Goal: Task Accomplishment & Management: Use online tool/utility

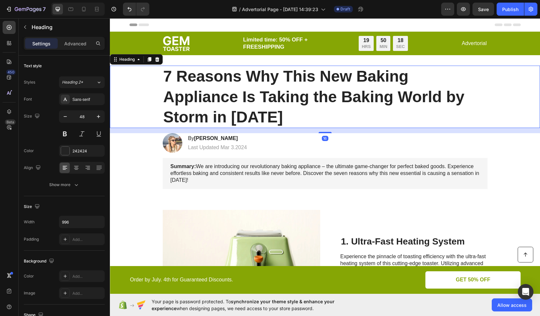
click at [174, 74] on h1 "7 Reasons Why This New Baking Appliance Is Taking the Baking World by Storm in …" at bounding box center [325, 97] width 325 height 62
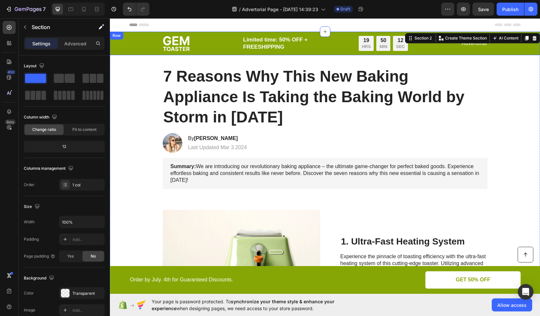
click at [126, 44] on div "Image Limited time: 50% OFF + FREESHIPPING Text Block 19 HRS 50 MIN 12 SEC Coun…" at bounding box center [324, 44] width 417 height 16
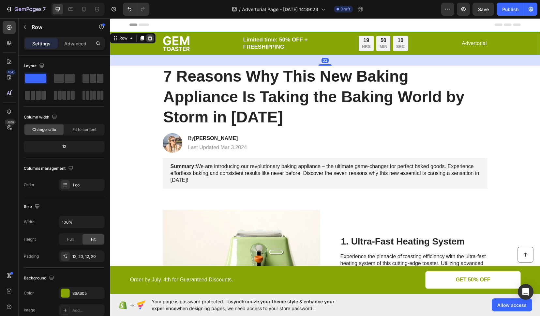
click at [150, 38] on icon at bounding box center [150, 38] width 4 height 5
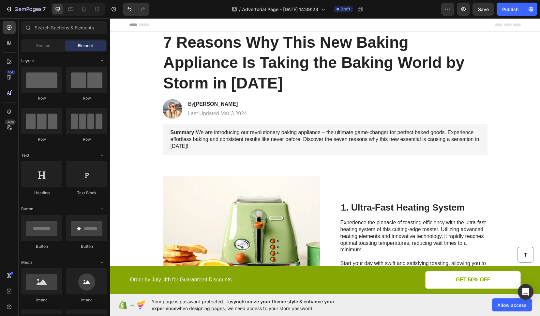
click at [166, 26] on div "Header" at bounding box center [324, 24] width 391 height 13
click at [463, 11] on icon "button" at bounding box center [463, 9] width 7 height 7
click at [463, 10] on icon "button" at bounding box center [463, 9] width 7 height 7
click at [163, 28] on div "Header" at bounding box center [324, 24] width 391 height 13
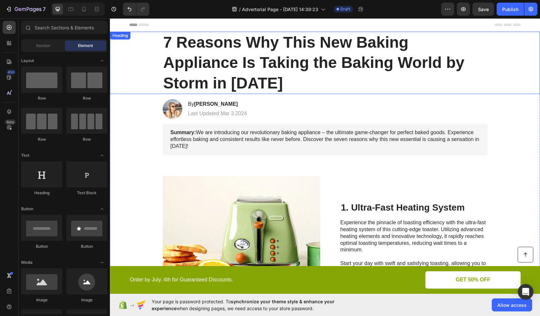
click at [254, 60] on h1 "7 Reasons Why This New Baking Appliance Is Taking the Baking World by Storm in …" at bounding box center [325, 63] width 325 height 62
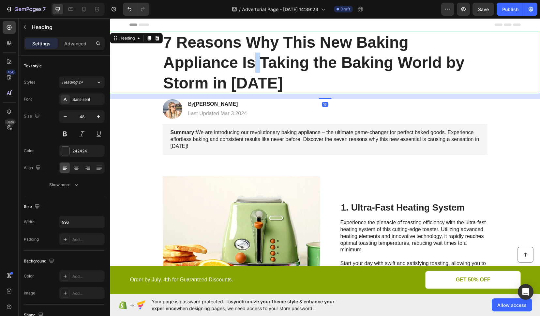
click at [254, 60] on h1 "7 Reasons Why This New Baking Appliance Is Taking the Baking World by Storm in …" at bounding box center [325, 63] width 325 height 62
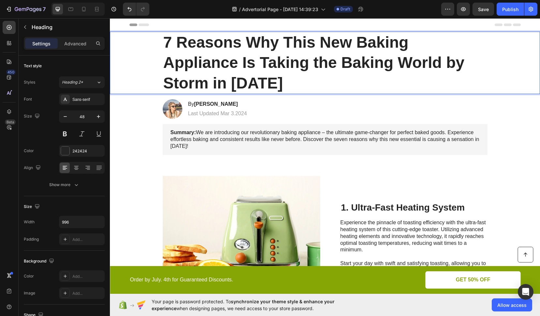
click at [267, 76] on p "7 Reasons Why This New Baking Appliance Is Taking the Baking World by Storm in …" at bounding box center [325, 62] width 324 height 61
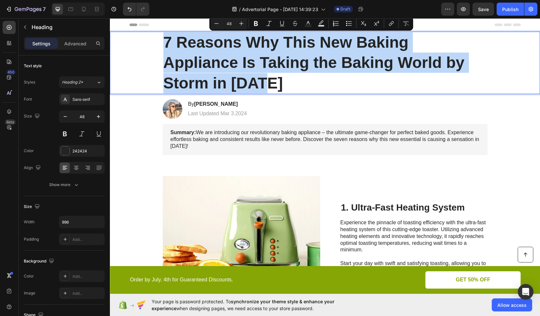
drag, startPoint x: 234, startPoint y: 79, endPoint x: 162, endPoint y: 46, distance: 78.8
click at [163, 46] on p "7 Reasons Why This New Baking Appliance Is Taking the Baking World by Storm in …" at bounding box center [325, 62] width 324 height 61
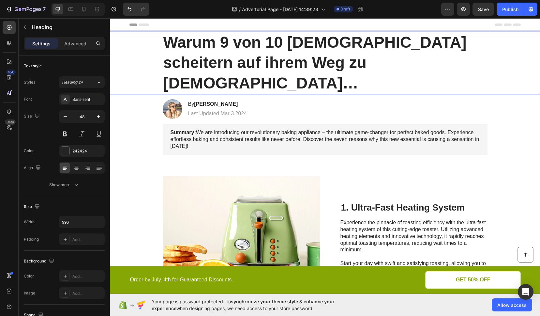
click at [219, 39] on p "Warum 9 von 10 [DEMOGRAPHIC_DATA] scheitern auf ihrem Weg zu [DEMOGRAPHIC_DATA]…" at bounding box center [325, 62] width 324 height 61
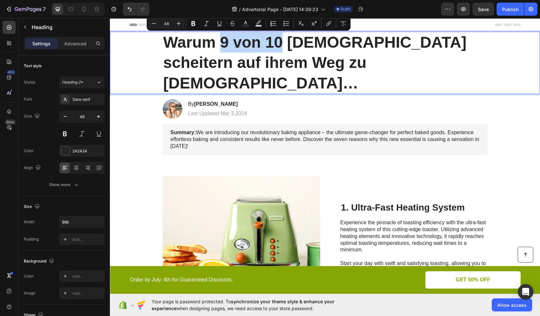
drag, startPoint x: 218, startPoint y: 43, endPoint x: 277, endPoint y: 45, distance: 58.7
click at [277, 45] on p "Warum 9 von 10 [DEMOGRAPHIC_DATA] scheitern auf ihrem Weg zu [DEMOGRAPHIC_DATA]…" at bounding box center [325, 62] width 324 height 61
click at [243, 26] on rect "Editor contextual toolbar" at bounding box center [246, 26] width 6 height 2
type input "242424"
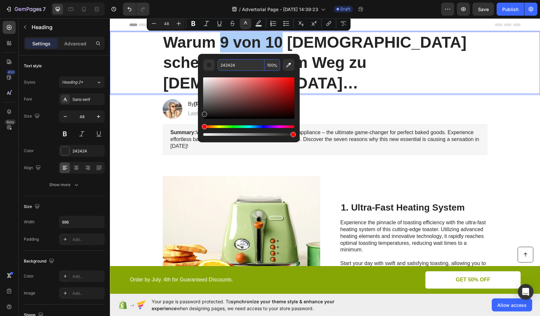
click at [229, 69] on input "242424" at bounding box center [241, 65] width 47 height 12
paste input "72BAAE"
type input "72BAAE"
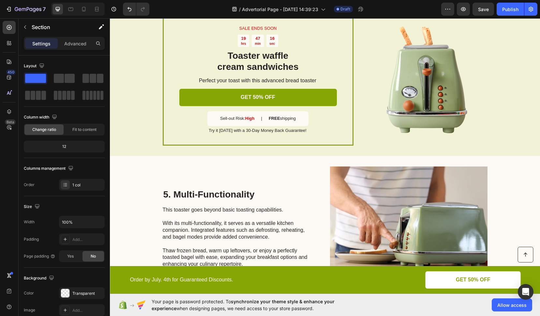
scroll to position [657, 0]
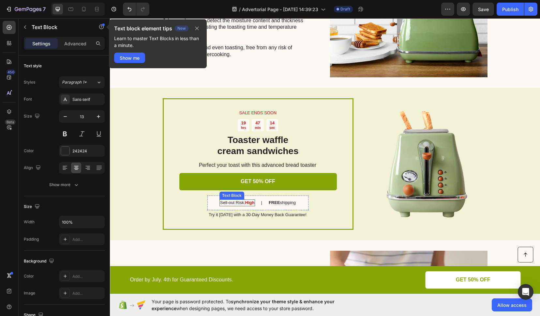
click at [246, 200] on strong "High" at bounding box center [249, 202] width 9 height 5
click at [247, 200] on strong "High" at bounding box center [249, 202] width 9 height 5
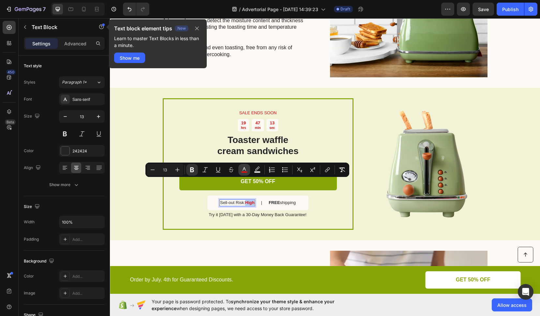
click at [243, 172] on rect "Editor contextual toolbar" at bounding box center [244, 172] width 6 height 2
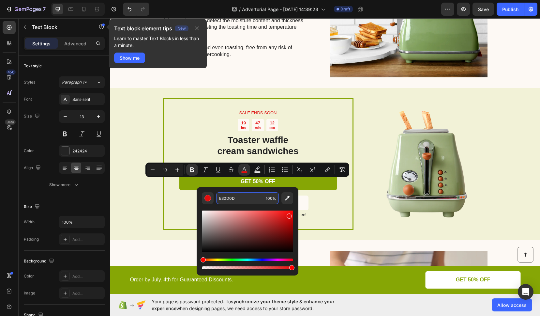
click at [227, 198] on input "E30D0D" at bounding box center [239, 198] width 47 height 12
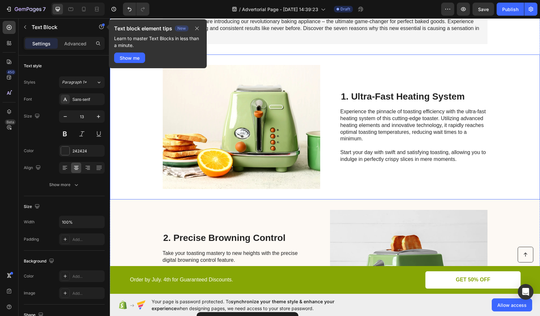
scroll to position [0, 0]
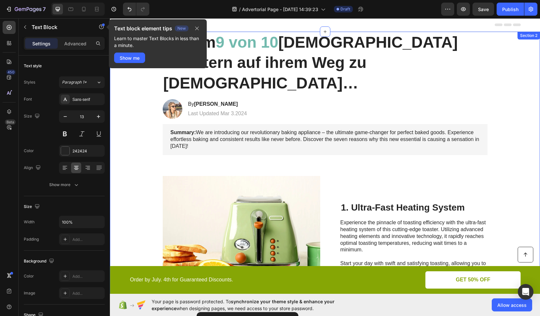
type input "16"
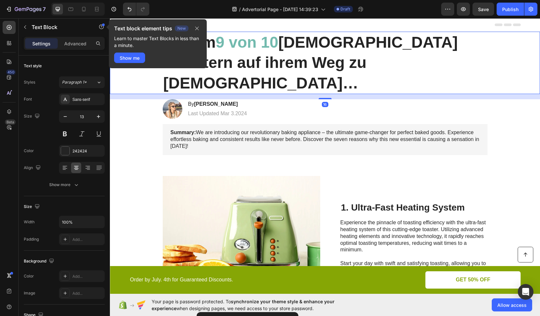
click at [318, 72] on h1 "Warum 9 von 10 [DEMOGRAPHIC_DATA] scheitern auf ihrem Weg zu [DEMOGRAPHIC_DATA]…" at bounding box center [325, 63] width 325 height 62
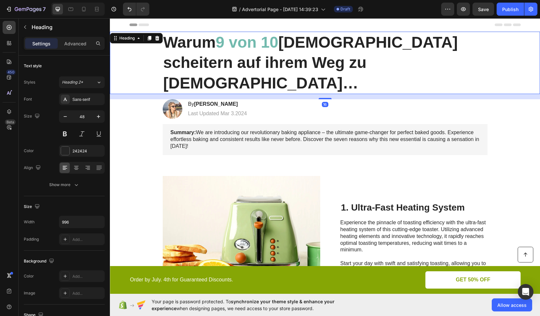
click at [396, 48] on h1 "Warum 9 von 10 [DEMOGRAPHIC_DATA] scheitern auf ihrem Weg zu [DEMOGRAPHIC_DATA]…" at bounding box center [325, 63] width 325 height 62
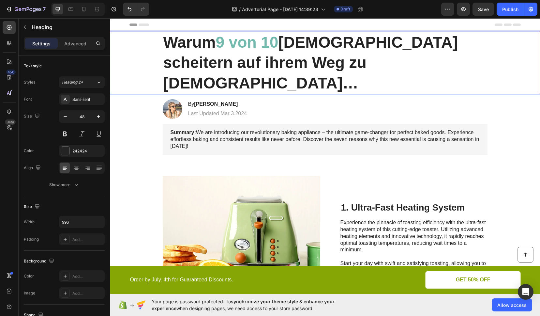
click at [383, 43] on p "Warum 9 von 10 [DEMOGRAPHIC_DATA] scheitern auf ihrem Weg zu [DEMOGRAPHIC_DATA]…" at bounding box center [325, 62] width 324 height 61
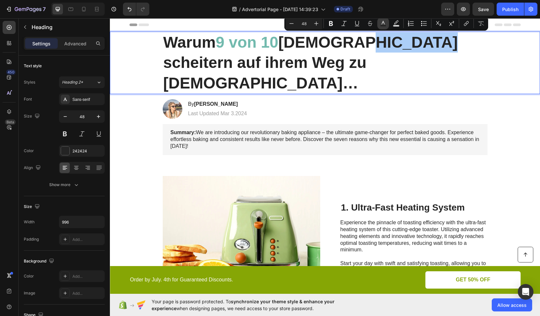
click at [383, 24] on icon "Editor contextual toolbar" at bounding box center [383, 23] width 7 height 7
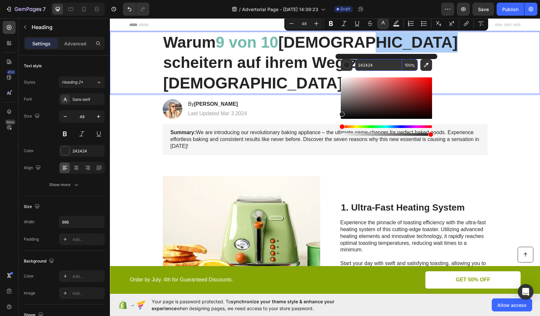
click at [369, 66] on input "242424" at bounding box center [378, 65] width 47 height 12
paste input "E30D0D"
type input "E30D0D"
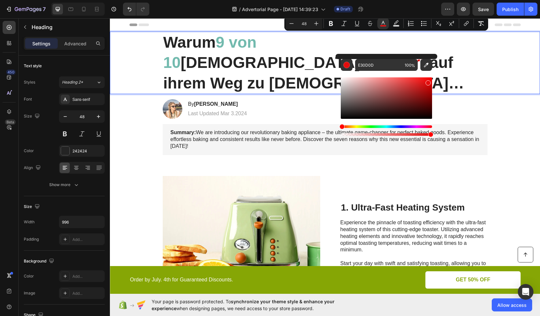
click at [466, 65] on p "Warum 9 von 10 [DEMOGRAPHIC_DATA] scheitern auf ihrem Weg zu [DEMOGRAPHIC_DATA]…" at bounding box center [325, 62] width 324 height 61
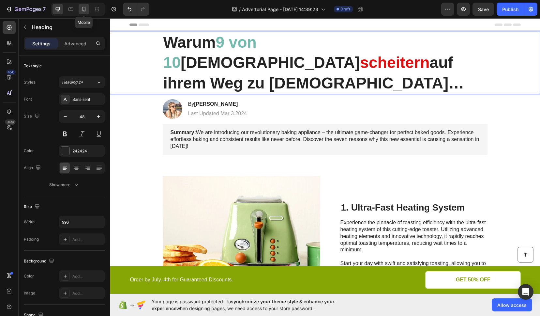
click at [86, 11] on icon at bounding box center [84, 9] width 7 height 7
type input "35"
type input "100%"
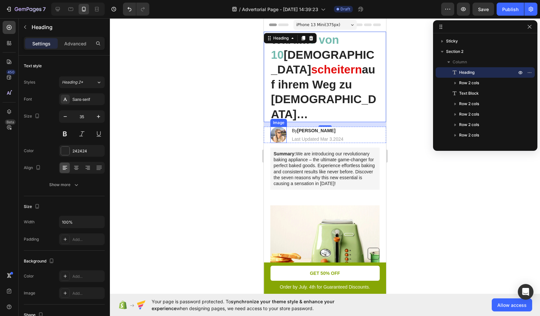
click at [186, 71] on div at bounding box center [325, 166] width 430 height 297
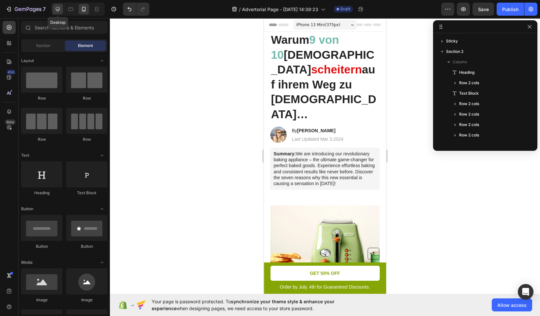
click at [60, 10] on icon at bounding box center [57, 9] width 7 height 7
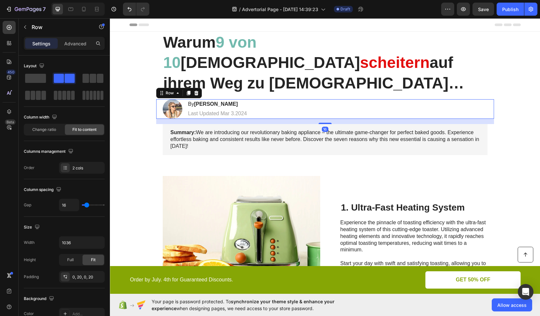
click at [280, 99] on div "Image By [PERSON_NAME] Heading Last Updated [DATE] Text Block Row 16" at bounding box center [325, 109] width 338 height 20
click at [158, 99] on div "Image By [PERSON_NAME] Heading Last Updated [DATE] Text Block Row 16" at bounding box center [325, 109] width 338 height 20
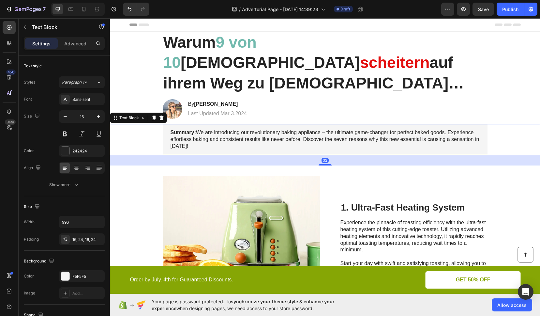
click at [219, 129] on p "Summary: We are introducing our revolutionary baking appliance – the ultimate g…" at bounding box center [325, 139] width 309 height 20
click at [250, 99] on div "Image By [PERSON_NAME] Heading Last Updated [DATE] Text [GEOGRAPHIC_DATA]" at bounding box center [325, 109] width 338 height 20
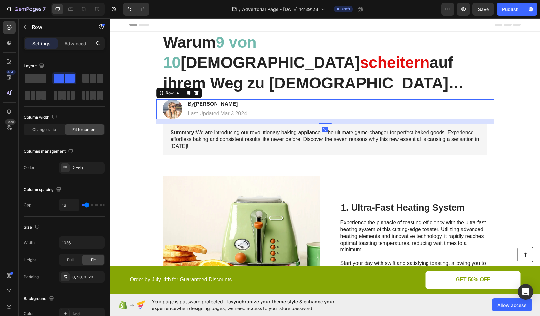
click at [257, 99] on div "Image By [PERSON_NAME] Heading Last Updated [DATE] Text Block Row 16" at bounding box center [325, 109] width 338 height 20
click at [194, 91] on icon at bounding box center [196, 93] width 4 height 5
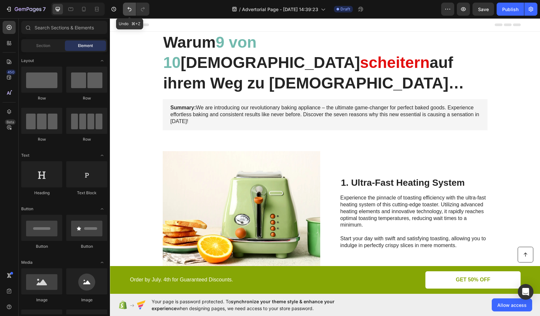
click at [125, 9] on button "Undo/Redo" at bounding box center [129, 9] width 13 height 13
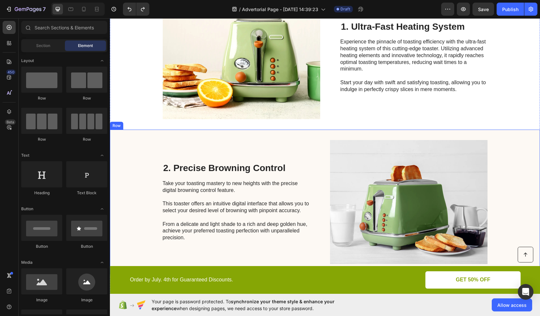
scroll to position [182, 0]
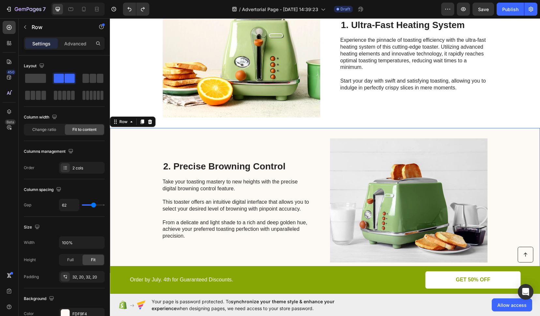
click at [119, 128] on div "2. Precise Browning Control Heading Take your toasting mastery to new heights w…" at bounding box center [325, 200] width 430 height 145
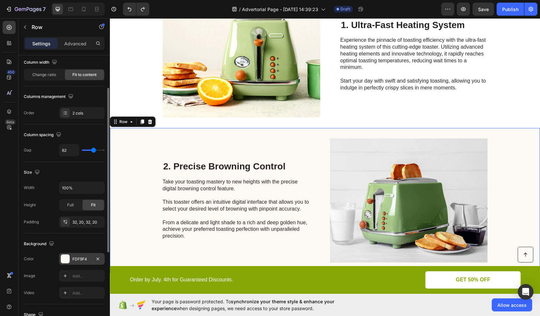
click at [76, 260] on div "FDF9F4" at bounding box center [81, 259] width 19 height 6
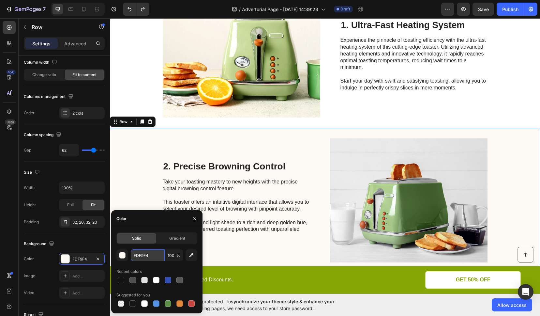
click at [137, 255] on input "FDF9F4" at bounding box center [148, 255] width 34 height 12
type input "fafafa"
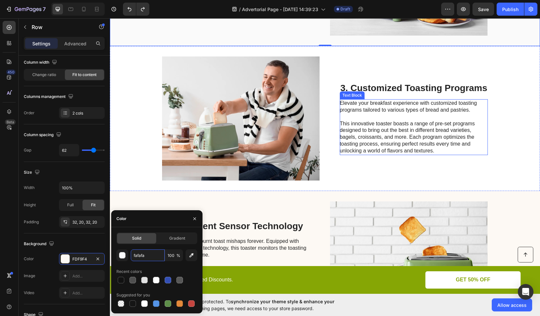
scroll to position [500, 0]
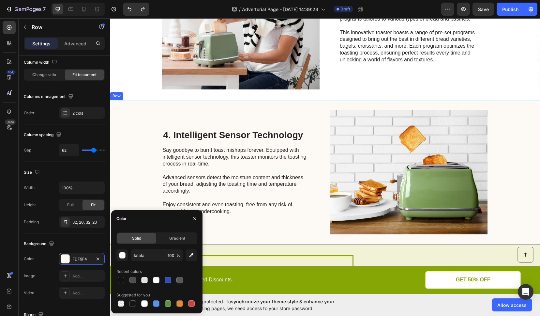
click at [127, 102] on div "4. Intelligent Sensor Technology Heading Say goodbye to burnt toast mishaps for…" at bounding box center [325, 172] width 430 height 145
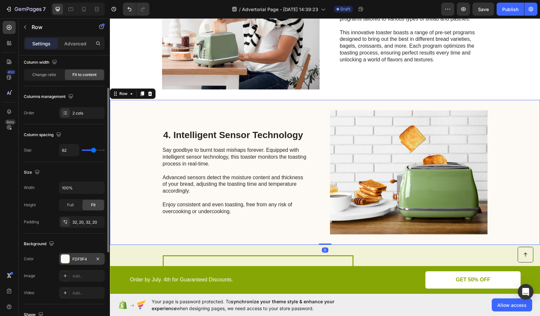
click at [75, 259] on div "FDF9F4" at bounding box center [81, 259] width 19 height 6
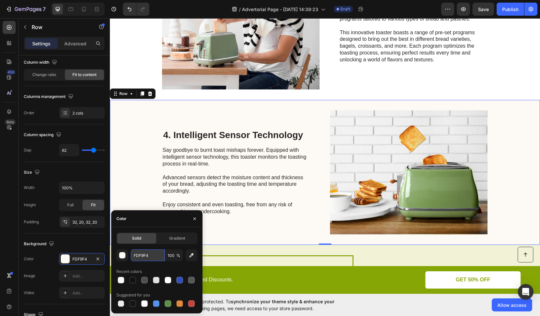
click at [141, 256] on input "FDF9F4" at bounding box center [148, 255] width 34 height 12
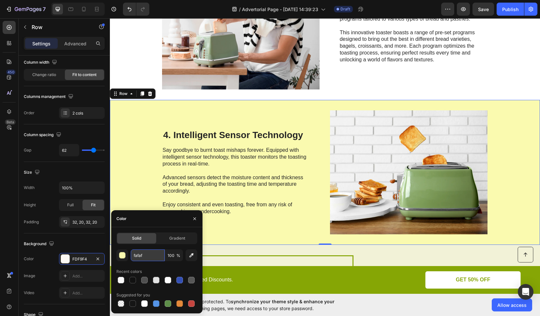
type input "fafafa"
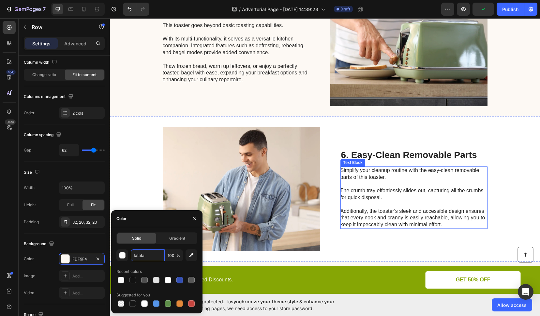
scroll to position [817, 0]
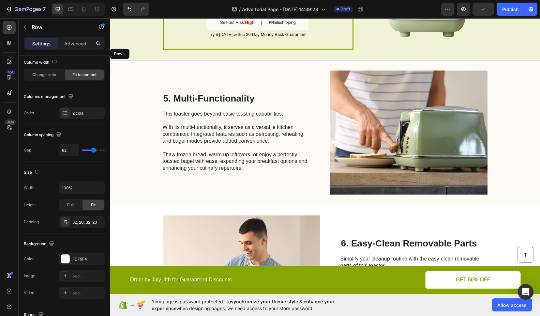
click at [269, 182] on div "5. Multi-Functionality Heading This toaster goes beyond basic toasting capabili…" at bounding box center [236, 132] width 147 height 124
click at [83, 261] on div "FDF9F4" at bounding box center [81, 259] width 19 height 6
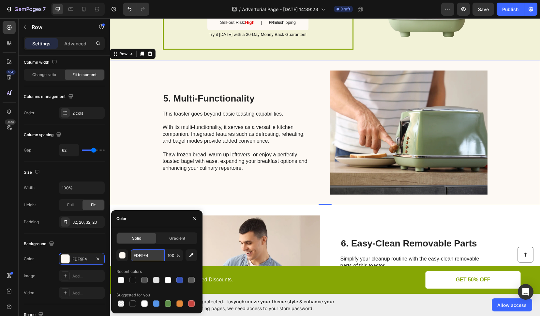
click at [141, 255] on input "FDF9F4" at bounding box center [148, 255] width 34 height 12
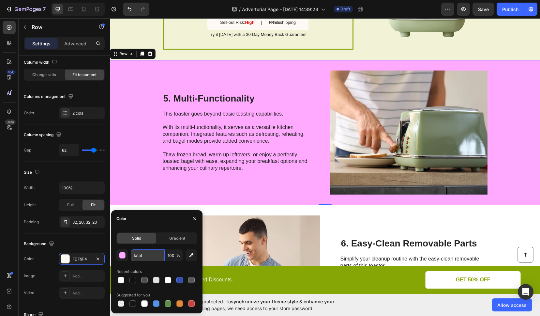
type input "fafafa"
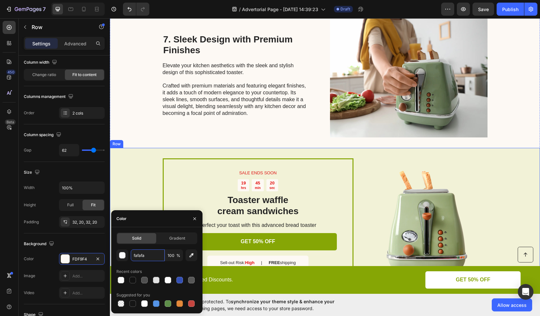
scroll to position [1164, 0]
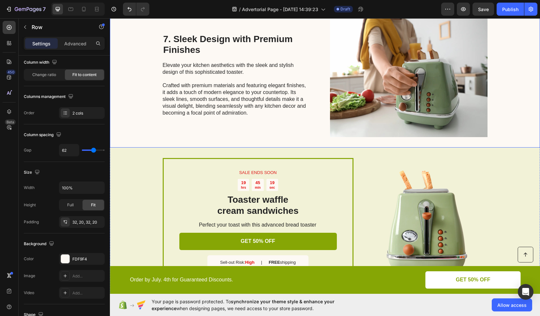
click at [295, 123] on div "7. Sleek Design with Premium Finishes Heading Elevate your kitchen aesthetics w…" at bounding box center [236, 75] width 147 height 124
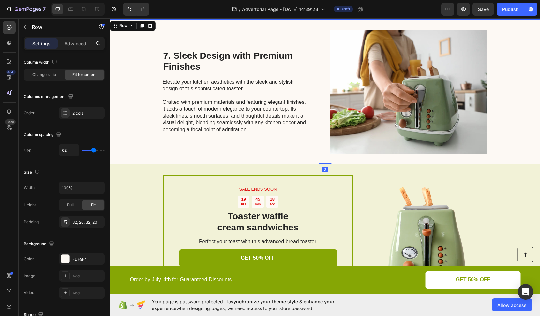
scroll to position [1127, 0]
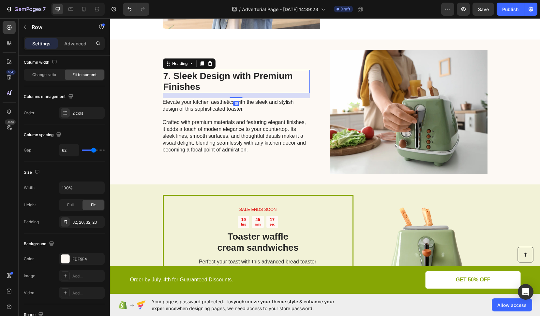
click at [281, 83] on h2 "7. Sleek Design with Premium Finishes" at bounding box center [236, 81] width 147 height 23
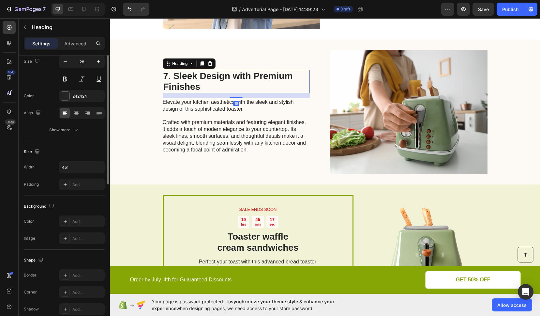
scroll to position [0, 0]
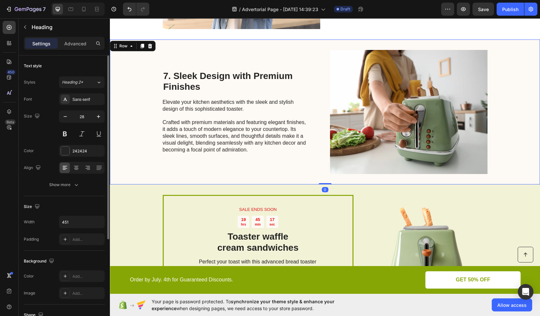
click at [312, 56] on div "7. Sleek Design with Premium Finishes Heading Elevate your kitchen aesthetics w…" at bounding box center [325, 111] width 430 height 145
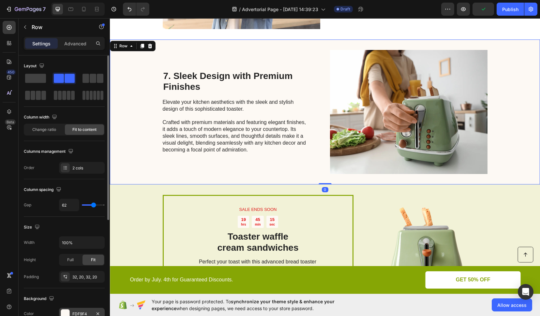
click at [78, 312] on div "FDF9F4" at bounding box center [81, 314] width 19 height 6
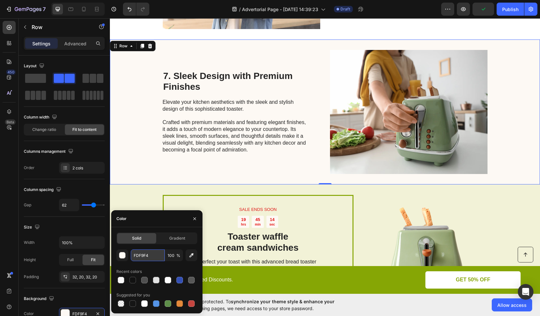
click at [143, 255] on input "FDF9F4" at bounding box center [148, 255] width 34 height 12
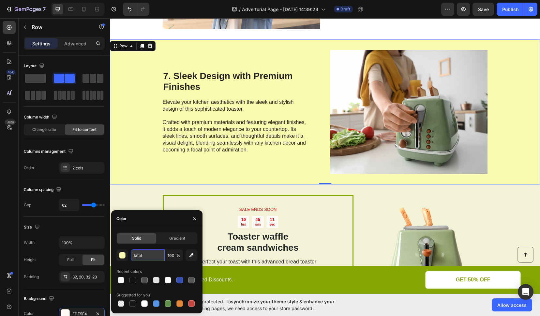
type input "fafafa"
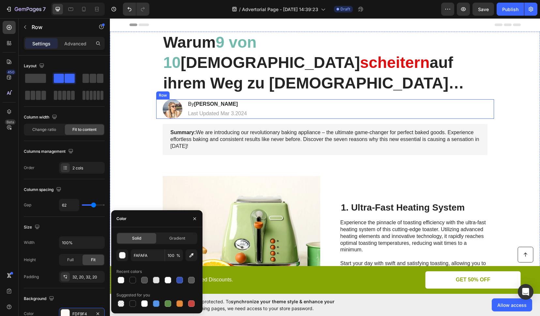
click at [379, 99] on div "Image By [PERSON_NAME] Heading Last Updated [DATE] Text [GEOGRAPHIC_DATA]" at bounding box center [325, 109] width 338 height 20
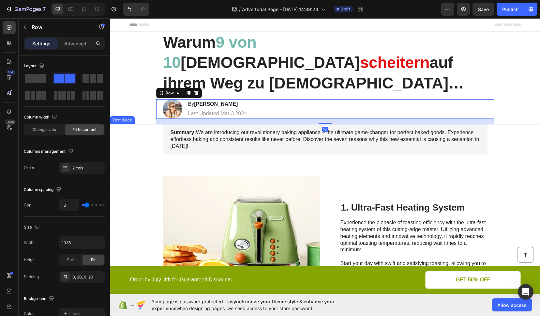
click at [368, 129] on p "Summary: We are introducing our revolutionary baking appliance – the ultimate g…" at bounding box center [325, 139] width 309 height 20
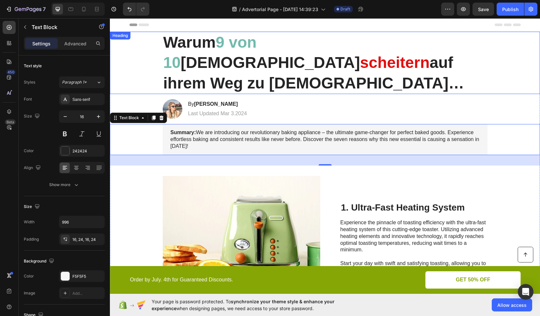
click at [186, 45] on h1 "Warum 9 von 10 [DEMOGRAPHIC_DATA] scheitern auf ihrem Weg zu [DEMOGRAPHIC_DATA]…" at bounding box center [325, 63] width 325 height 62
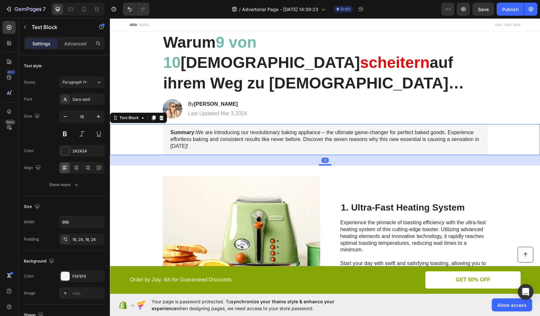
click at [195, 129] on p "Summary: We are introducing our revolutionary baking appliance – the ultimate g…" at bounding box center [325, 139] width 309 height 20
click at [192, 129] on p "Summary: We are introducing our revolutionary baking appliance – the ultimate g…" at bounding box center [325, 139] width 309 height 20
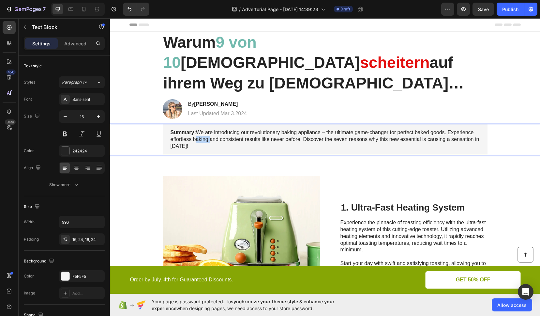
click at [192, 129] on p "Summary: We are introducing our revolutionary baking appliance – the ultimate g…" at bounding box center [325, 139] width 309 height 20
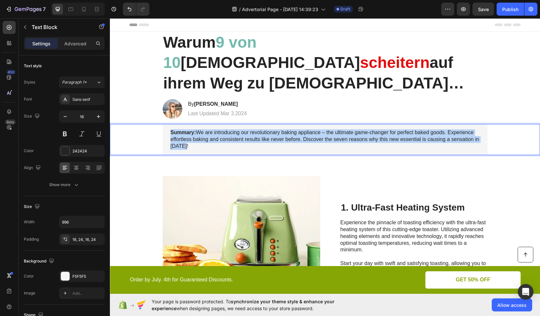
click at [192, 129] on p "Summary: We are introducing our revolutionary baking appliance – the ultimate g…" at bounding box center [325, 139] width 309 height 20
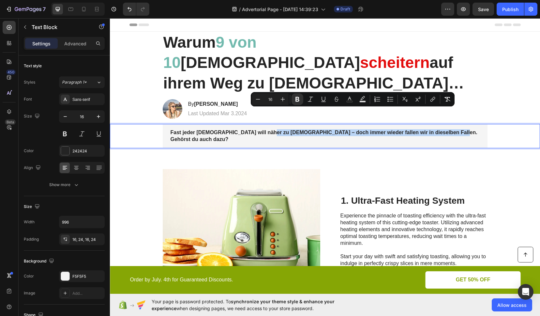
drag, startPoint x: 456, startPoint y: 113, endPoint x: 260, endPoint y: 114, distance: 195.7
click at [260, 129] on p "Fast jeder [DEMOGRAPHIC_DATA] will näher zu [DEMOGRAPHIC_DATA] – doch immer wie…" at bounding box center [325, 136] width 309 height 14
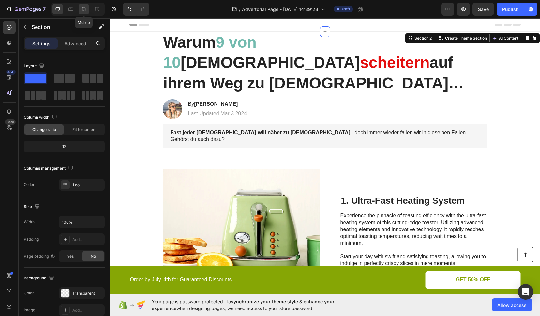
click at [84, 7] on icon at bounding box center [84, 9] width 7 height 7
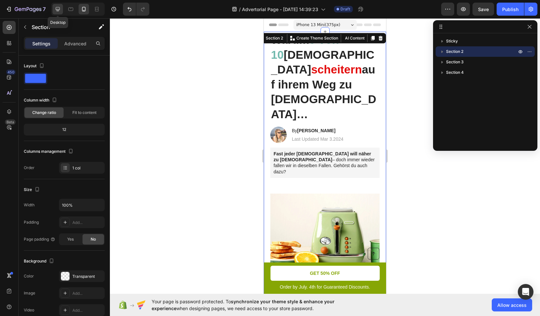
click at [57, 10] on icon at bounding box center [57, 9] width 7 height 7
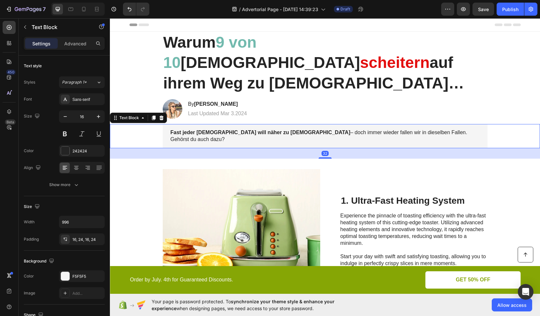
click at [266, 129] on p "Fast jeder [DEMOGRAPHIC_DATA] will näher zu [DEMOGRAPHIC_DATA] – doch immer wie…" at bounding box center [325, 136] width 309 height 14
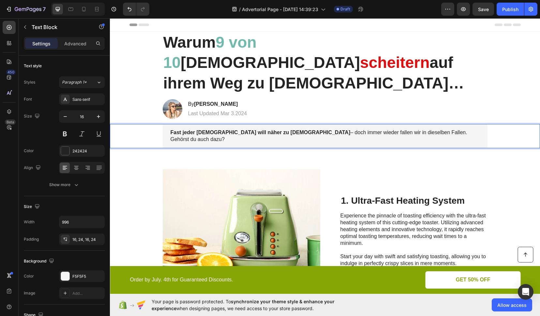
click at [264, 129] on p "Fast jeder [DEMOGRAPHIC_DATA] will näher zu [DEMOGRAPHIC_DATA] – doch immer wie…" at bounding box center [325, 136] width 309 height 14
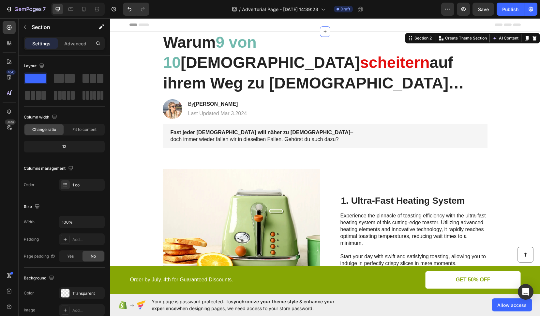
click at [86, 9] on icon at bounding box center [84, 9] width 7 height 7
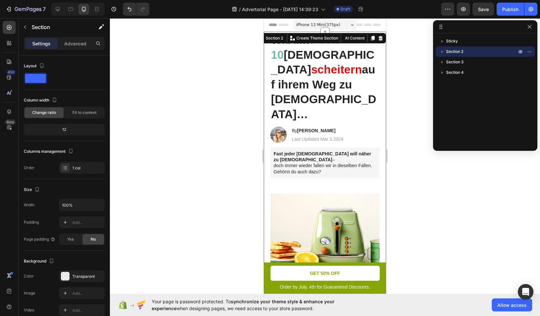
click at [303, 25] on span "iPhone 13 Mini ( 375 px)" at bounding box center [318, 25] width 44 height 7
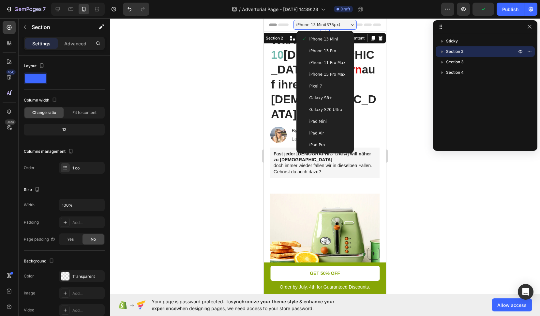
click at [321, 77] on span "iPhone 15 Pro Max" at bounding box center [328, 74] width 36 height 7
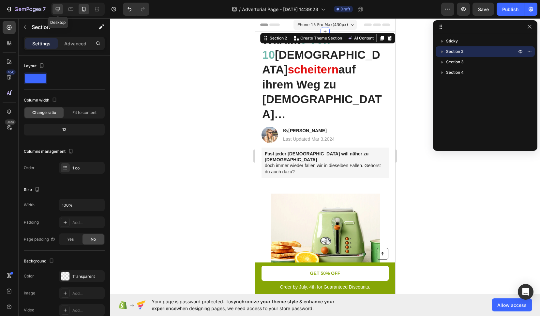
click at [53, 9] on div at bounding box center [58, 9] width 10 height 10
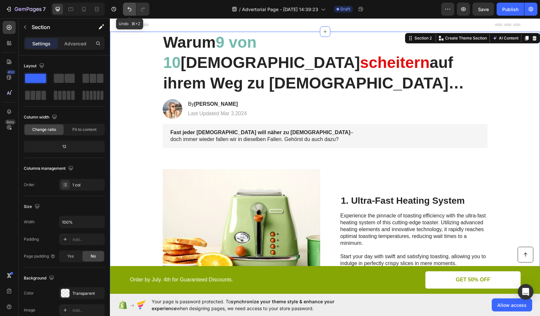
click at [129, 10] on icon "Undo/Redo" at bounding box center [129, 9] width 7 height 7
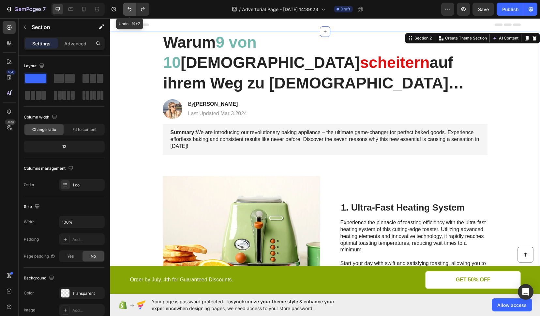
click at [129, 10] on icon "Undo/Redo" at bounding box center [129, 9] width 7 height 7
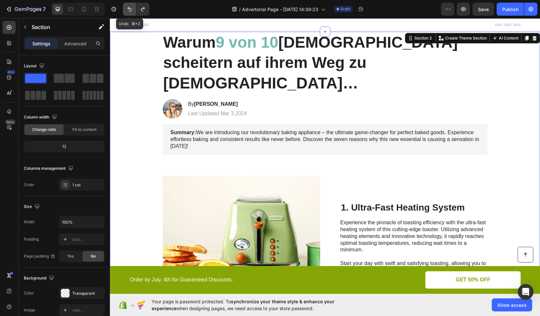
click at [129, 10] on icon "Undo/Redo" at bounding box center [129, 9] width 7 height 7
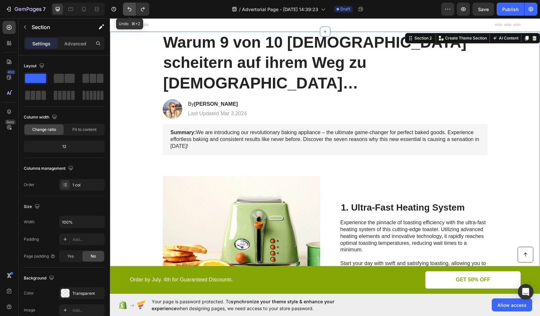
click at [129, 10] on icon "Undo/Redo" at bounding box center [129, 9] width 7 height 7
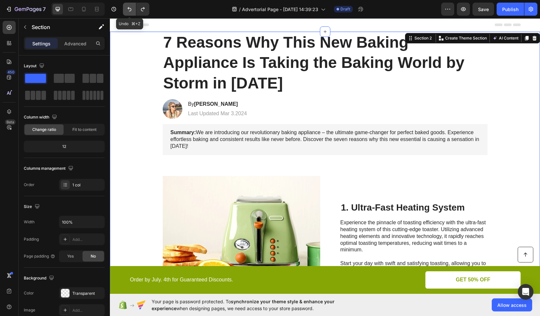
click at [129, 10] on icon "Undo/Redo" at bounding box center [129, 9] width 7 height 7
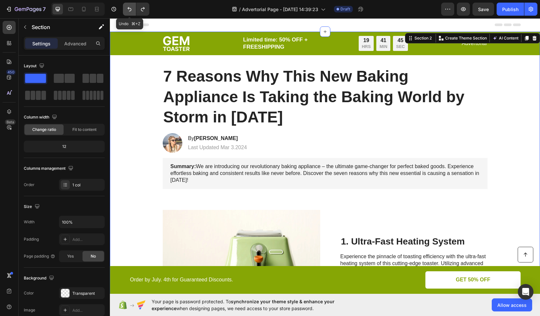
click at [129, 10] on icon "Undo/Redo" at bounding box center [129, 9] width 7 height 7
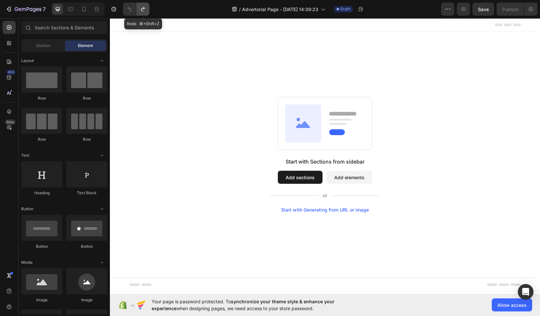
click at [143, 11] on icon "Undo/Redo" at bounding box center [143, 9] width 4 height 4
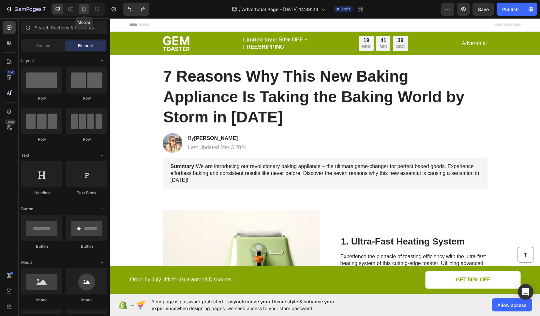
click at [81, 9] on icon at bounding box center [84, 9] width 7 height 7
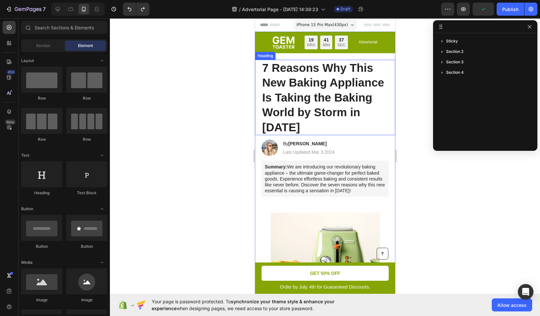
click at [159, 63] on div at bounding box center [325, 166] width 430 height 297
click at [191, 68] on div at bounding box center [325, 166] width 430 height 297
click at [480, 11] on span "Save" at bounding box center [483, 10] width 11 height 6
click at [529, 28] on icon "button" at bounding box center [529, 26] width 5 height 5
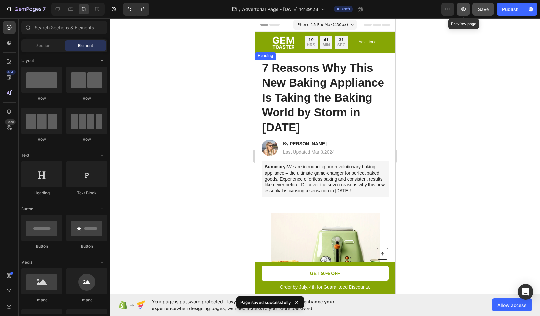
click at [461, 9] on icon "button" at bounding box center [463, 9] width 5 height 4
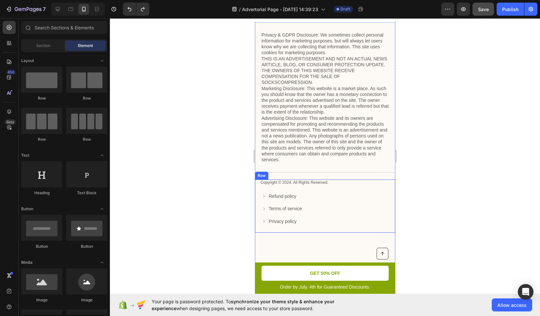
scroll to position [1881, 0]
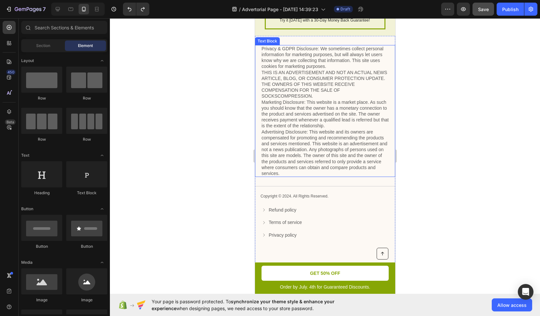
click at [272, 78] on p "Privacy & GDPR Disclosure: We sometimes collect personal information for market…" at bounding box center [324, 111] width 127 height 130
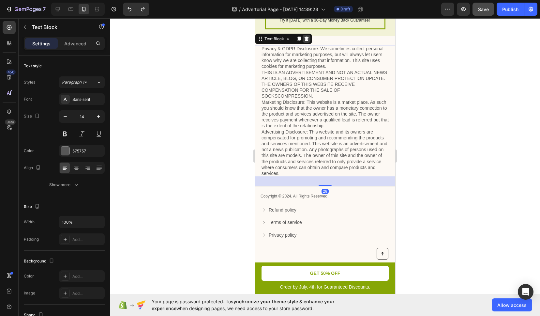
click at [304, 38] on icon at bounding box center [306, 38] width 5 height 5
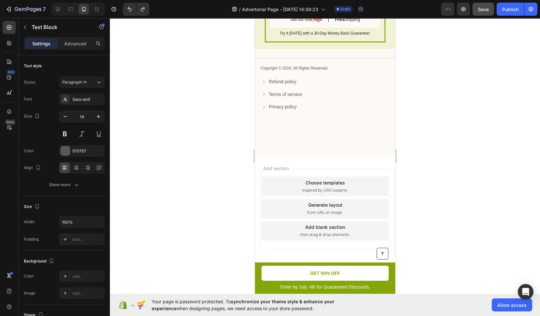
scroll to position [1868, 0]
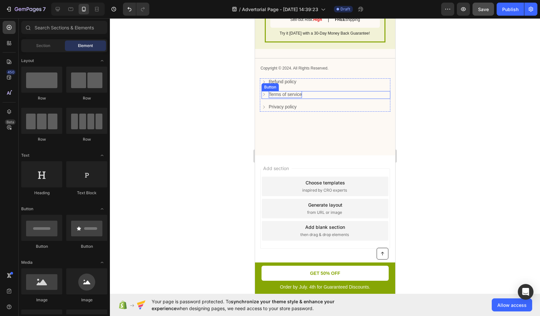
drag, startPoint x: 296, startPoint y: 98, endPoint x: 297, endPoint y: 94, distance: 4.1
click at [296, 98] on p "Terms of service" at bounding box center [284, 94] width 33 height 7
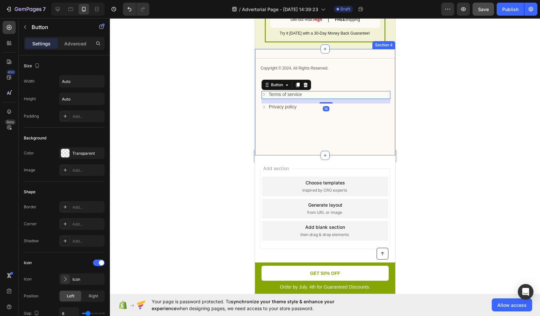
click at [279, 61] on div "Title Line Copyright © 2024. All Rights Reserved. Text Block Refund policy Butt…" at bounding box center [325, 88] width 140 height 60
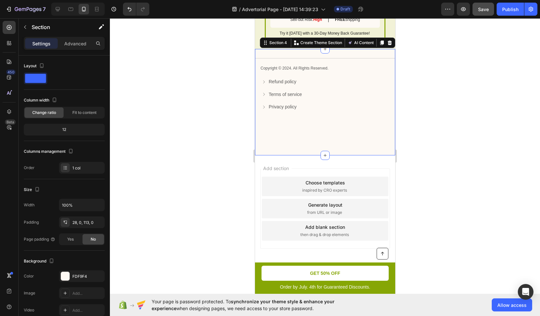
click at [272, 53] on div "Title Line Copyright © 2024. All Rights Reserved. Text Block Refund policy Butt…" at bounding box center [325, 102] width 140 height 106
click at [387, 43] on icon at bounding box center [389, 42] width 5 height 5
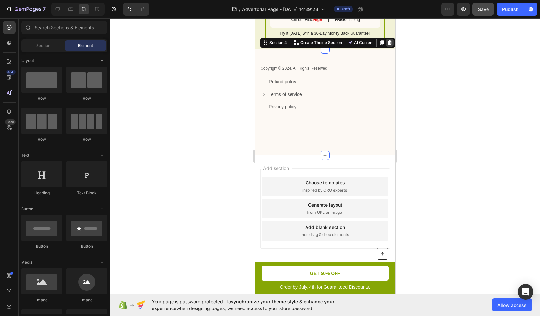
scroll to position [1762, 0]
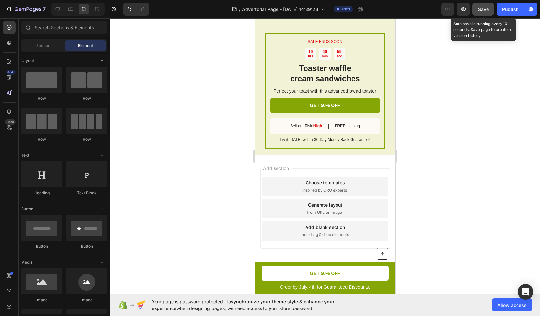
click at [481, 12] on span "Save" at bounding box center [483, 10] width 11 height 6
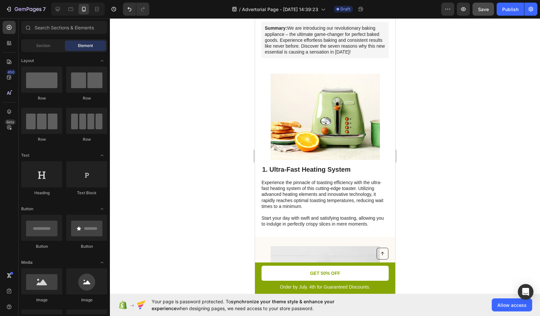
scroll to position [0, 0]
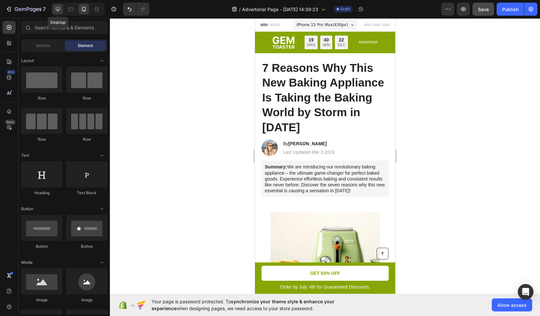
click at [60, 10] on icon at bounding box center [57, 9] width 7 height 7
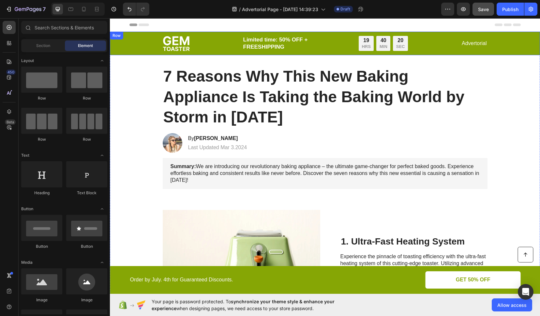
click at [121, 44] on div "Image Limited time: 50% OFF + FREESHIPPING Text Block 19 HRS 40 MIN 20 SEC Coun…" at bounding box center [324, 44] width 417 height 16
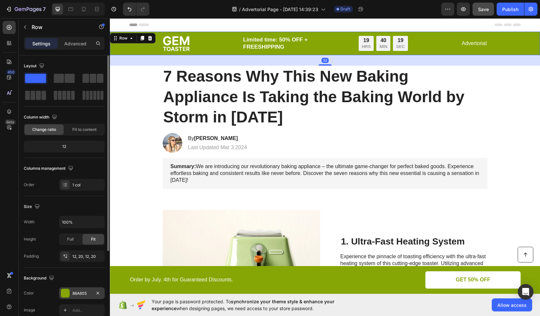
click at [76, 291] on div "86A605" at bounding box center [81, 293] width 19 height 6
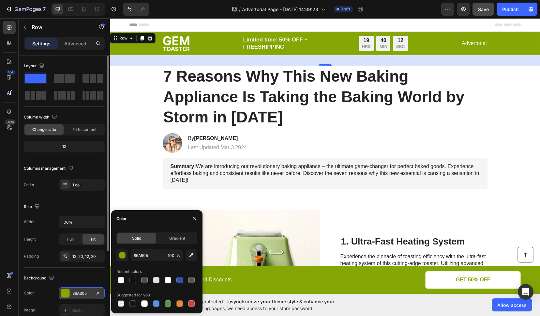
click at [82, 291] on div "86A605" at bounding box center [81, 293] width 19 height 6
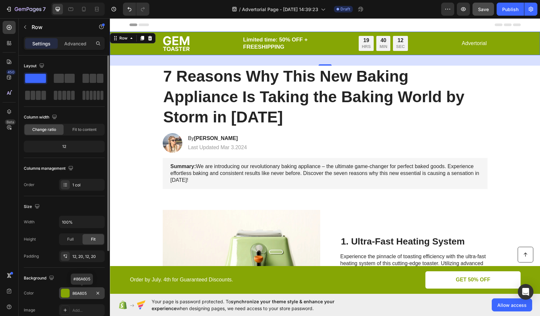
click at [79, 292] on div "86A605" at bounding box center [81, 293] width 19 height 6
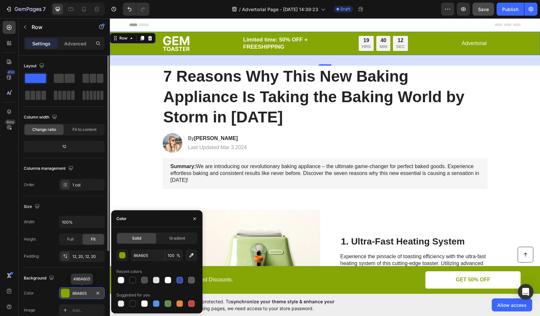
click at [79, 292] on div "86A605" at bounding box center [81, 293] width 19 height 6
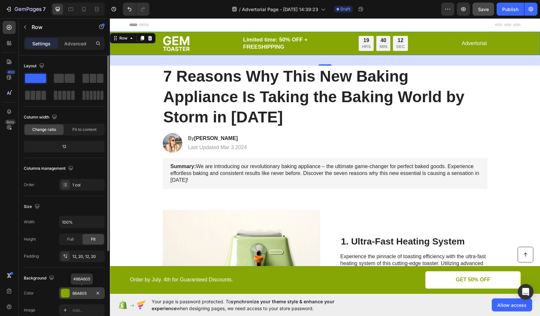
click at [80, 290] on div "86A605" at bounding box center [81, 293] width 19 height 6
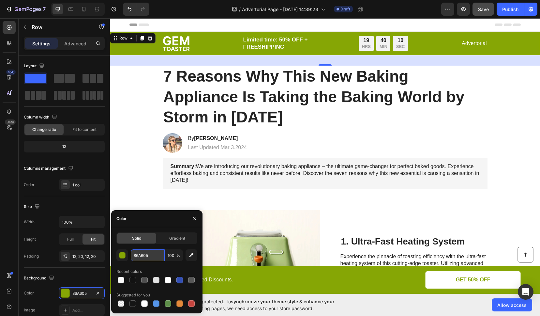
click at [142, 252] on input "86A605" at bounding box center [148, 255] width 34 height 12
paste input "72BAAE"
type input "72BAAE"
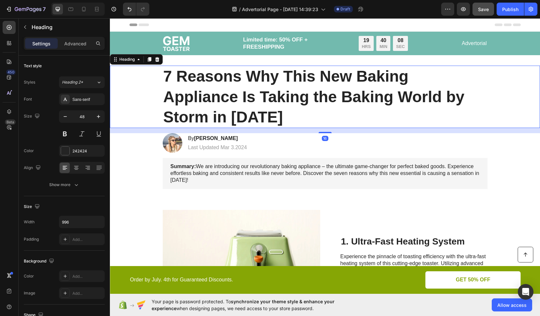
click at [145, 116] on div "7 Reasons Why This New Baking Appliance Is Taking the Baking World by Storm in …" at bounding box center [324, 97] width 417 height 62
click at [481, 12] on button "Save" at bounding box center [484, 9] width 22 height 13
click at [234, 102] on h1 "7 Reasons Why This New Baking Appliance Is Taking the Baking World by Storm in …" at bounding box center [325, 97] width 325 height 62
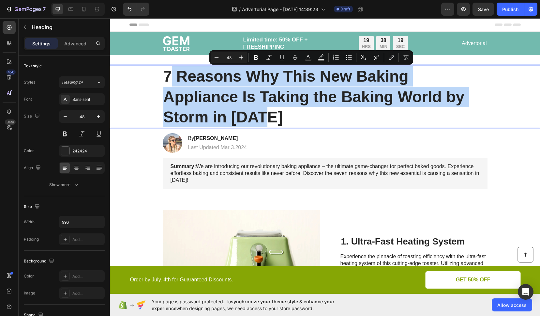
drag, startPoint x: 267, startPoint y: 116, endPoint x: 168, endPoint y: 79, distance: 105.9
click at [168, 79] on p "7 Reasons Why This New Baking Appliance Is Taking the Baking World by Storm in …" at bounding box center [325, 96] width 324 height 61
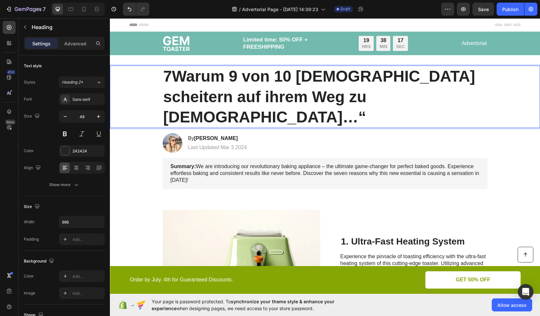
click at [171, 78] on p "7Warum 9 von 10 [DEMOGRAPHIC_DATA] scheitern auf ihrem Weg zu [DEMOGRAPHIC_DATA…" at bounding box center [325, 96] width 324 height 61
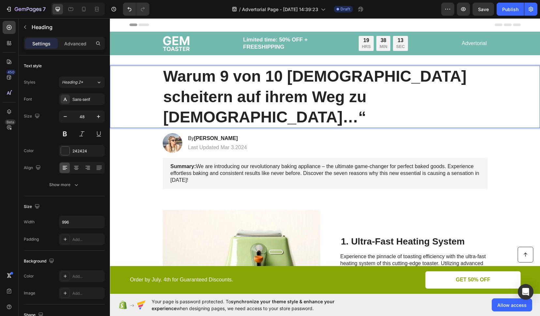
click at [335, 100] on p "Warum 9 von 10 [DEMOGRAPHIC_DATA] scheitern auf ihrem Weg zu [DEMOGRAPHIC_DATA]…" at bounding box center [325, 96] width 324 height 61
drag, startPoint x: 219, startPoint y: 77, endPoint x: 278, endPoint y: 79, distance: 58.1
click at [278, 79] on p "Warum 9 von 10 [DEMOGRAPHIC_DATA] scheitern auf ihrem Weg zu [DEMOGRAPHIC_DATA]…" at bounding box center [325, 96] width 324 height 61
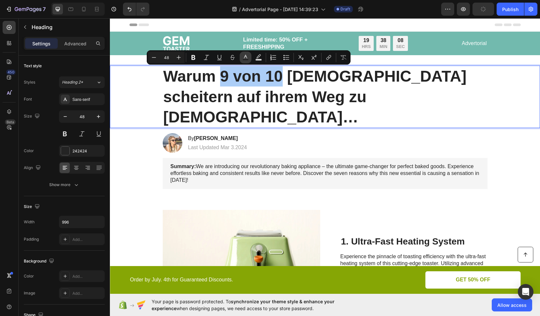
click at [245, 59] on rect "Editor contextual toolbar" at bounding box center [246, 60] width 6 height 2
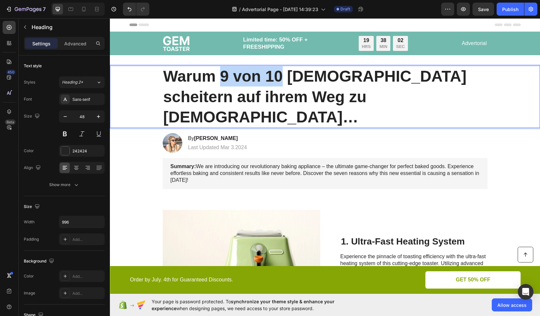
drag, startPoint x: 241, startPoint y: 77, endPoint x: 231, endPoint y: 77, distance: 10.1
click at [241, 77] on p "Warum 9 von 10 [DEMOGRAPHIC_DATA] scheitern auf ihrem Weg zu [DEMOGRAPHIC_DATA]…" at bounding box center [325, 96] width 324 height 61
drag, startPoint x: 220, startPoint y: 76, endPoint x: 278, endPoint y: 79, distance: 57.8
click at [278, 79] on p "Warum 9 von 10 [DEMOGRAPHIC_DATA] scheitern auf ihrem Weg zu [DEMOGRAPHIC_DATA]…" at bounding box center [325, 96] width 324 height 61
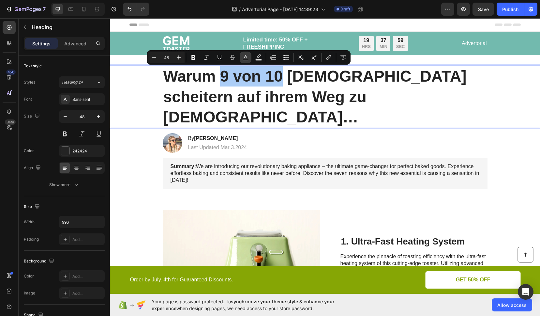
click at [246, 58] on icon "Editor contextual toolbar" at bounding box center [245, 57] width 7 height 7
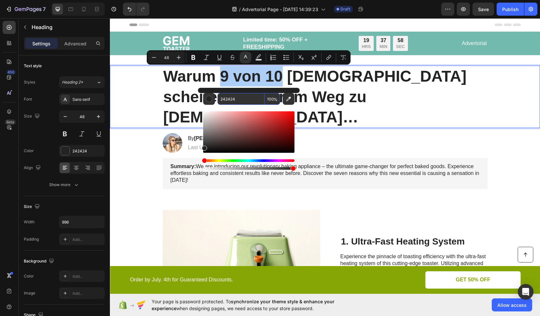
click at [231, 98] on input "242424" at bounding box center [241, 99] width 47 height 12
paste input "72BAAE"
type input "72BAAE"
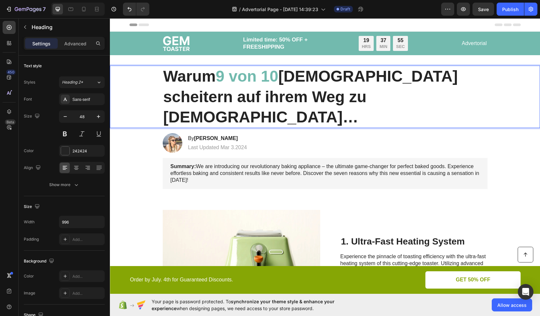
click at [167, 79] on p "Warum 9 von 10 [DEMOGRAPHIC_DATA] scheitern auf ihrem Weg zu [DEMOGRAPHIC_DATA]…" at bounding box center [325, 96] width 324 height 61
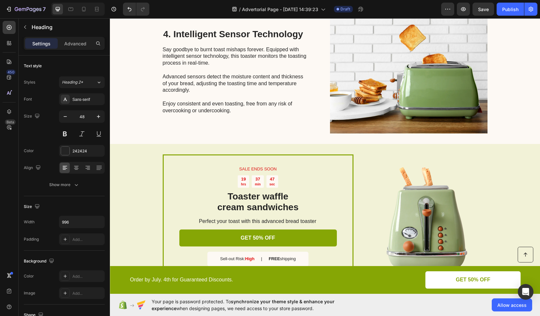
scroll to position [635, 0]
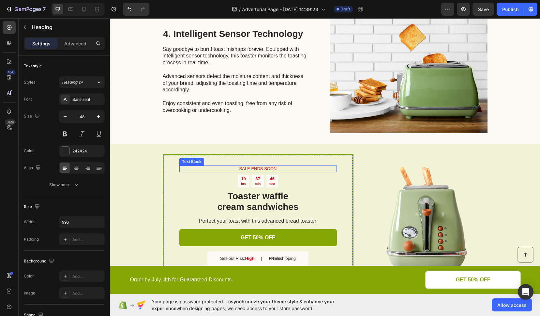
click at [250, 166] on p "SALE ENDS SOON" at bounding box center [258, 169] width 156 height 6
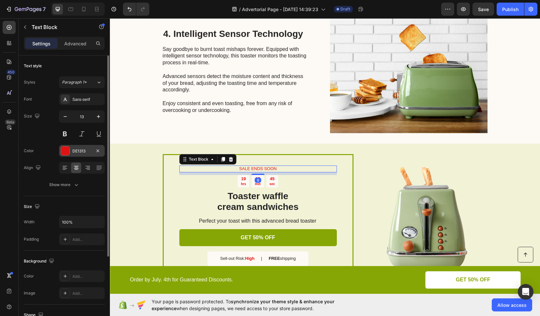
click at [78, 152] on div "DE1313" at bounding box center [81, 151] width 19 height 6
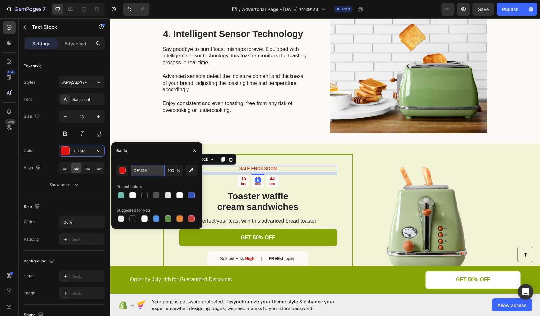
click at [135, 170] on input "DE1313" at bounding box center [148, 170] width 34 height 12
click at [303, 93] on div "Say goodbye to burnt toast mishaps forever. Equipped with intelligent sensor te…" at bounding box center [236, 79] width 147 height 69
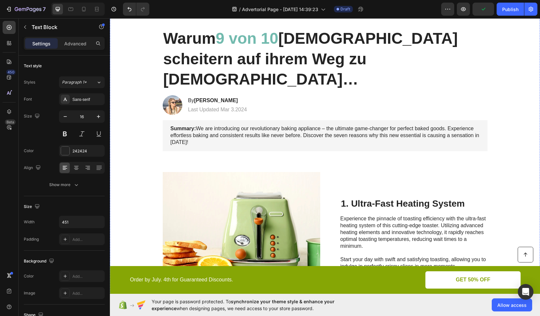
scroll to position [0, 0]
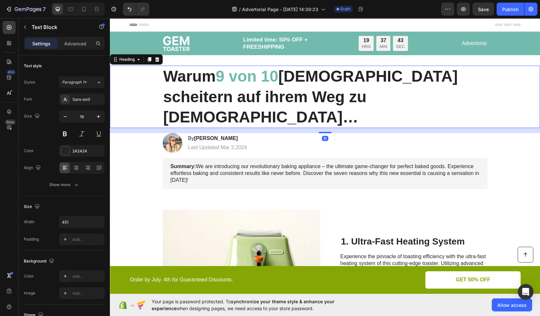
click at [382, 80] on p "Warum 9 von 10 [DEMOGRAPHIC_DATA] scheitern auf ihrem Weg zu [DEMOGRAPHIC_DATA]…" at bounding box center [325, 96] width 324 height 61
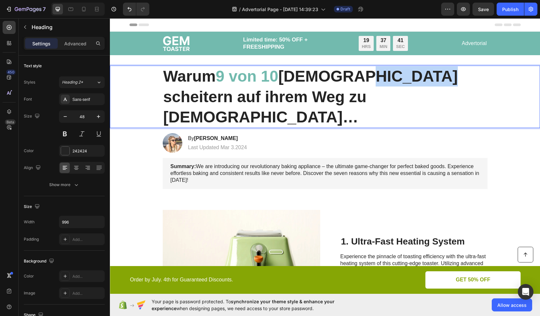
drag, startPoint x: 354, startPoint y: 78, endPoint x: 418, endPoint y: 80, distance: 64.0
click at [418, 80] on p "Warum 9 von 10 [DEMOGRAPHIC_DATA] scheitern auf ihrem Weg zu [DEMOGRAPHIC_DATA]…" at bounding box center [325, 96] width 324 height 61
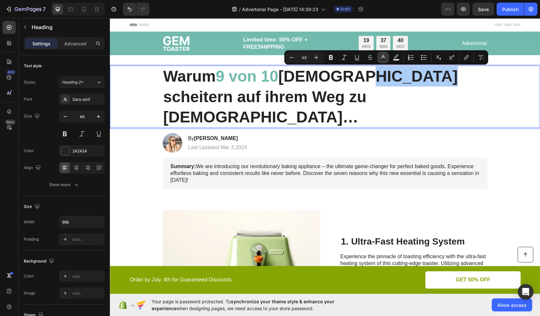
click at [386, 59] on rect "Editor contextual toolbar" at bounding box center [383, 60] width 6 height 2
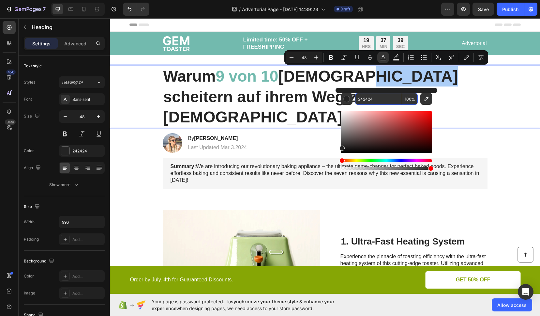
click at [369, 99] on input "242424" at bounding box center [378, 99] width 47 height 12
paste input "DE1313"
type input "DE1313"
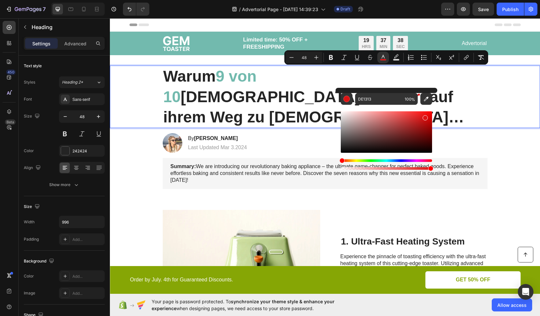
click at [485, 87] on h1 "Warum 9 von 10 [DEMOGRAPHIC_DATA] scheitern auf ihrem Weg zu [DEMOGRAPHIC_DATA]…" at bounding box center [325, 97] width 325 height 62
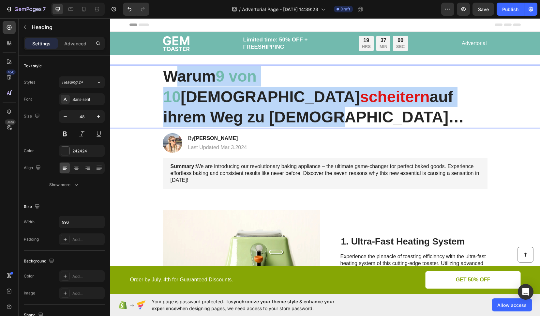
drag, startPoint x: 304, startPoint y: 95, endPoint x: 178, endPoint y: 81, distance: 126.7
click at [177, 81] on p "Warum 9 von 10 [DEMOGRAPHIC_DATA] scheitern auf ihrem Weg zu [DEMOGRAPHIC_DATA]…" at bounding box center [325, 96] width 324 height 61
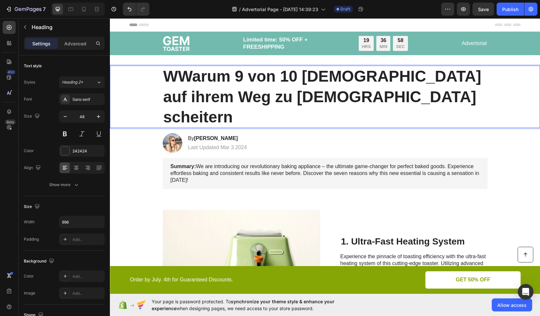
click at [178, 80] on p "WWarum 9 von 10 [DEMOGRAPHIC_DATA] auf ihrem Weg zu [DEMOGRAPHIC_DATA] scheitern" at bounding box center [325, 96] width 324 height 61
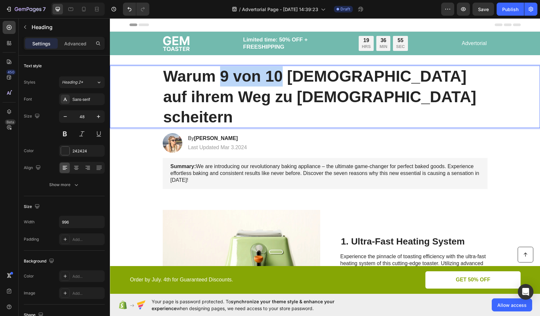
drag, startPoint x: 220, startPoint y: 79, endPoint x: 279, endPoint y: 79, distance: 59.0
click at [279, 79] on p "Warum 9 von 10 [DEMOGRAPHIC_DATA] auf ihrem Weg zu [DEMOGRAPHIC_DATA] scheitern" at bounding box center [325, 96] width 324 height 61
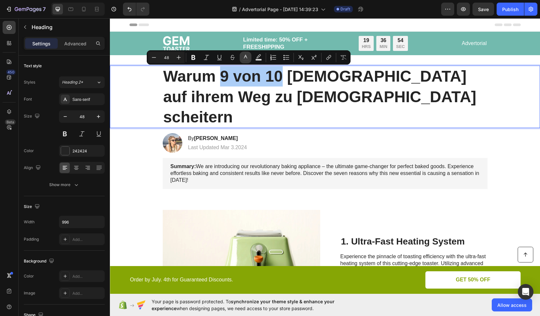
click at [247, 59] on icon "Editor contextual toolbar" at bounding box center [245, 57] width 7 height 7
type input "242424"
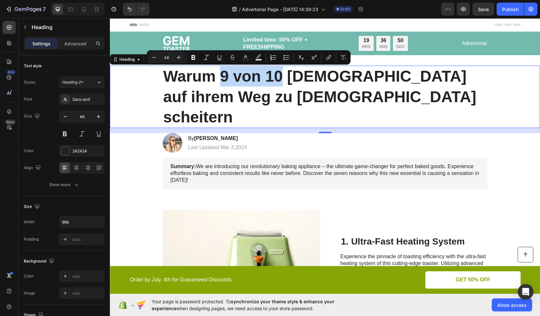
click at [243, 78] on p "Warum 9 von 10 [DEMOGRAPHIC_DATA] auf ihrem Weg zu [DEMOGRAPHIC_DATA] scheitern" at bounding box center [325, 96] width 324 height 61
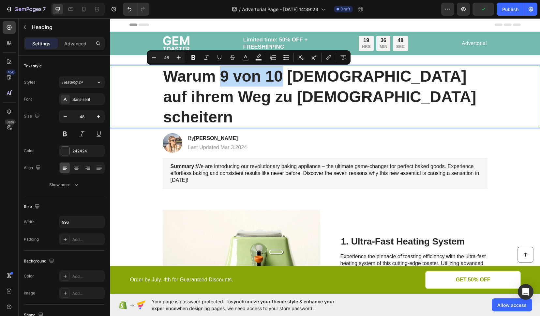
drag, startPoint x: 221, startPoint y: 77, endPoint x: 277, endPoint y: 78, distance: 56.1
click at [277, 78] on p "Warum 9 von 10 [DEMOGRAPHIC_DATA] auf ihrem Weg zu [DEMOGRAPHIC_DATA] scheitern" at bounding box center [325, 96] width 324 height 61
click at [247, 55] on icon "Editor contextual toolbar" at bounding box center [245, 57] width 7 height 7
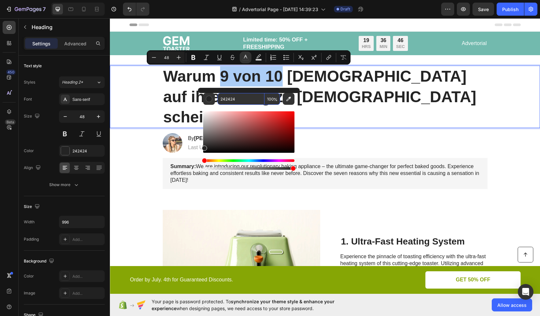
click at [228, 97] on input "242424" at bounding box center [241, 99] width 47 height 12
paste input "72BAAE"
type input "72BAAE"
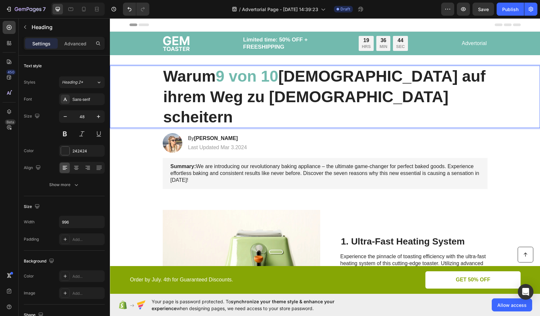
click at [356, 79] on p "Warum 9 von 10 [DEMOGRAPHIC_DATA] auf ihrem Weg zu [DEMOGRAPHIC_DATA] scheitern" at bounding box center [325, 96] width 324 height 61
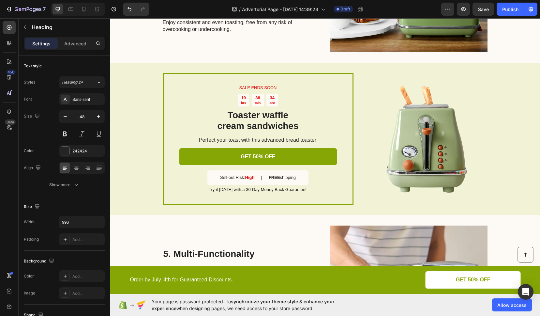
scroll to position [717, 0]
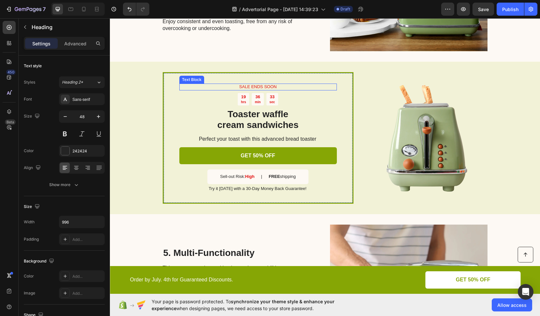
click at [242, 84] on p "SALE ENDS SOON" at bounding box center [258, 87] width 156 height 6
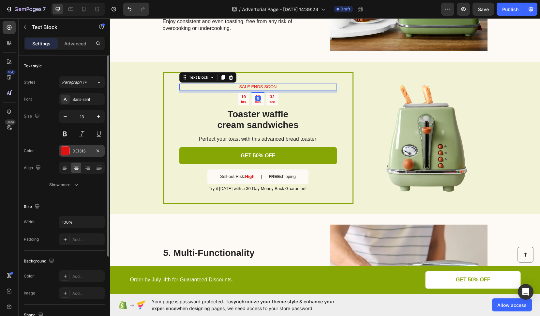
click at [77, 152] on div "DE1313" at bounding box center [81, 151] width 19 height 6
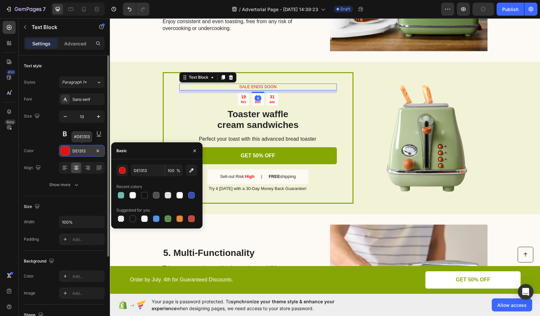
click at [78, 151] on div "DE1313" at bounding box center [81, 151] width 19 height 6
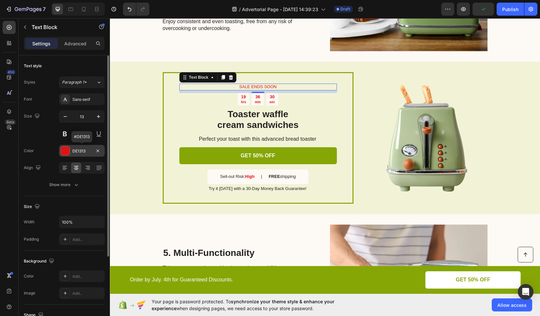
click at [79, 154] on div "DE1313" at bounding box center [82, 151] width 46 height 12
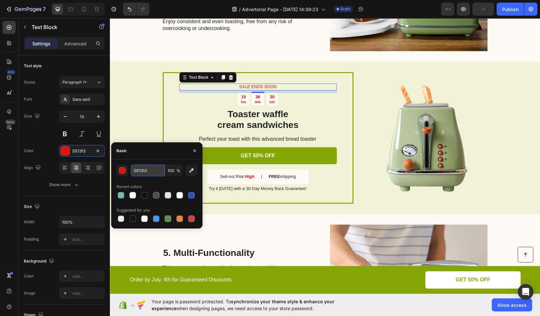
click at [148, 169] on input "DE1313" at bounding box center [148, 170] width 34 height 12
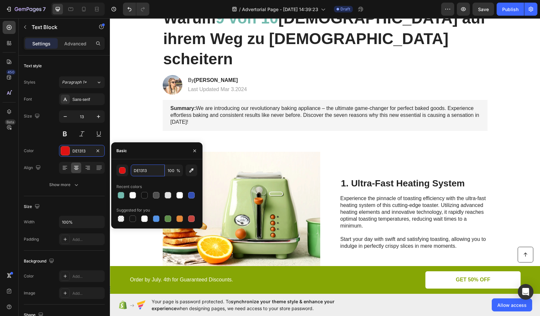
scroll to position [0, 0]
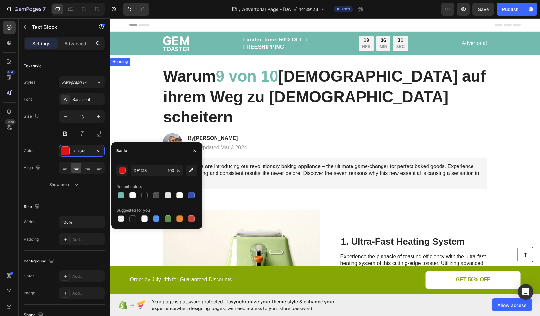
click at [315, 78] on p "Warum 9 von 10 [DEMOGRAPHIC_DATA] auf ihrem Weg zu [DEMOGRAPHIC_DATA] scheitern" at bounding box center [325, 96] width 324 height 61
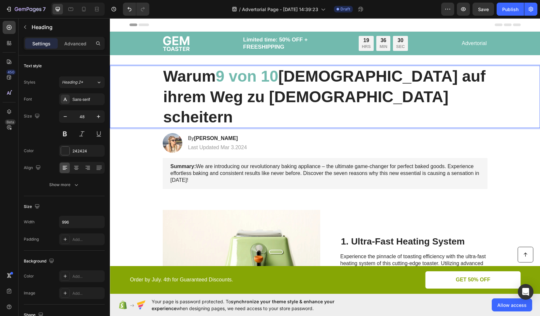
click at [231, 96] on p "Warum 9 von 10 [DEMOGRAPHIC_DATA] auf ihrem Weg zu [DEMOGRAPHIC_DATA] scheitern" at bounding box center [325, 96] width 324 height 61
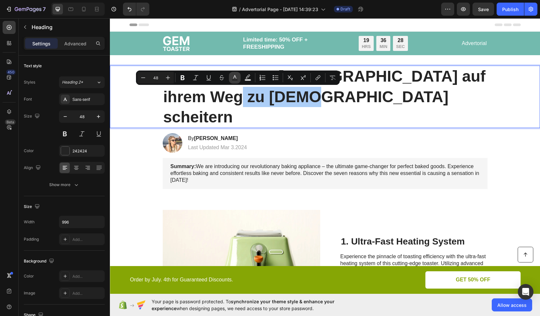
click at [233, 78] on icon "Editor contextual toolbar" at bounding box center [235, 77] width 7 height 7
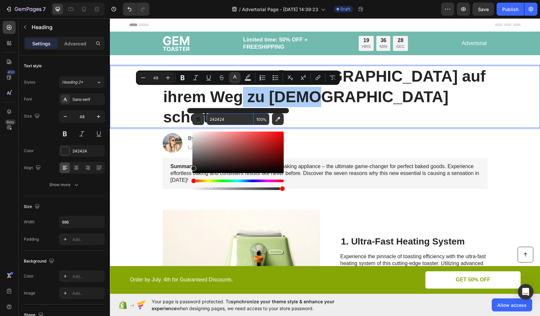
click at [215, 121] on input "242424" at bounding box center [230, 119] width 47 height 12
paste input "DE1313"
type input "DE1313"
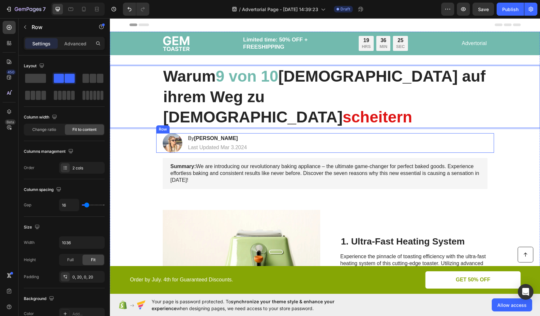
click at [321, 133] on div "Image By [PERSON_NAME] Heading Last Updated [DATE] Text [GEOGRAPHIC_DATA]" at bounding box center [325, 143] width 338 height 20
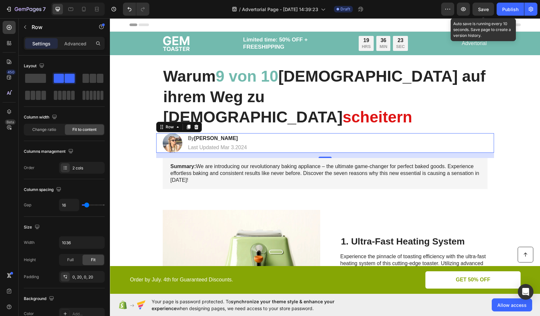
click at [485, 9] on span "Save" at bounding box center [483, 10] width 11 height 6
click at [174, 41] on img at bounding box center [176, 43] width 27 height 15
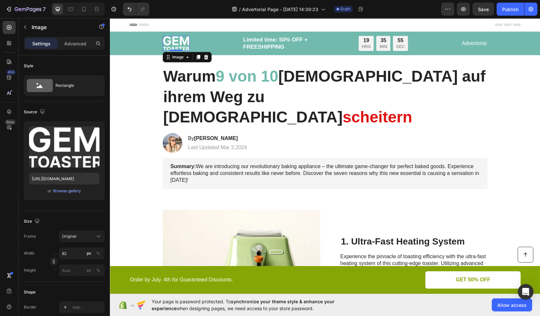
click at [175, 42] on img at bounding box center [176, 43] width 27 height 15
click at [204, 56] on icon at bounding box center [206, 56] width 5 height 5
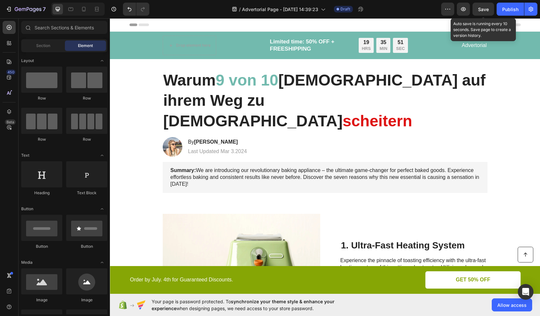
click at [486, 9] on span "Save" at bounding box center [483, 10] width 11 height 6
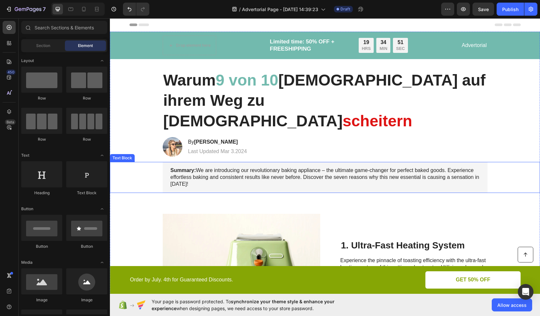
click at [197, 167] on p "Summary: We are introducing our revolutionary baking appliance – the ultimate g…" at bounding box center [325, 177] width 309 height 20
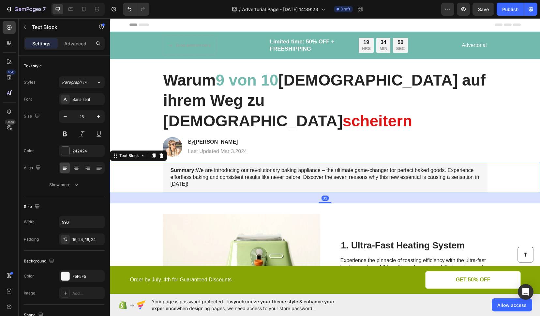
click at [194, 167] on p "Summary: We are introducing our revolutionary baking appliance – the ultimate g…" at bounding box center [325, 177] width 309 height 20
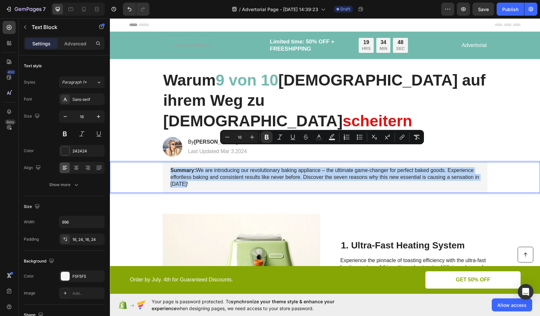
drag, startPoint x: 184, startPoint y: 163, endPoint x: 168, endPoint y: 151, distance: 20.3
click at [171, 167] on p "Summary: We are introducing our revolutionary baking appliance – the ultimate g…" at bounding box center [325, 177] width 309 height 20
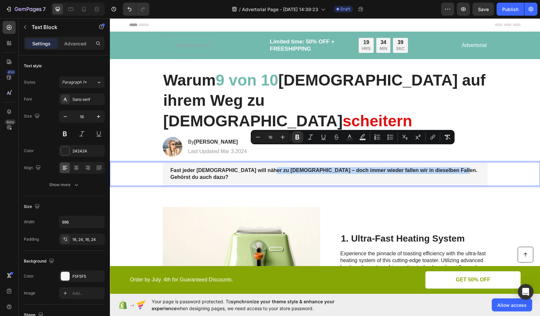
drag, startPoint x: 442, startPoint y: 149, endPoint x: 261, endPoint y: 152, distance: 181.4
click at [261, 167] on p "Fast jeder [DEMOGRAPHIC_DATA] will näher zu [DEMOGRAPHIC_DATA] – doch immer wie…" at bounding box center [325, 174] width 309 height 14
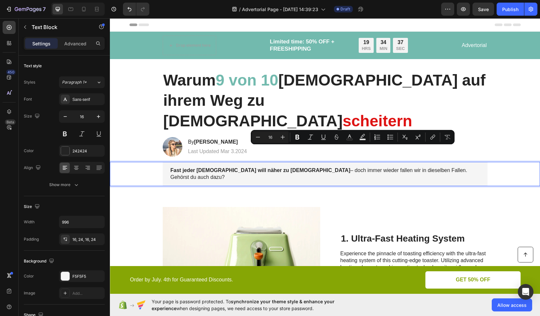
click at [451, 167] on p "Fast jeder [DEMOGRAPHIC_DATA] will näher zu [DEMOGRAPHIC_DATA] – doch immer wie…" at bounding box center [325, 174] width 309 height 14
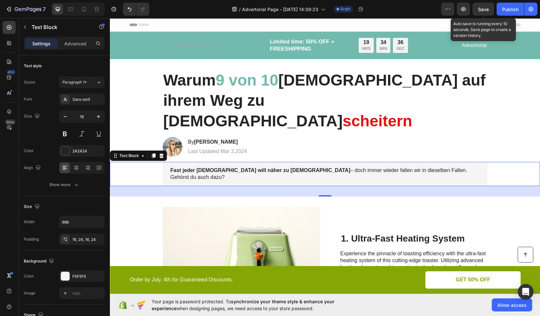
click at [484, 9] on span "Save" at bounding box center [483, 10] width 11 height 6
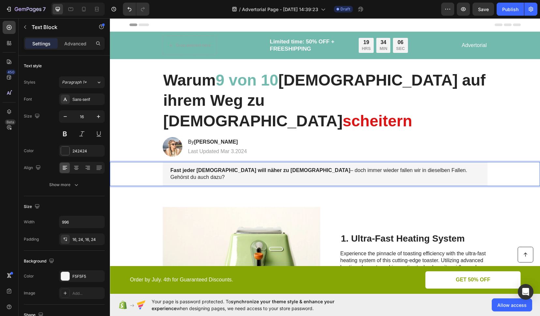
click at [266, 167] on p "Fast jeder [DEMOGRAPHIC_DATA] will näher zu [DEMOGRAPHIC_DATA] – doch immer wie…" at bounding box center [325, 174] width 309 height 14
click at [265, 167] on p "Fast jeder [DEMOGRAPHIC_DATA] will näher zu [DEMOGRAPHIC_DATA] – doch immer wie…" at bounding box center [325, 174] width 309 height 14
click at [281, 167] on p "Fast jeder [DEMOGRAPHIC_DATA] will näher zu [DEMOGRAPHIC_DATA] – doch immer wie…" at bounding box center [325, 174] width 309 height 14
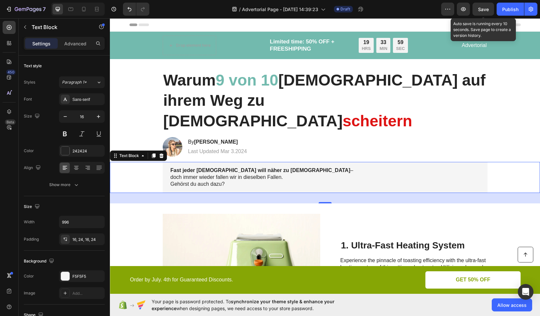
click at [482, 9] on span "Save" at bounding box center [483, 10] width 11 height 6
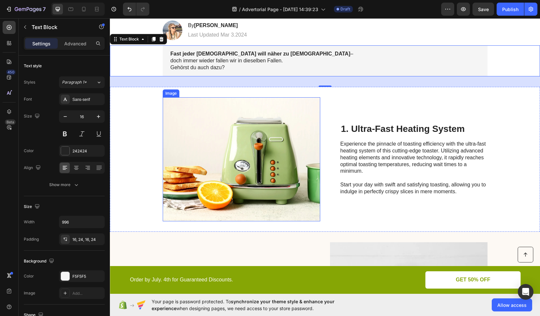
scroll to position [123, 0]
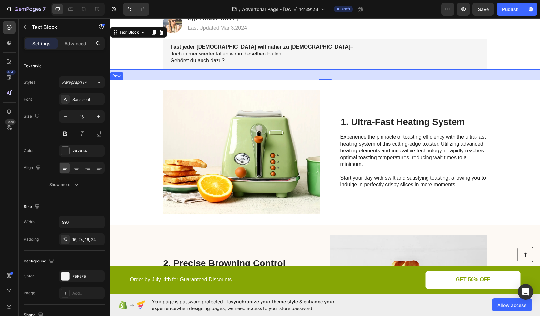
click at [397, 116] on h2 "1. Ultra-Fast Heating System" at bounding box center [413, 122] width 147 height 12
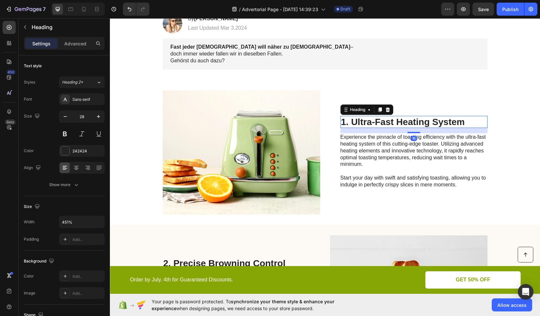
click at [392, 116] on h2 "1. Ultra-Fast Heating System" at bounding box center [413, 122] width 147 height 12
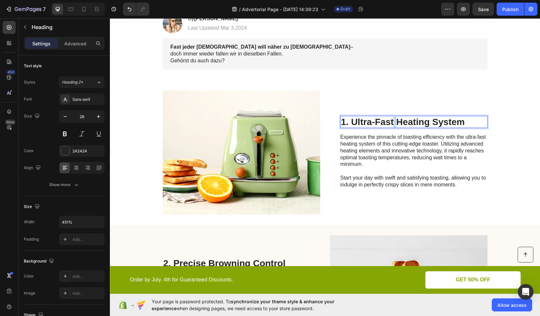
click at [392, 116] on p "1. Ultra-Fast Heating System" at bounding box center [414, 121] width 146 height 11
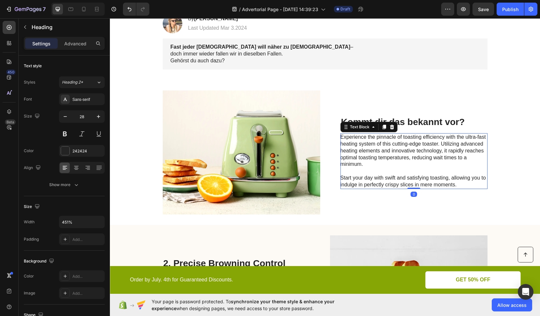
click at [420, 156] on p "Experience the pinnacle of toasting efficiency with the ultra-fast heating syst…" at bounding box center [413, 161] width 146 height 54
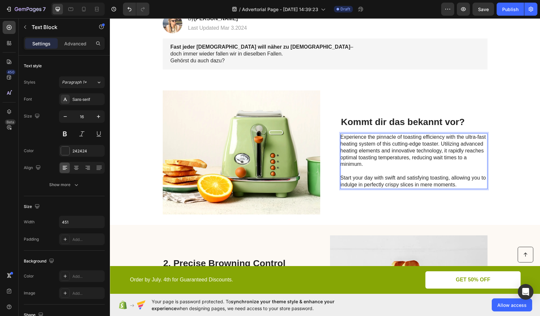
click at [439, 158] on p "Experience the pinnacle of toasting efficiency with the ultra-fast heating syst…" at bounding box center [413, 161] width 146 height 54
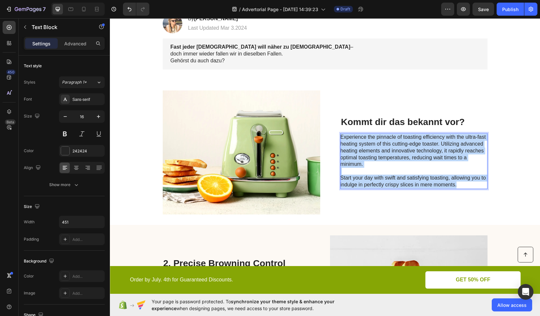
drag, startPoint x: 429, startPoint y: 158, endPoint x: 339, endPoint y: 120, distance: 97.8
click at [340, 134] on p "Experience the pinnacle of toasting efficiency with the ultra-fast heating syst…" at bounding box center [413, 161] width 146 height 54
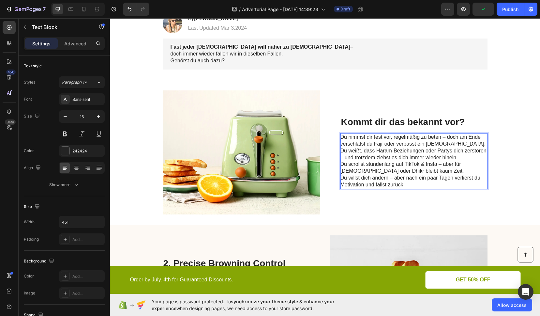
click at [444, 134] on p "Du nimmst dir fest vor, regelmäßig zu beten – doch am Ende verschläfst du Fajr …" at bounding box center [413, 141] width 146 height 14
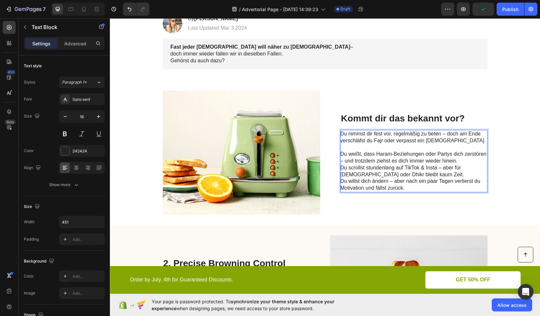
scroll to position [120, 0]
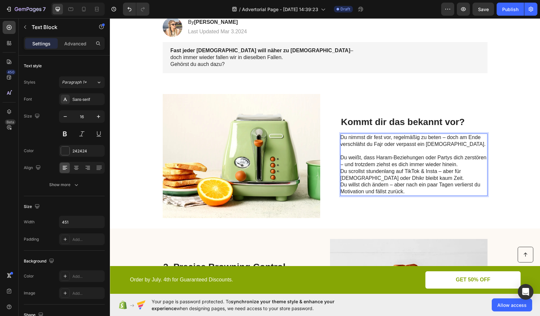
click at [466, 154] on p "Du weißt, dass Haram-Beziehungen oder Partys dich zerstören – und trotzdem zieh…" at bounding box center [413, 161] width 146 height 14
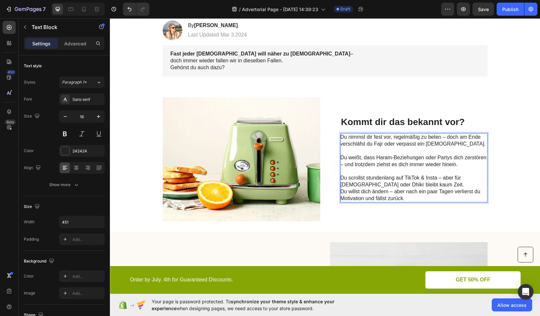
click at [417, 174] on p "Du scrollst stundenlang auf TikTok & Insta – aber für [DEMOGRAPHIC_DATA] oder D…" at bounding box center [413, 181] width 146 height 14
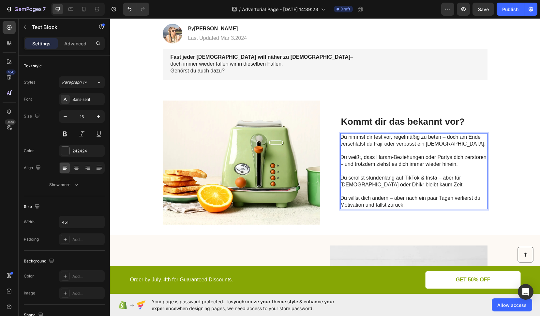
click at [414, 195] on p "Du willst dich ändern – aber nach ein paar Tagen verlierst du Motivation und fä…" at bounding box center [413, 202] width 146 height 14
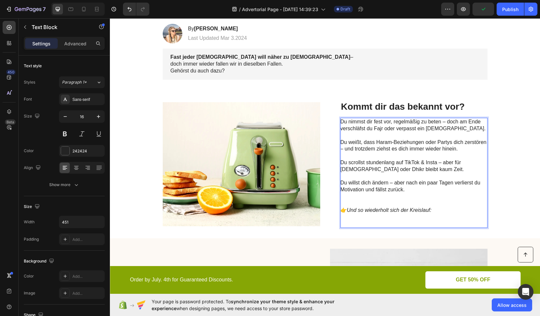
click at [352, 220] on p "Rich Text Editor. Editing area: main" at bounding box center [413, 223] width 146 height 7
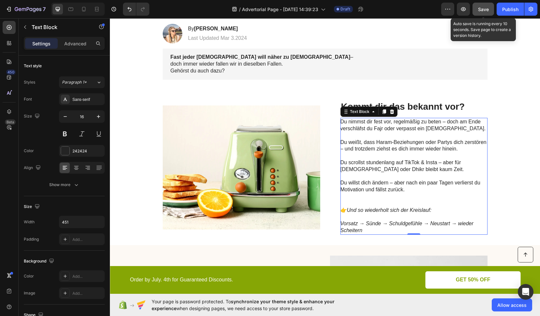
click at [485, 13] on button "Save" at bounding box center [484, 9] width 22 height 13
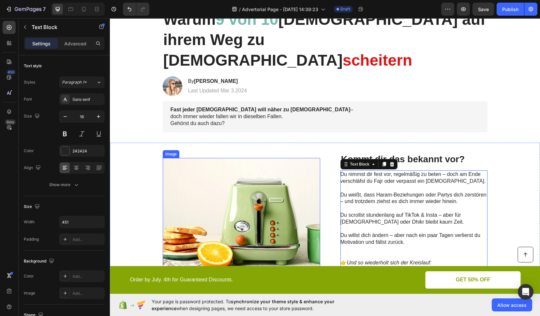
scroll to position [0, 0]
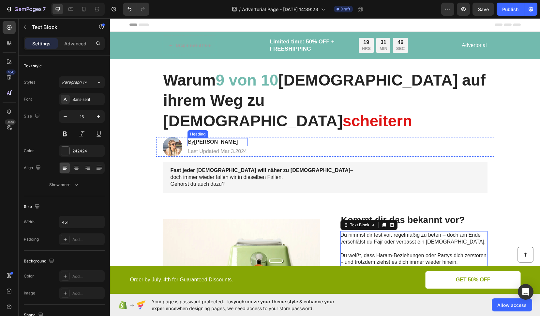
click at [196, 139] on strong "[PERSON_NAME]" at bounding box center [216, 142] width 44 height 6
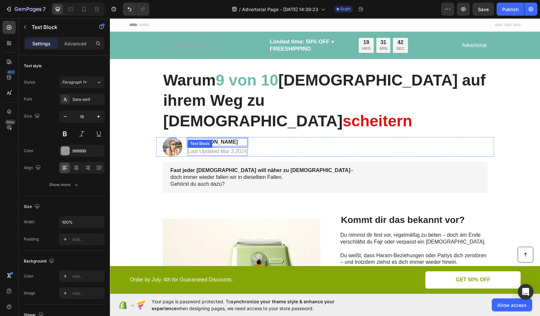
click at [222, 148] on p "Last Updated Mar 3.2024" at bounding box center [217, 151] width 59 height 7
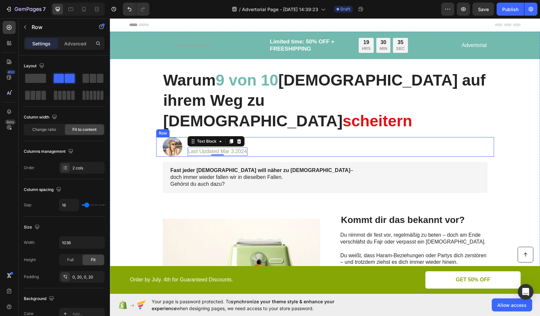
click at [284, 137] on div "Image By [PERSON_NAME] Heading Last Updated [DATE] Text Block 0 Row" at bounding box center [325, 147] width 338 height 20
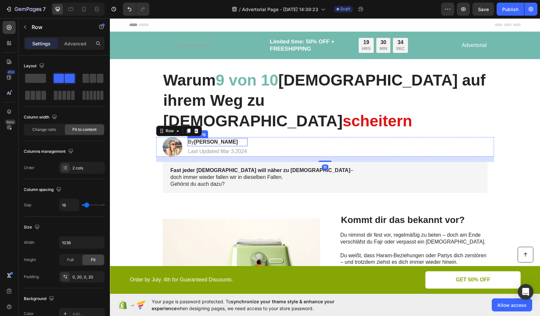
click at [211, 139] on strong "[PERSON_NAME]" at bounding box center [216, 142] width 44 height 6
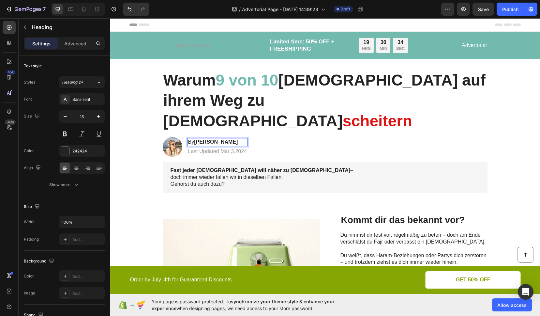
click at [230, 139] on p "By [PERSON_NAME]" at bounding box center [217, 142] width 59 height 7
click at [208, 139] on p "Die Wahrheit, die kaum jemand ausspricht…" at bounding box center [239, 142] width 103 height 7
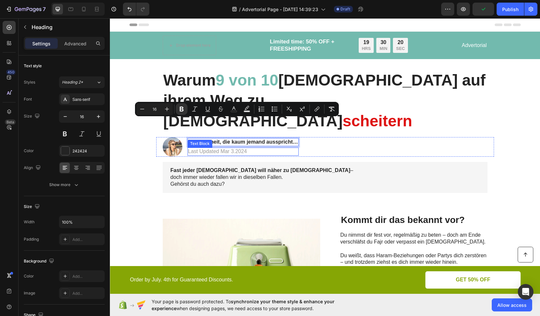
click at [212, 148] on p "Last Updated Mar 3.2024" at bounding box center [243, 151] width 110 height 7
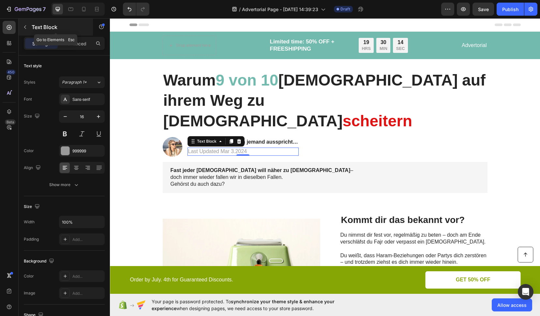
click at [24, 27] on icon "button" at bounding box center [25, 26] width 5 height 5
click at [197, 148] on p "Last Updated Mar 3.2024" at bounding box center [243, 151] width 110 height 7
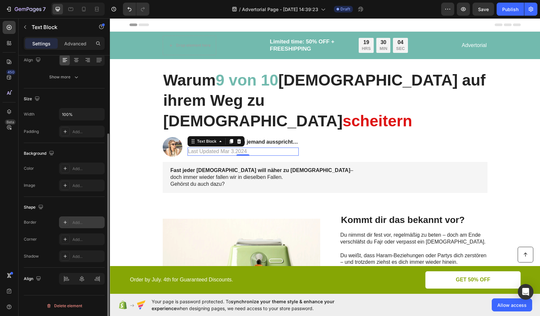
scroll to position [62, 0]
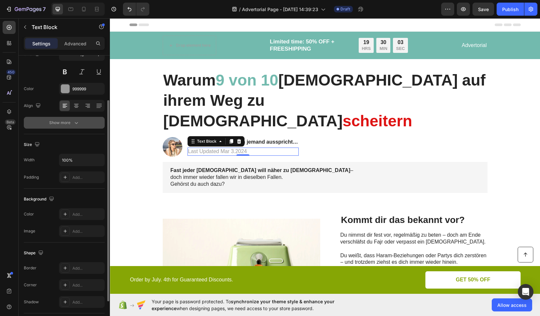
click at [65, 117] on button "Show more" at bounding box center [64, 123] width 81 height 12
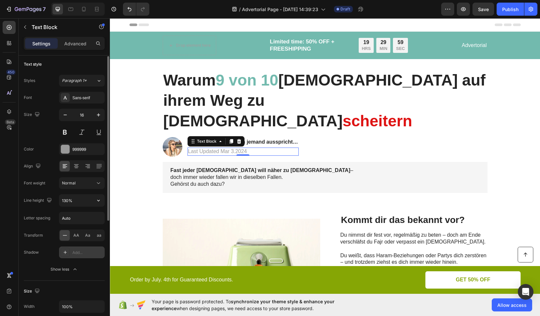
scroll to position [0, 0]
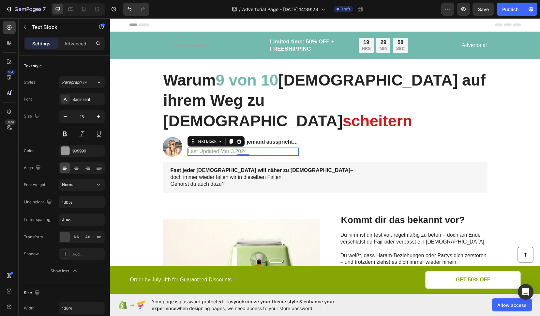
click at [72, 37] on div "Settings Advanced" at bounding box center [64, 43] width 81 height 13
click at [70, 43] on p "Advanced" at bounding box center [75, 43] width 22 height 7
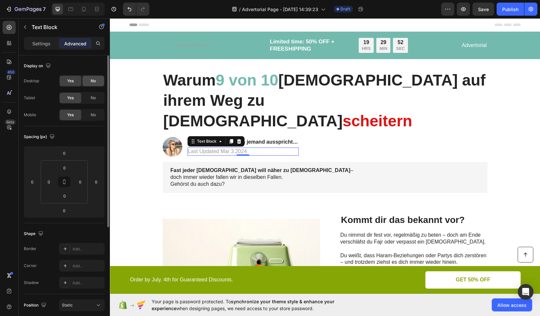
click at [94, 79] on span "No" at bounding box center [93, 81] width 5 height 6
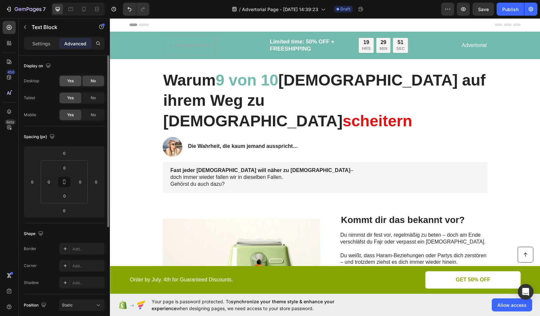
click at [72, 82] on span "Yes" at bounding box center [70, 81] width 7 height 6
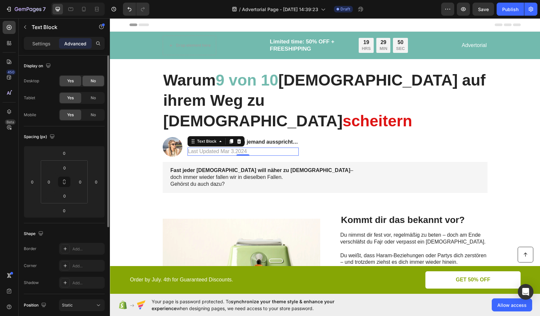
click at [96, 82] on div "No" at bounding box center [94, 81] width 22 height 10
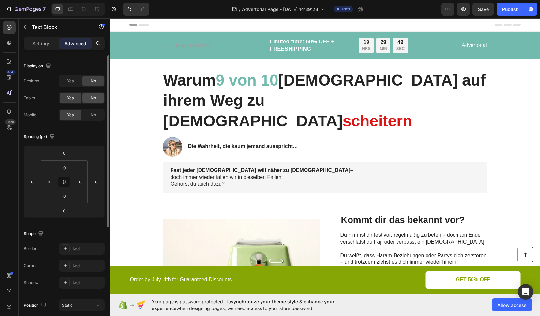
click at [94, 95] on div "No" at bounding box center [94, 98] width 22 height 10
click at [93, 113] on span "No" at bounding box center [93, 115] width 5 height 6
click at [71, 93] on div "Yes" at bounding box center [71, 98] width 22 height 10
click at [70, 81] on span "Yes" at bounding box center [70, 81] width 7 height 6
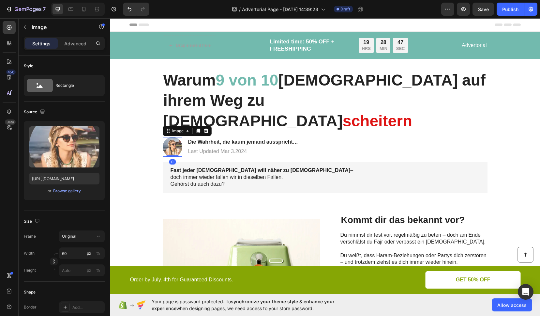
click at [170, 137] on img at bounding box center [173, 147] width 20 height 20
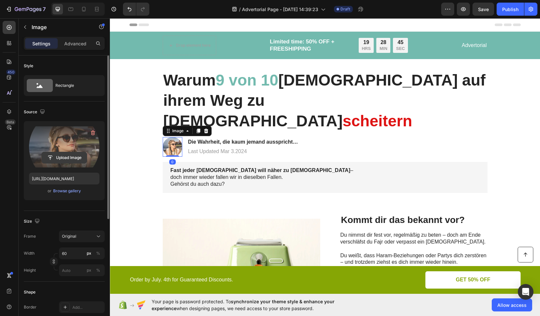
click at [65, 159] on input "file" at bounding box center [64, 157] width 45 height 11
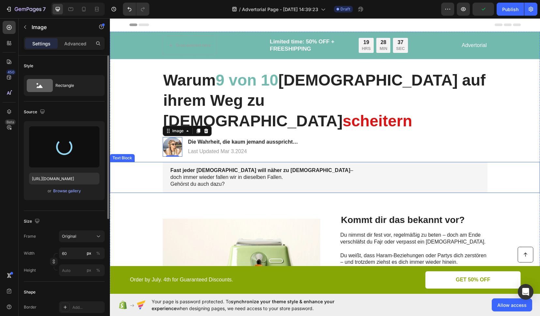
type input "[URL][DOMAIN_NAME]"
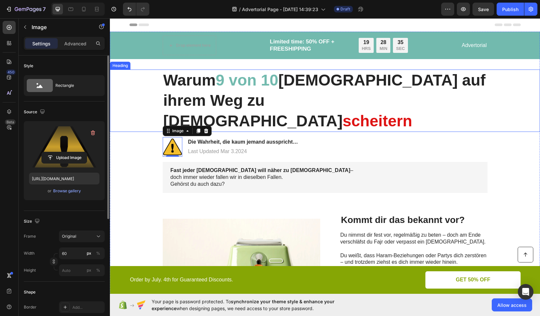
click at [306, 91] on p "Warum 9 von 10 [DEMOGRAPHIC_DATA] auf ihrem Weg zu [DEMOGRAPHIC_DATA] scheitern" at bounding box center [325, 100] width 324 height 61
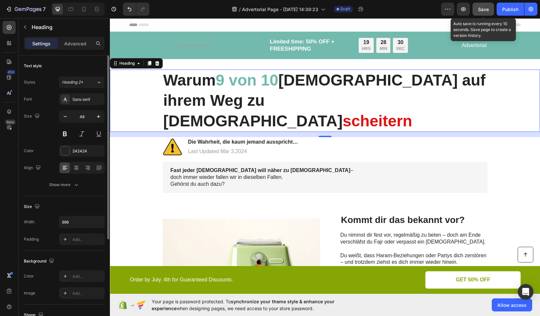
click at [478, 13] on button "Save" at bounding box center [484, 9] width 22 height 13
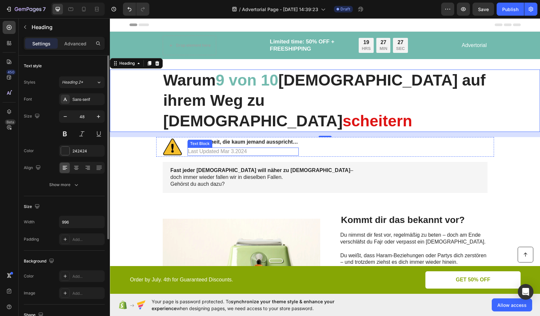
click at [204, 148] on p "Last Updated Mar 3.2024" at bounding box center [243, 151] width 110 height 7
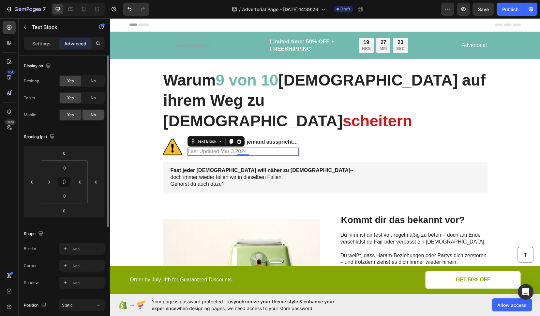
click at [87, 117] on div "No" at bounding box center [94, 115] width 22 height 10
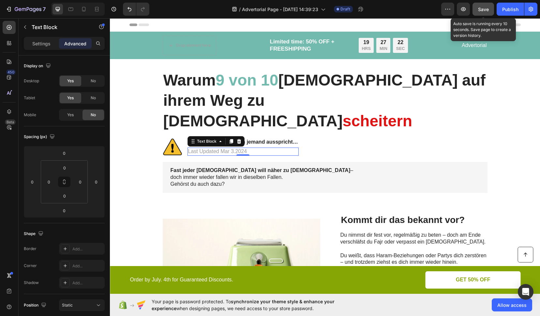
click at [484, 14] on button "Save" at bounding box center [484, 9] width 22 height 13
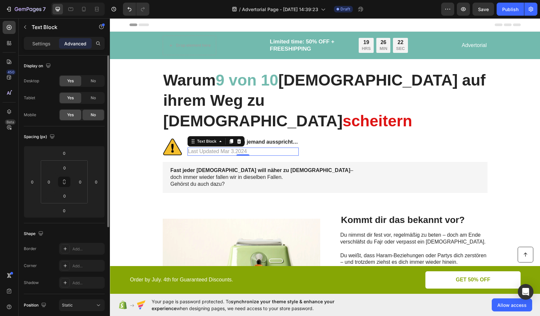
click at [62, 111] on div "Yes" at bounding box center [71, 115] width 22 height 10
click at [486, 12] on span "Save" at bounding box center [483, 10] width 11 height 6
click at [214, 148] on p "Last Updated Mar 3.2024" at bounding box center [243, 151] width 110 height 7
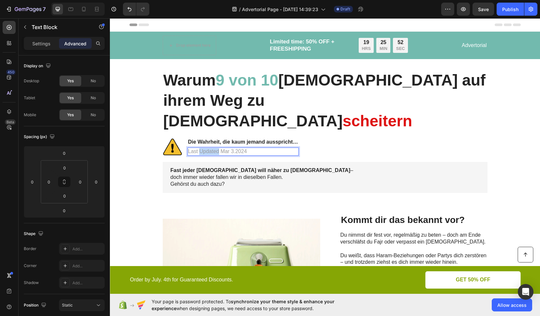
click at [214, 148] on p "Last Updated Mar 3.2024" at bounding box center [243, 151] width 110 height 7
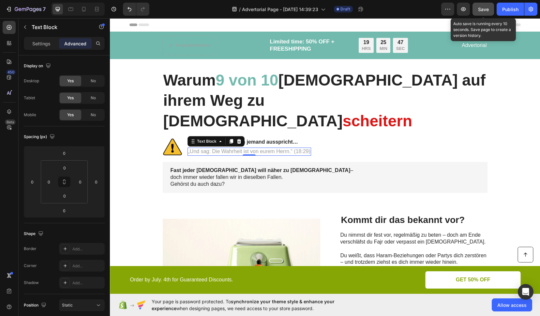
click at [485, 14] on button "Save" at bounding box center [484, 9] width 22 height 13
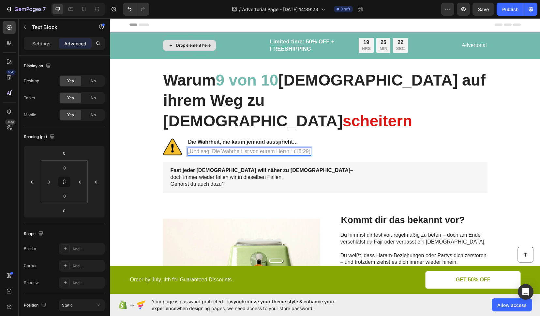
click at [209, 148] on p "„Und sag: Die Wahrheit ist von eurem Herrn.“ (18:29)" at bounding box center [249, 151] width 123 height 7
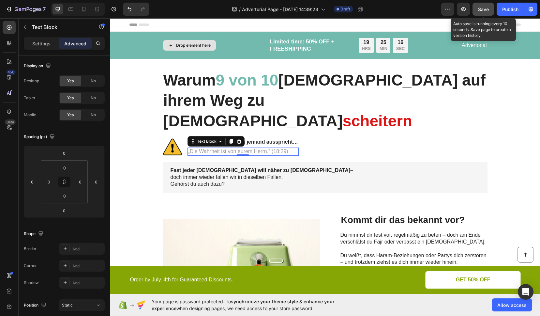
click at [482, 13] on button "Save" at bounding box center [484, 9] width 22 height 13
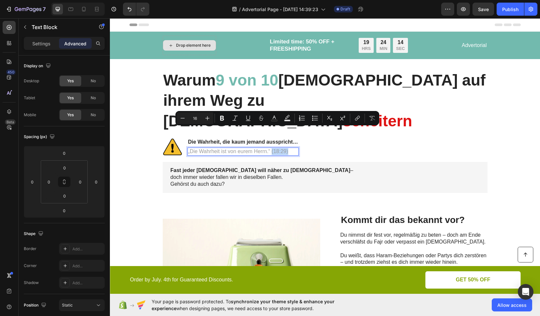
drag, startPoint x: 288, startPoint y: 131, endPoint x: 269, endPoint y: 132, distance: 19.0
click at [269, 148] on p "„Die Wahrheit ist von eurem Herrn.“ (18:29)" at bounding box center [243, 151] width 110 height 7
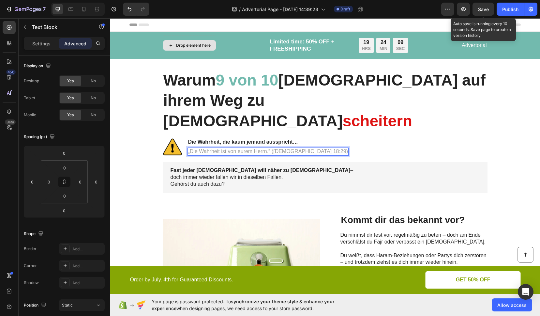
click at [486, 10] on span "Save" at bounding box center [483, 10] width 11 height 6
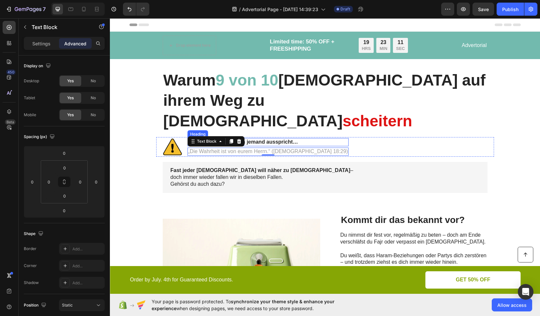
click at [262, 139] on strong "Die Wahrheit, die kaum jemand ausspricht…" at bounding box center [243, 142] width 110 height 6
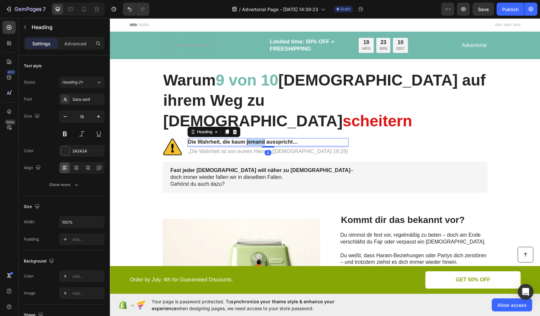
click at [260, 139] on strong "Die Wahrheit, die kaum jemand ausspricht…" at bounding box center [243, 142] width 110 height 6
click at [492, 12] on button "Save" at bounding box center [484, 9] width 22 height 13
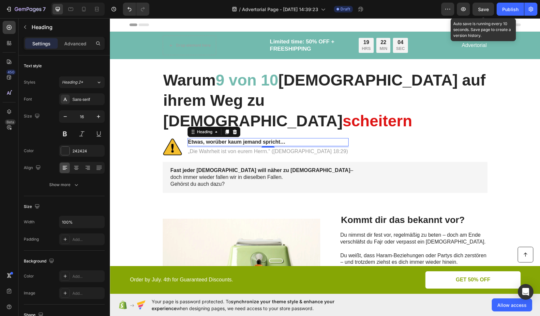
click at [481, 10] on span "Save" at bounding box center [483, 10] width 11 height 6
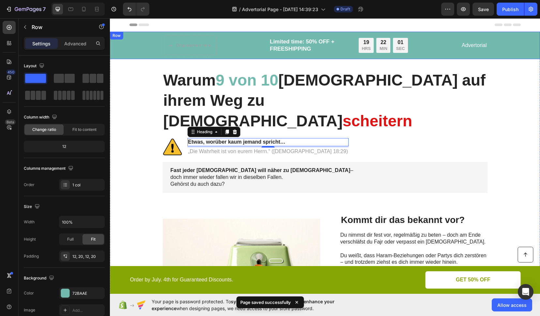
click at [116, 45] on div "Drop element here Limited time: 50% OFF + FREESHIPPING Text Block 19 HRS 22 MIN…" at bounding box center [324, 46] width 417 height 20
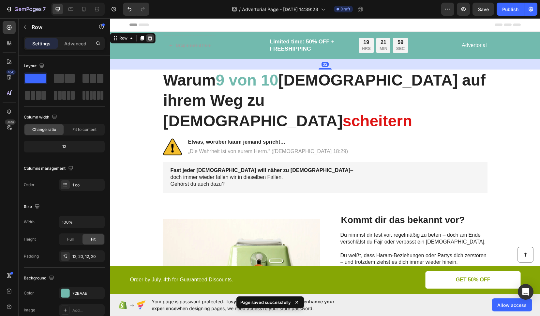
click at [148, 38] on icon at bounding box center [150, 38] width 4 height 5
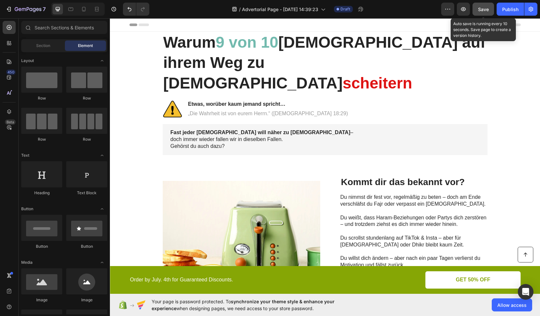
click at [490, 12] on button "Save" at bounding box center [484, 9] width 22 height 13
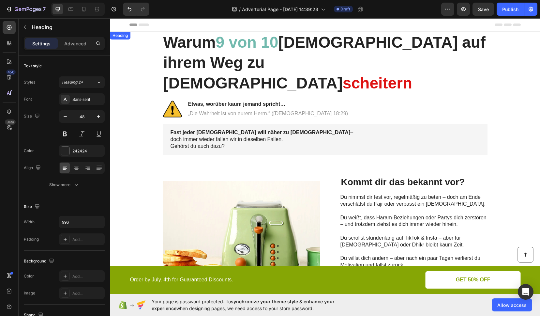
click at [166, 34] on p "Warum 9 von 10 [DEMOGRAPHIC_DATA] auf ihrem Weg zu [DEMOGRAPHIC_DATA] scheitern" at bounding box center [325, 62] width 324 height 61
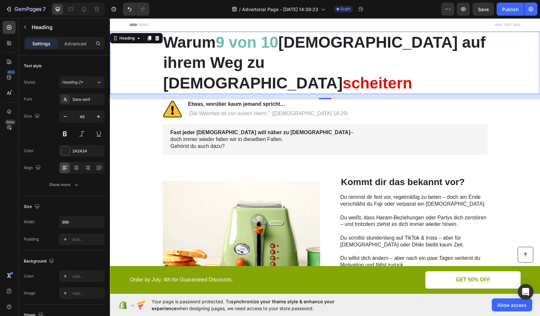
click at [245, 26] on div "Header" at bounding box center [324, 24] width 391 height 13
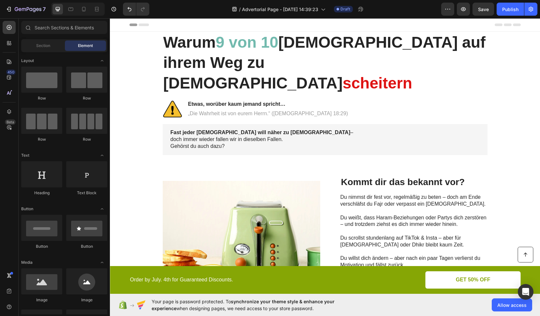
click at [179, 27] on div "Header" at bounding box center [324, 24] width 391 height 13
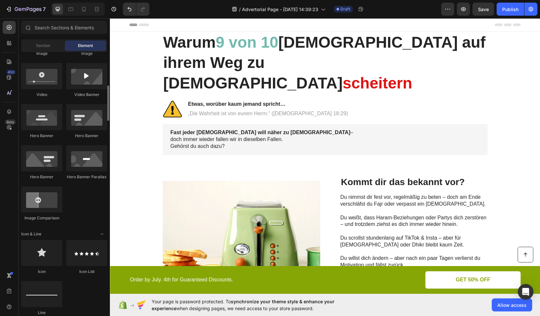
scroll to position [302, 0]
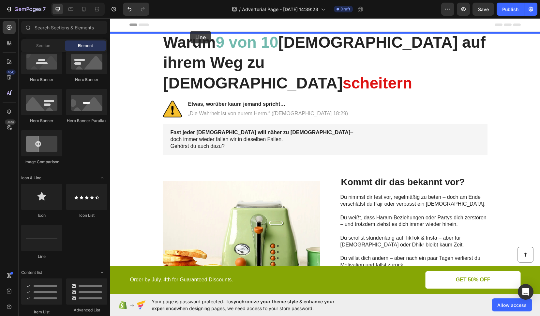
drag, startPoint x: 156, startPoint y: 251, endPoint x: 190, endPoint y: 31, distance: 223.5
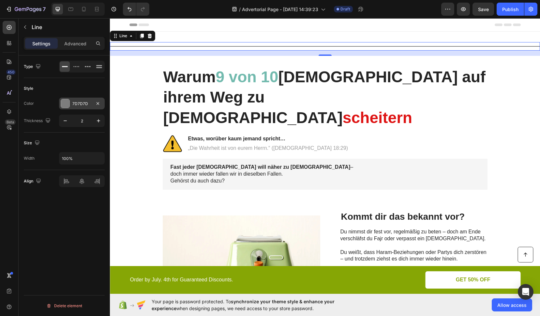
click at [81, 102] on div "7D7D7D" at bounding box center [81, 104] width 19 height 6
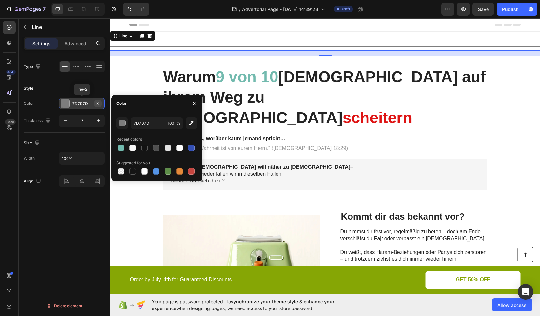
click at [98, 104] on icon "button" at bounding box center [98, 103] width 3 height 3
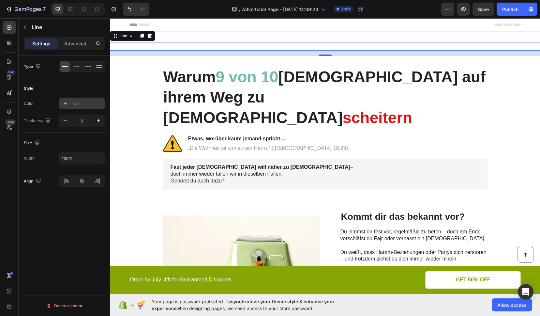
click at [40, 97] on div "Style Color Add... Thickness 2" at bounding box center [64, 105] width 81 height 54
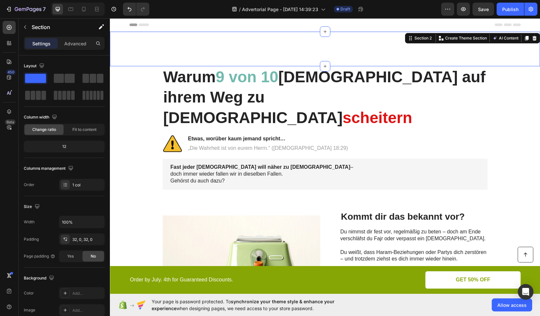
click at [140, 64] on div "Title Line Section 2 You can create reusable sections Create Theme Section AI C…" at bounding box center [325, 49] width 430 height 35
click at [485, 9] on span "Save" at bounding box center [483, 10] width 11 height 6
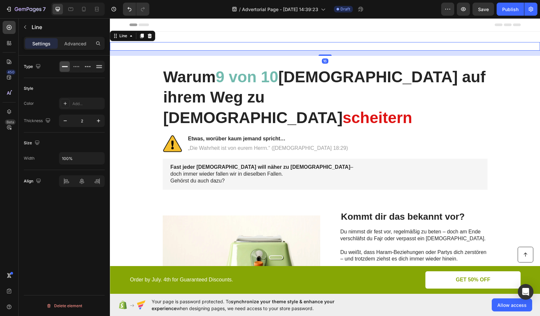
click at [297, 44] on div "Title Line 16" at bounding box center [325, 46] width 430 height 8
click at [151, 35] on icon at bounding box center [150, 36] width 4 height 5
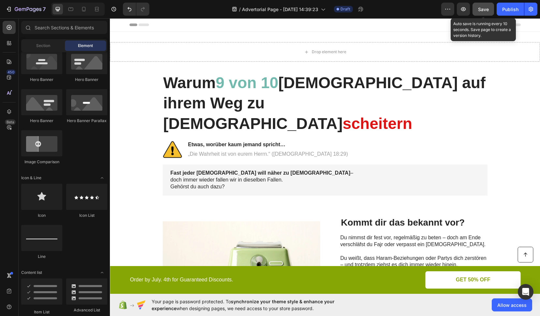
click at [485, 13] on button "Save" at bounding box center [484, 9] width 22 height 13
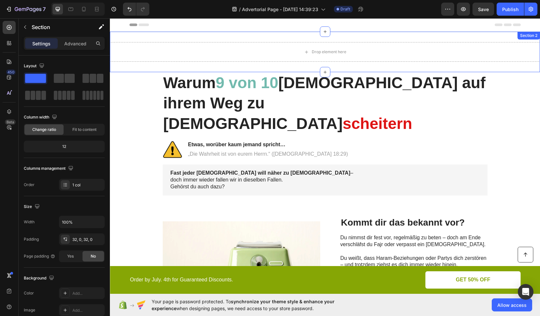
click at [166, 37] on div "Drop element here Section 2" at bounding box center [325, 52] width 430 height 40
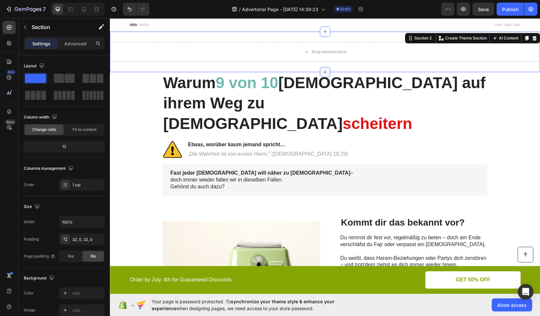
click at [321, 69] on div at bounding box center [325, 72] width 10 height 10
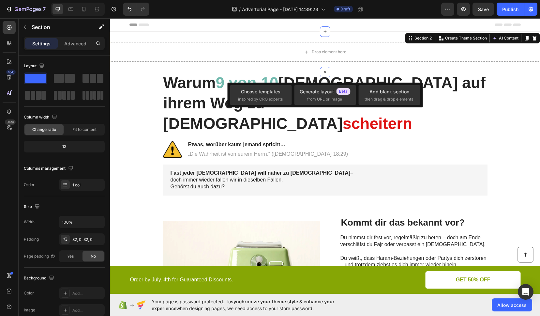
click at [154, 38] on div "Drop element here Section 2 You can create reusable sections Create Theme Secti…" at bounding box center [325, 52] width 430 height 40
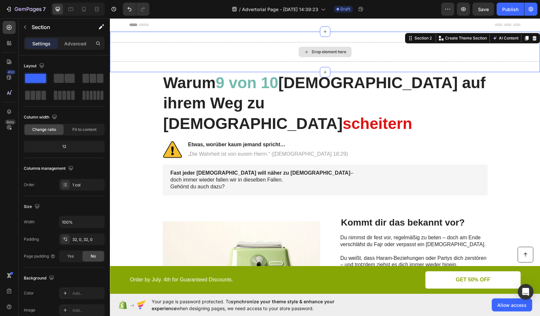
click at [151, 49] on div "Drop element here" at bounding box center [325, 52] width 430 height 20
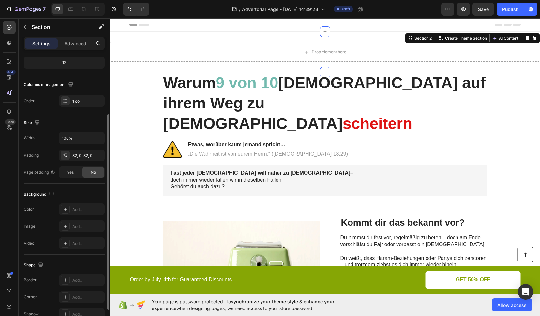
scroll to position [119, 0]
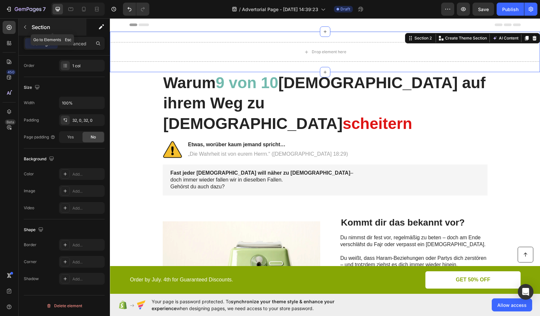
click at [24, 26] on icon "button" at bounding box center [25, 26] width 5 height 5
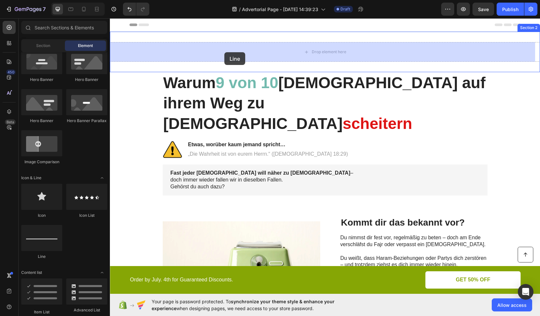
drag, startPoint x: 174, startPoint y: 119, endPoint x: 224, endPoint y: 52, distance: 83.8
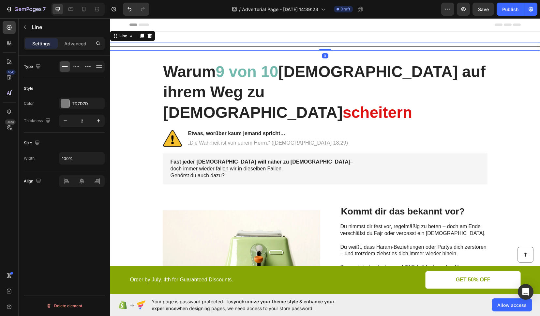
drag, startPoint x: 324, startPoint y: 50, endPoint x: 323, endPoint y: 41, distance: 8.8
click at [323, 41] on div "Title Line 0 Section 2" at bounding box center [325, 46] width 430 height 29
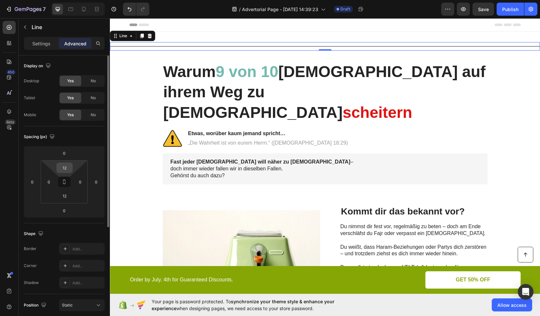
click at [68, 172] on input "12" at bounding box center [64, 168] width 13 height 10
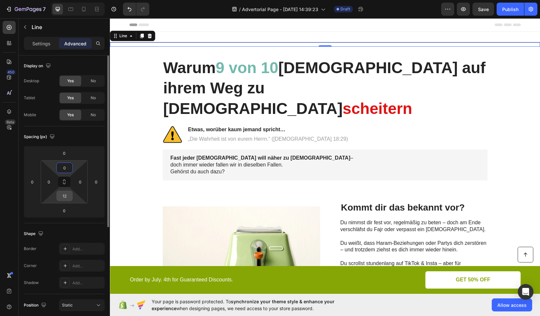
type input "0"
click at [64, 195] on input "12" at bounding box center [64, 196] width 13 height 10
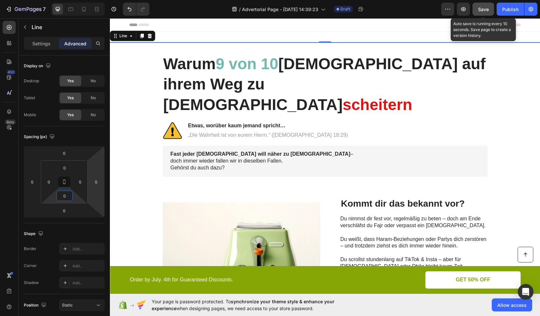
type input "0"
click at [477, 8] on button "Save" at bounding box center [484, 9] width 22 height 13
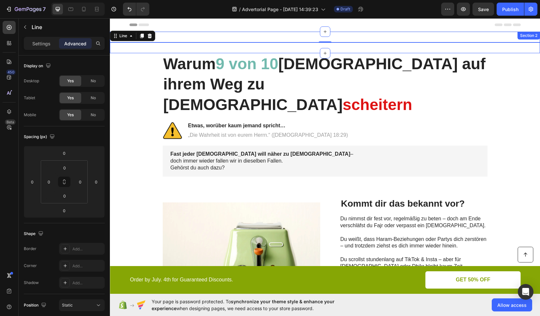
click at [182, 40] on div "Title Line 0 Section 2" at bounding box center [325, 43] width 430 height 22
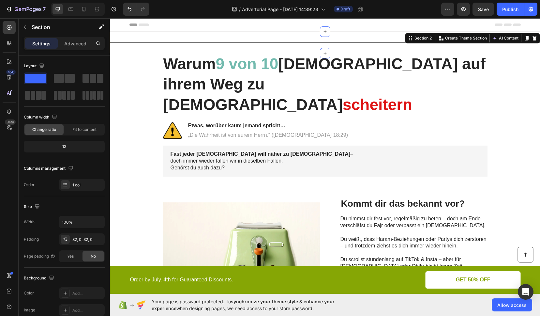
click at [152, 41] on div "Title Line Section 2 You can create reusable sections Create Theme Section AI C…" at bounding box center [325, 43] width 430 height 22
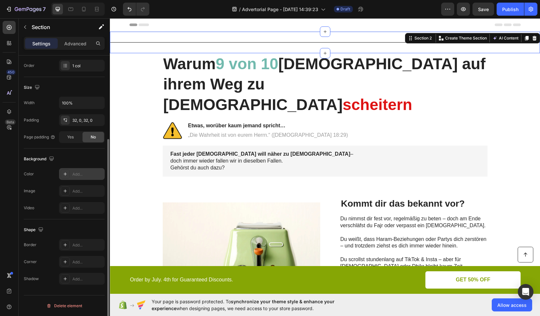
click at [76, 174] on div "Add..." at bounding box center [87, 174] width 31 height 6
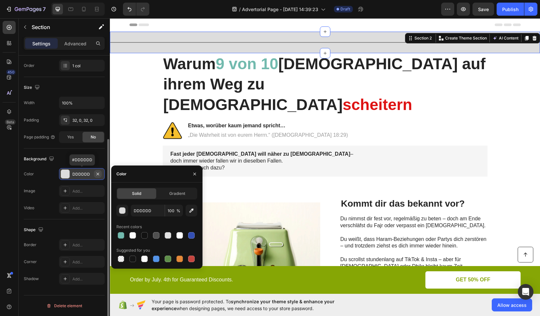
click at [97, 174] on icon "button" at bounding box center [97, 173] width 5 height 5
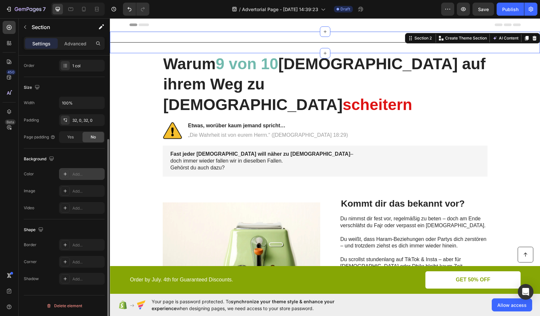
click at [129, 41] on div "Title Line Section 2 You can create reusable sections Create Theme Section AI C…" at bounding box center [325, 43] width 430 height 22
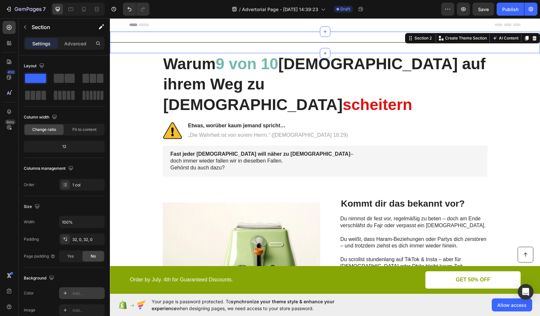
click at [147, 43] on div "Title Line Section 2 You can create reusable sections Create Theme Section AI C…" at bounding box center [325, 43] width 430 height 22
click at [76, 185] on div "1 col" at bounding box center [87, 185] width 31 height 6
click at [48, 176] on div "Columns management Order 1 col" at bounding box center [64, 176] width 81 height 27
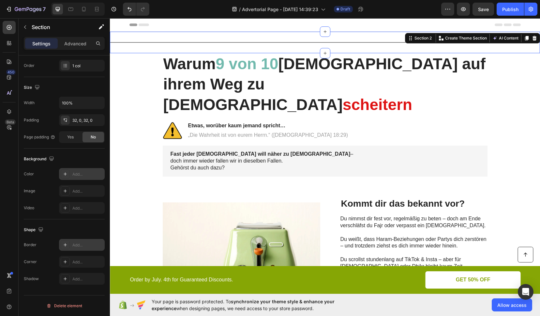
click at [81, 245] on div "Add..." at bounding box center [87, 245] width 31 height 6
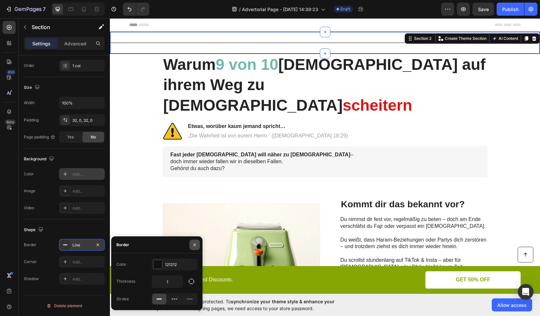
click at [195, 241] on button "button" at bounding box center [194, 244] width 10 height 10
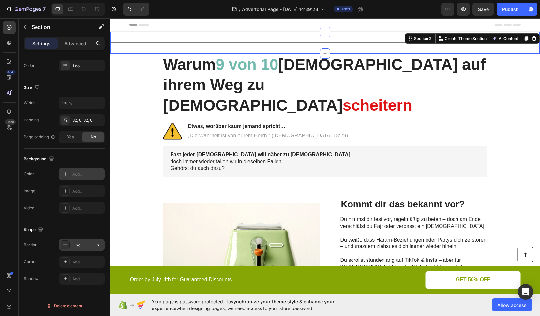
click at [79, 247] on div "Line" at bounding box center [81, 245] width 19 height 6
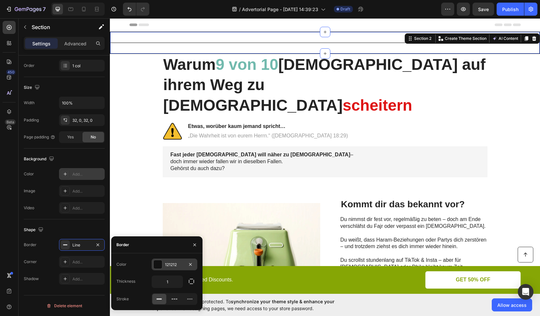
click at [170, 263] on div "121212" at bounding box center [174, 265] width 19 height 6
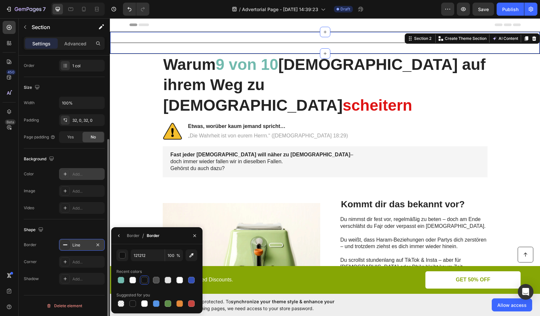
click at [80, 243] on div "Line" at bounding box center [81, 245] width 19 height 6
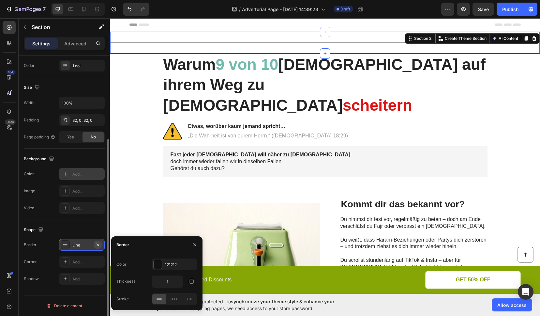
click at [97, 244] on icon "button" at bounding box center [97, 244] width 5 height 5
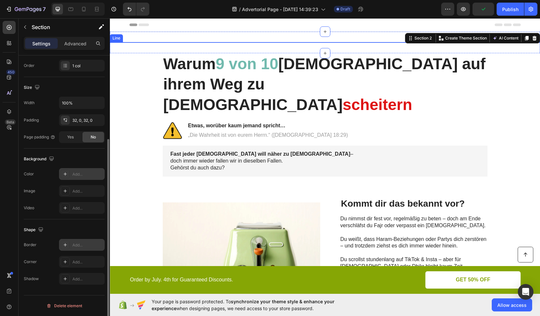
click at [128, 42] on div at bounding box center [325, 42] width 430 height 1
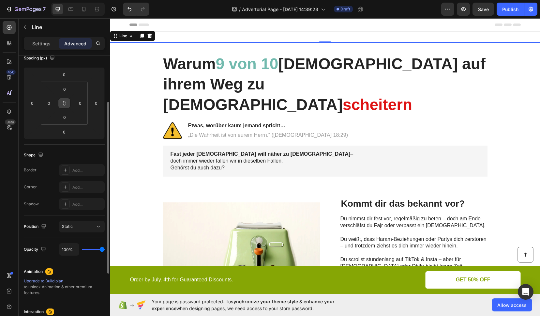
scroll to position [0, 0]
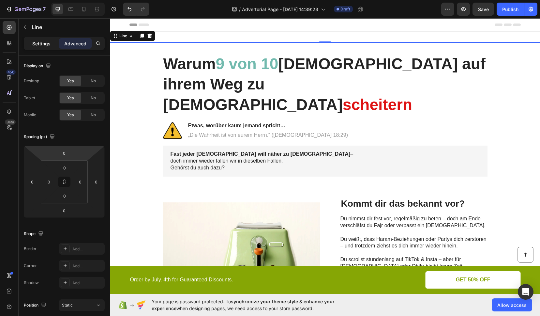
click at [34, 46] on p "Settings" at bounding box center [41, 43] width 18 height 7
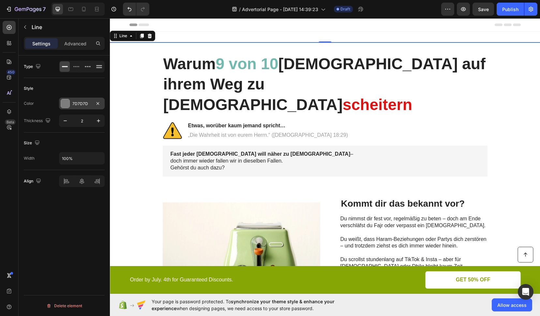
click at [78, 105] on div "7D7D7D" at bounding box center [81, 104] width 19 height 6
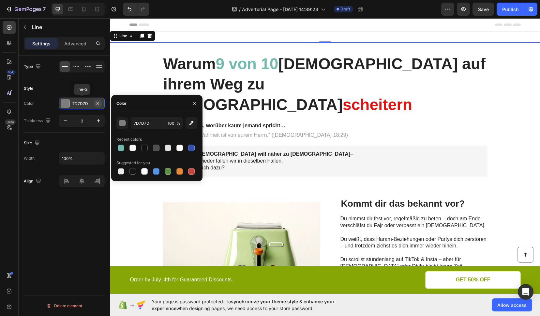
click at [98, 104] on icon "button" at bounding box center [97, 103] width 5 height 5
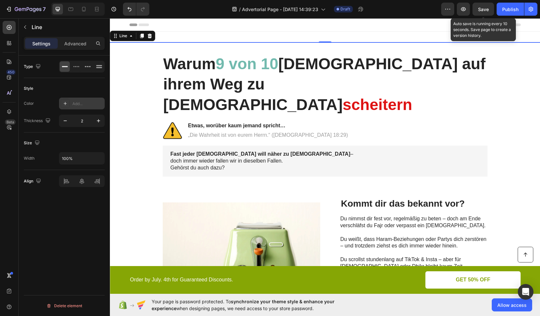
click at [485, 8] on span "Save" at bounding box center [483, 10] width 11 height 6
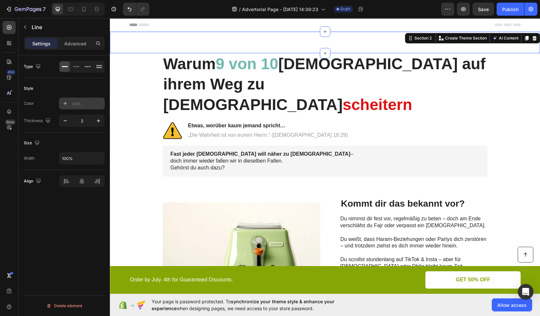
click at [165, 45] on div "Title Line Section 2 You can create reusable sections Create Theme Section AI C…" at bounding box center [325, 43] width 430 height 22
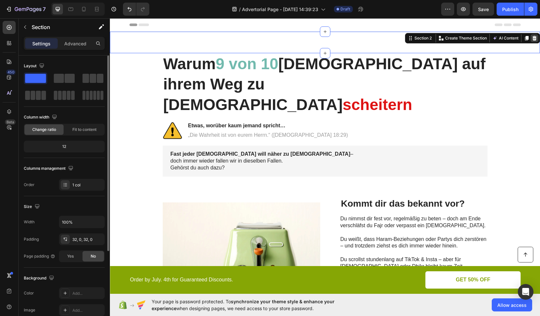
click at [532, 37] on icon at bounding box center [534, 38] width 5 height 5
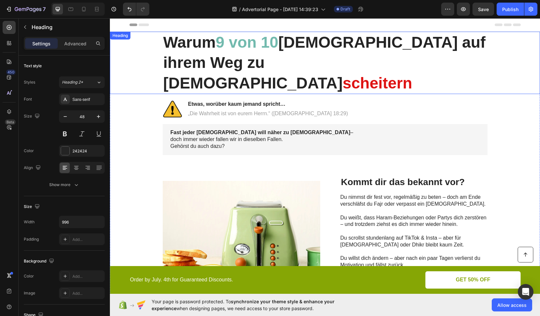
click at [148, 36] on div "Warum 9 von 10 [DEMOGRAPHIC_DATA] auf ihrem Weg zu [DEMOGRAPHIC_DATA] scheitern…" at bounding box center [325, 63] width 430 height 62
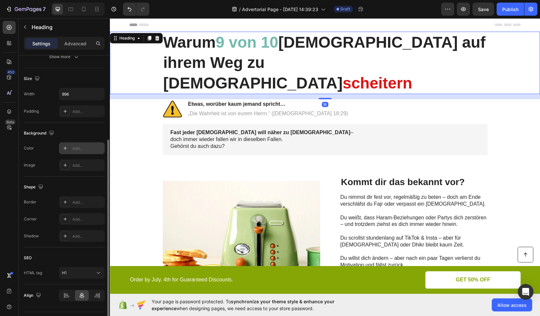
scroll to position [144, 0]
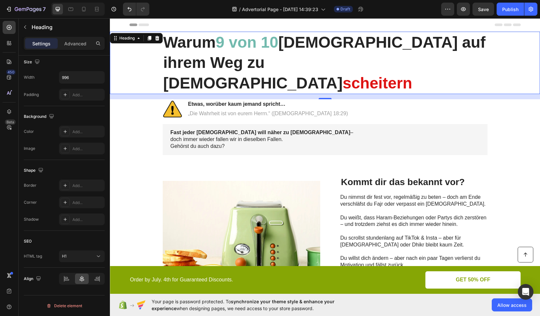
click at [145, 57] on div "Warum 9 von 10 [DEMOGRAPHIC_DATA] auf ihrem Weg zu [DEMOGRAPHIC_DATA] scheitern" at bounding box center [324, 63] width 417 height 62
click at [67, 38] on div "Advanced" at bounding box center [75, 43] width 33 height 10
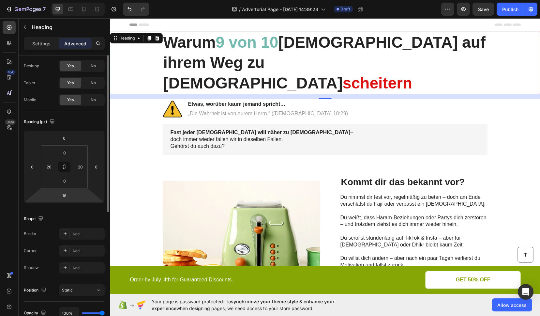
scroll to position [0, 0]
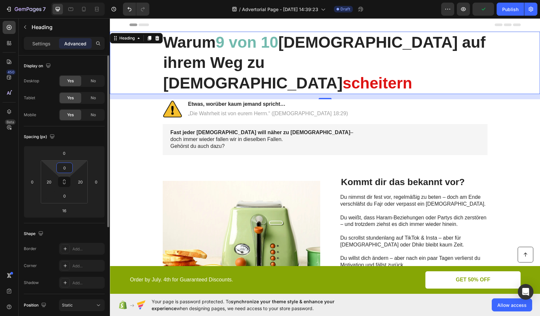
click at [67, 169] on input "0" at bounding box center [64, 168] width 13 height 10
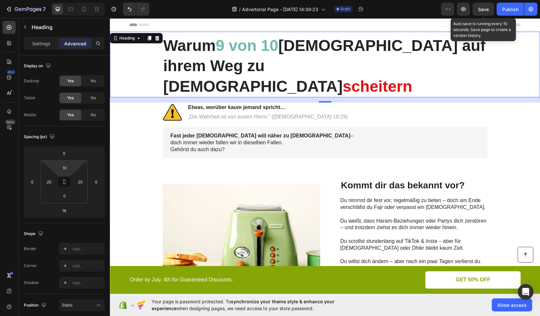
click at [483, 10] on span "Save" at bounding box center [483, 10] width 11 height 6
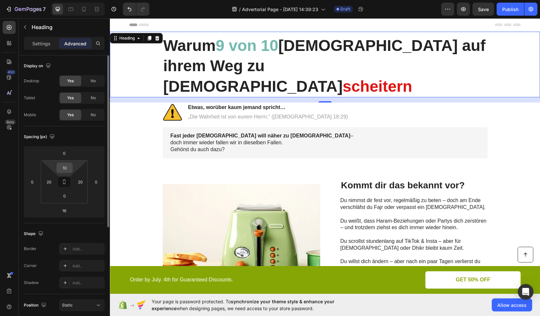
click at [63, 167] on input "10" at bounding box center [64, 168] width 13 height 10
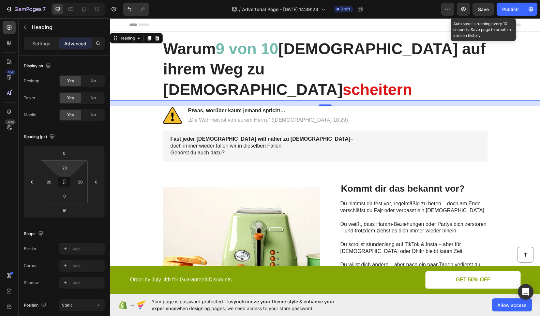
click at [484, 10] on span "Save" at bounding box center [483, 10] width 11 height 6
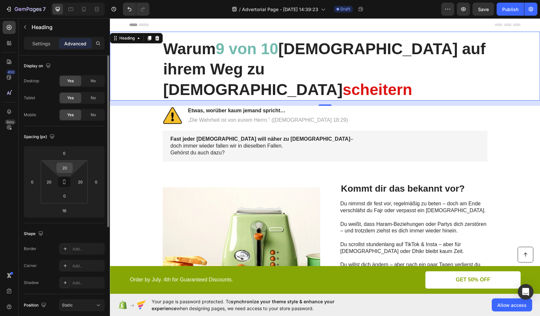
click at [64, 170] on input "20" at bounding box center [64, 168] width 13 height 10
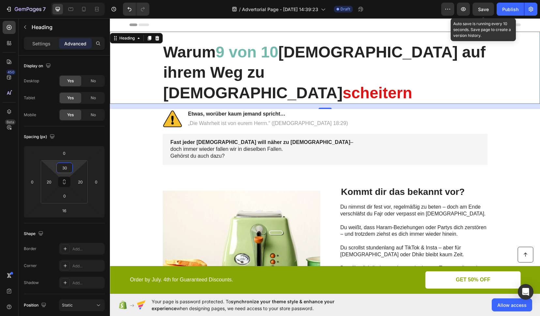
type input "30"
click at [479, 7] on span "Save" at bounding box center [483, 10] width 11 height 6
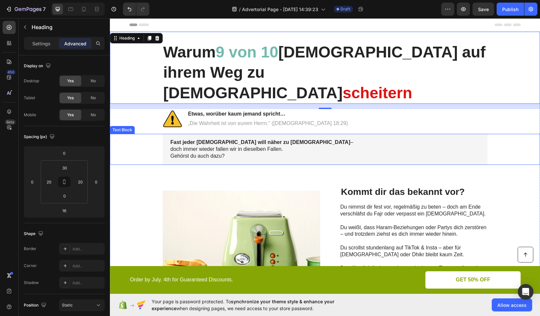
click at [149, 134] on div "Fast jeder [DEMOGRAPHIC_DATA] will näher zu [DEMOGRAPHIC_DATA] – doch immer wie…" at bounding box center [324, 149] width 417 height 31
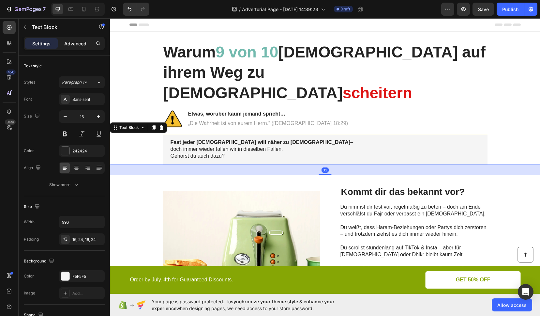
click at [77, 47] on div "Advanced" at bounding box center [75, 43] width 33 height 10
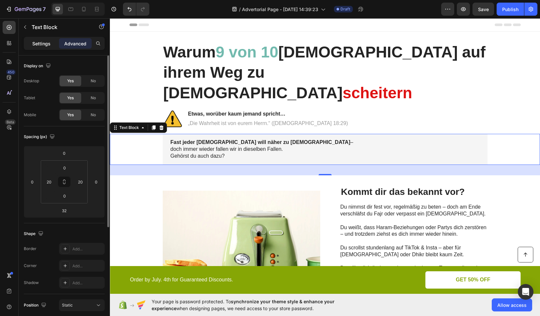
click at [48, 41] on p "Settings" at bounding box center [41, 43] width 18 height 7
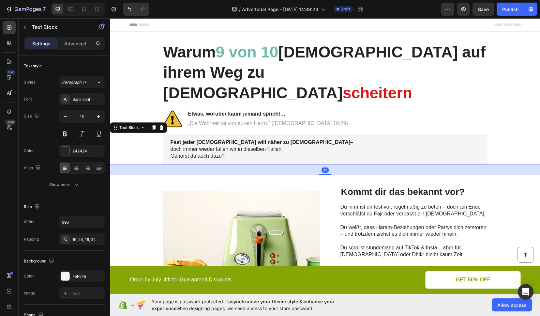
click at [156, 134] on div "Fast jeder [DEMOGRAPHIC_DATA] will näher zu [DEMOGRAPHIC_DATA] – doch immer wie…" at bounding box center [324, 149] width 417 height 31
click at [150, 134] on div "Fast jeder [DEMOGRAPHIC_DATA] will näher zu [DEMOGRAPHIC_DATA] – doch immer wie…" at bounding box center [324, 149] width 417 height 31
click at [76, 49] on div "Settings Advanced" at bounding box center [64, 43] width 81 height 13
click at [75, 48] on div "Advanced" at bounding box center [75, 43] width 33 height 10
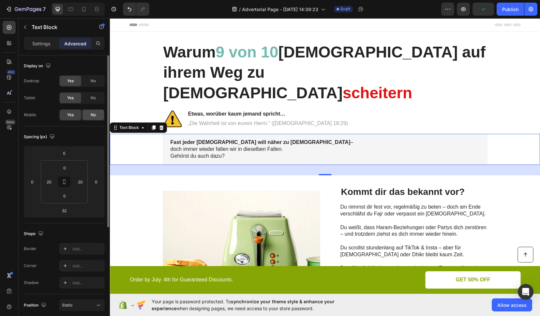
click at [89, 118] on div "No" at bounding box center [94, 115] width 22 height 10
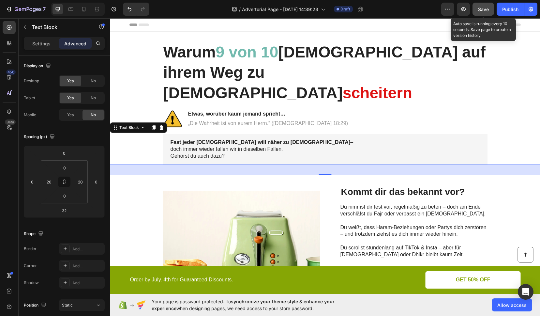
click at [482, 13] on button "Save" at bounding box center [484, 9] width 22 height 13
click at [148, 134] on div "Fast jeder [DEMOGRAPHIC_DATA] will näher zu [DEMOGRAPHIC_DATA] – doch immer wie…" at bounding box center [324, 149] width 417 height 31
click at [134, 134] on div "Fast jeder [DEMOGRAPHIC_DATA] will näher zu [DEMOGRAPHIC_DATA] – doch immer wie…" at bounding box center [324, 149] width 417 height 31
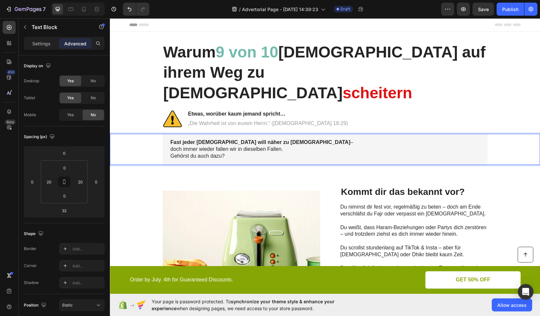
click at [128, 134] on div "Fast jeder [DEMOGRAPHIC_DATA] will näher zu [DEMOGRAPHIC_DATA] – doch immer wie…" at bounding box center [324, 149] width 417 height 31
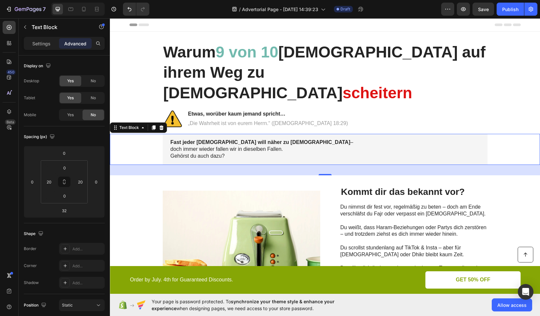
click at [128, 134] on div "Fast jeder [DEMOGRAPHIC_DATA] will näher zu [DEMOGRAPHIC_DATA] – doch immer wie…" at bounding box center [324, 149] width 417 height 31
click at [160, 125] on icon at bounding box center [161, 127] width 5 height 5
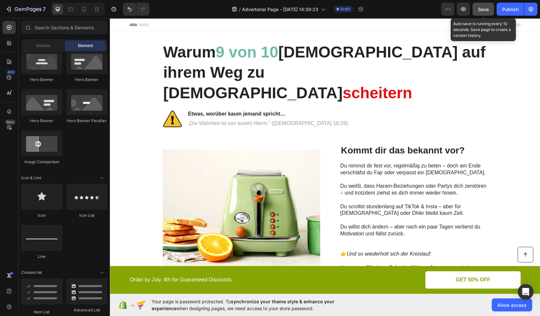
click at [485, 13] on button "Save" at bounding box center [484, 9] width 22 height 13
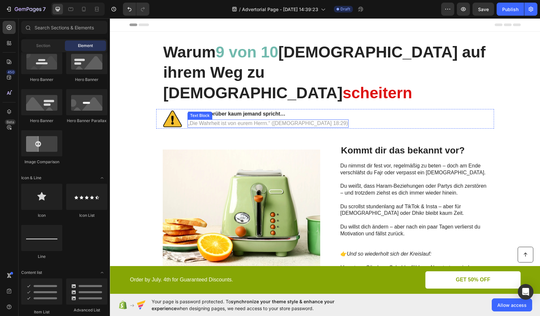
click at [202, 120] on p "„Die Wahrheit ist von eurem Herrn.“ ([DEMOGRAPHIC_DATA] 18:29)" at bounding box center [268, 123] width 160 height 7
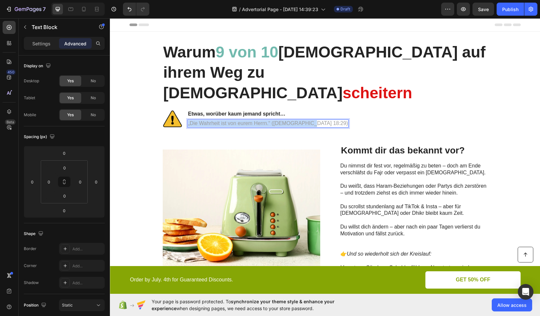
click at [202, 120] on p "„Die Wahrheit ist von eurem Herrn.“ ([DEMOGRAPHIC_DATA] 18:29)" at bounding box center [268, 123] width 160 height 7
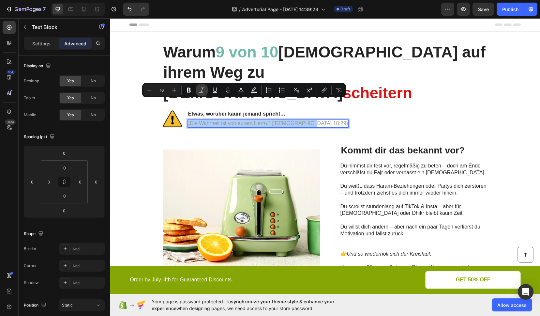
click at [202, 92] on icon "Editor contextual toolbar" at bounding box center [202, 90] width 7 height 7
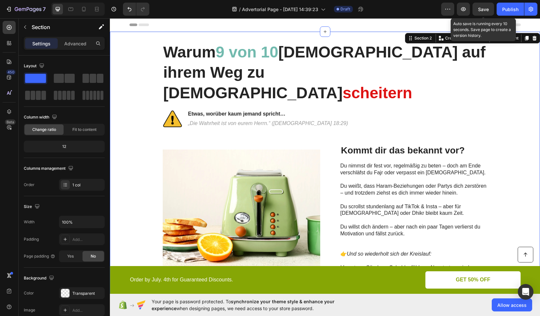
click at [485, 11] on span "Save" at bounding box center [483, 10] width 11 height 6
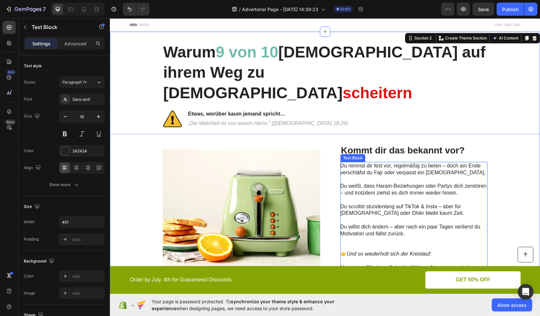
click at [354, 162] on p "Du nimmst dir fest vor, regelmäßig zu beten – doch am Ende verschläfst du Fajr …" at bounding box center [413, 169] width 146 height 14
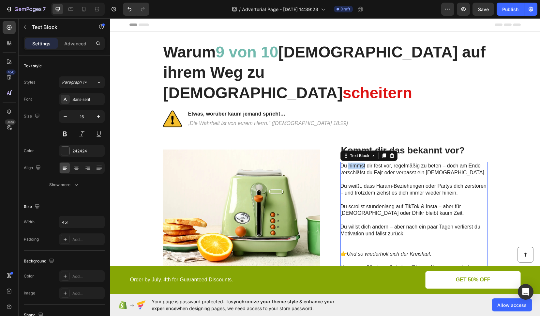
click at [354, 162] on p "Du nimmst dir fest vor, regelmäßig zu beten – doch am Ende verschläfst du Fajr …" at bounding box center [413, 169] width 146 height 14
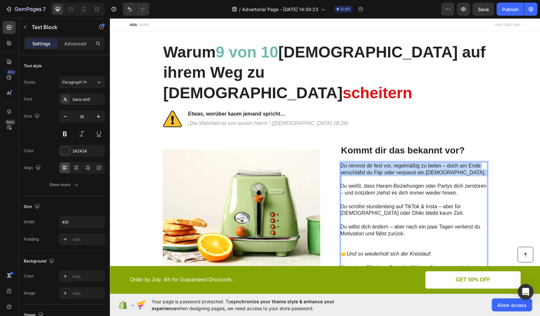
click at [354, 162] on p "Du nimmst dir fest vor, regelmäßig zu beten – doch am Ende verschläfst du Fajr …" at bounding box center [413, 169] width 146 height 14
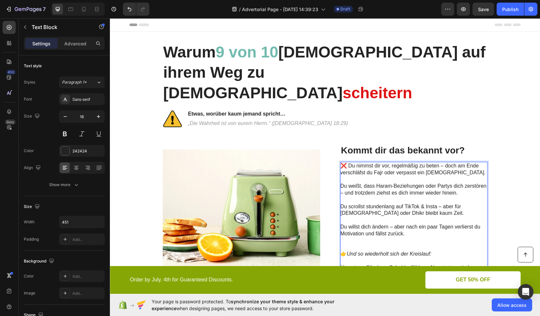
click at [356, 183] on p "Du weißt, dass Haram-Beziehungen oder Partys dich zerstören – und trotzdem zieh…" at bounding box center [413, 190] width 146 height 14
click at [360, 203] on p "Du scrollst stundenlang auf TikTok & Insta – aber für [DEMOGRAPHIC_DATA] oder D…" at bounding box center [413, 210] width 146 height 14
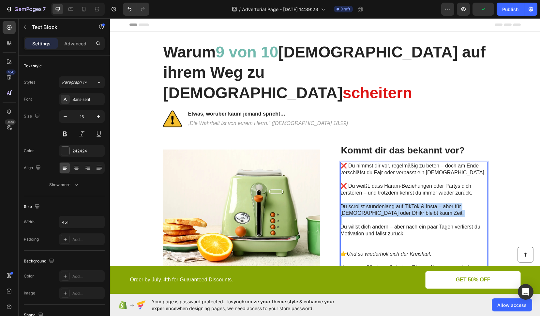
click at [360, 203] on p "Du scrollst stundenlang auf TikTok & Insta – aber für [DEMOGRAPHIC_DATA] oder D…" at bounding box center [413, 210] width 146 height 14
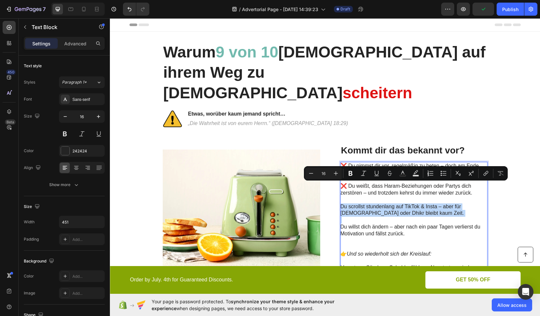
click at [360, 203] on p "Du scrollst stundenlang auf TikTok & Insta – aber für [DEMOGRAPHIC_DATA] oder D…" at bounding box center [413, 210] width 146 height 14
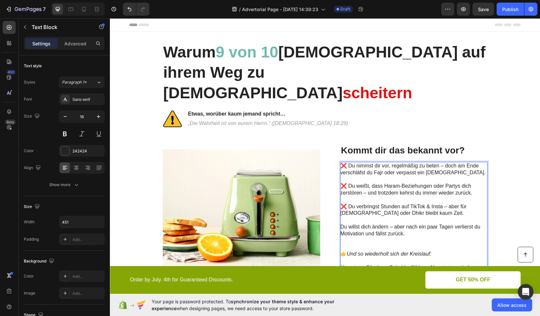
click at [352, 223] on p "Du willst dich ändern – aber nach ein paar Tagen verlierst du Motivation und fä…" at bounding box center [413, 230] width 146 height 14
click at [462, 265] on icon "Vorsatz → Sünde → Schuldgefühle → Neustart → wieder Scheitern" at bounding box center [406, 271] width 133 height 12
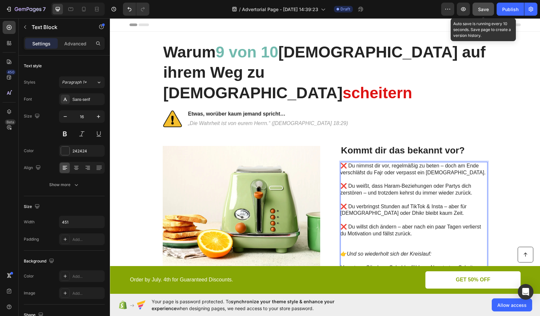
click at [486, 12] on button "Save" at bounding box center [484, 9] width 22 height 13
click at [407, 251] on icon "Und so wiederholt sich der Kreislauf:" at bounding box center [389, 254] width 85 height 6
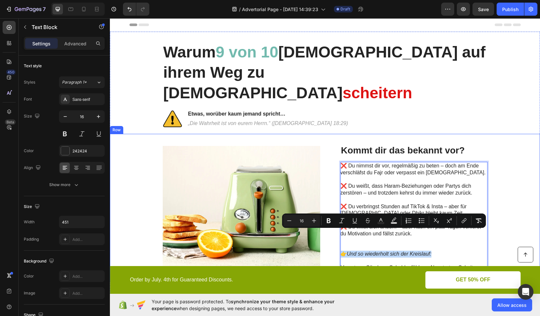
drag, startPoint x: 429, startPoint y: 234, endPoint x: 335, endPoint y: 233, distance: 93.9
click at [335, 233] on div "Image Kommt dir das bekannt vor? Heading ❌ Du nimmst dir vor, regelmäßig zu bet…" at bounding box center [325, 208] width 430 height 148
click at [343, 219] on icon "Editor contextual toolbar" at bounding box center [342, 220] width 7 height 7
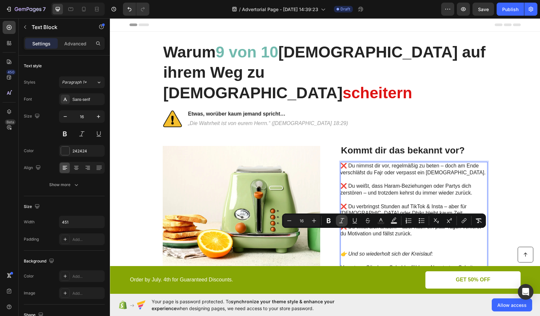
click at [341, 221] on icon "Editor contextual toolbar" at bounding box center [341, 220] width 5 height 5
click at [382, 222] on rect "Editor contextual toolbar" at bounding box center [381, 223] width 6 height 2
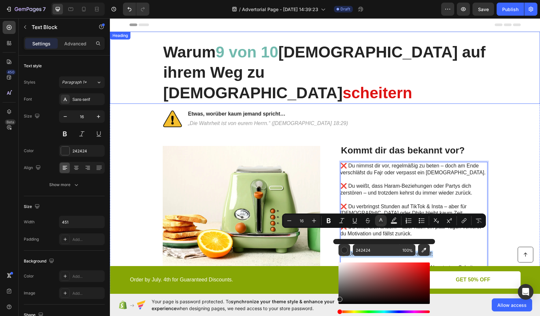
click at [238, 54] on span "9 von 10" at bounding box center [247, 51] width 63 height 17
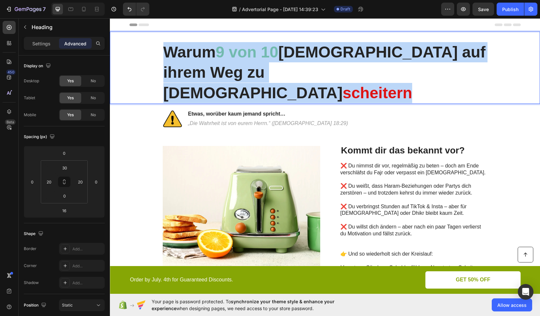
click at [238, 54] on span "9 von 10" at bounding box center [247, 51] width 63 height 17
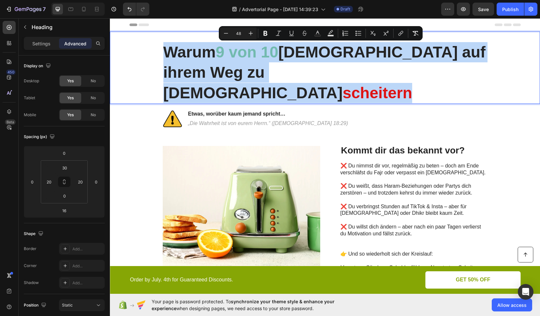
click at [244, 52] on span "9 von 10" at bounding box center [247, 51] width 63 height 17
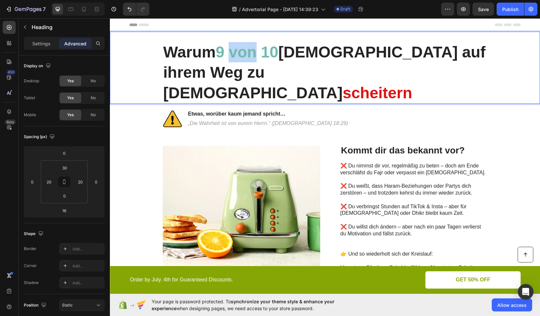
click at [244, 52] on span "9 von 10" at bounding box center [247, 51] width 63 height 17
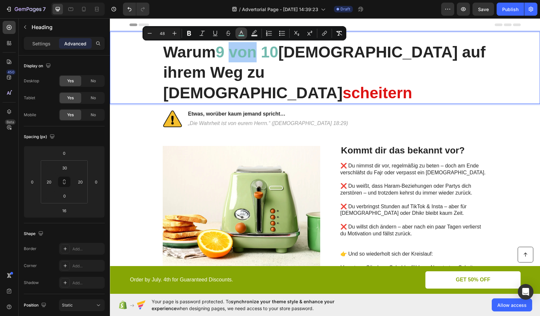
click at [242, 36] on button "color" at bounding box center [241, 33] width 12 height 12
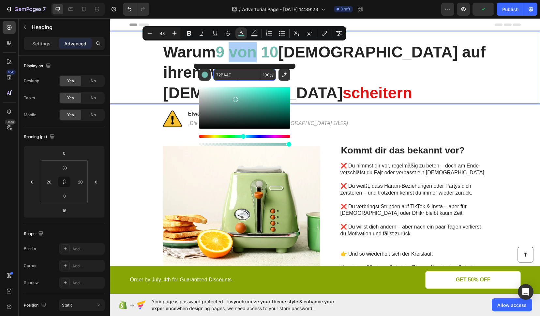
click at [224, 74] on input "72BAAE" at bounding box center [236, 75] width 47 height 12
click at [367, 250] on p "👉 Und so wiederholt sich der Kreislauf:" at bounding box center [413, 253] width 146 height 7
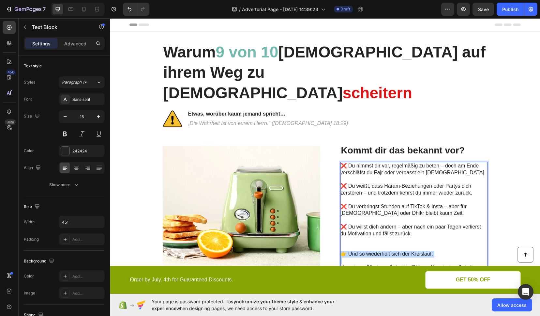
click at [367, 250] on p "👉 Und so wiederholt sich der Kreislauf:" at bounding box center [413, 253] width 146 height 7
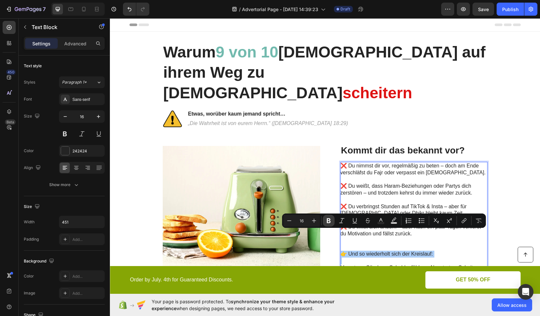
click at [327, 220] on icon "Editor contextual toolbar" at bounding box center [329, 220] width 4 height 5
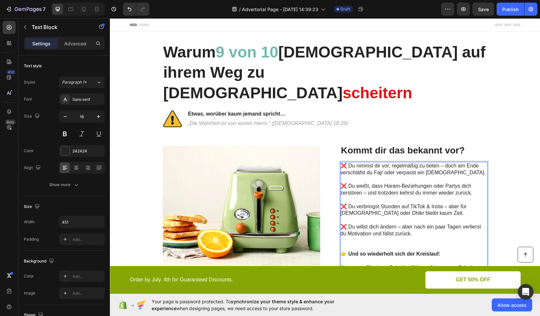
click at [361, 251] on strong "👉 Und so wiederholt sich der Kreislauf:" at bounding box center [390, 254] width 100 height 6
click at [366, 251] on strong "👉 Und so wiederholt sich der Kreislauf:" at bounding box center [390, 254] width 100 height 6
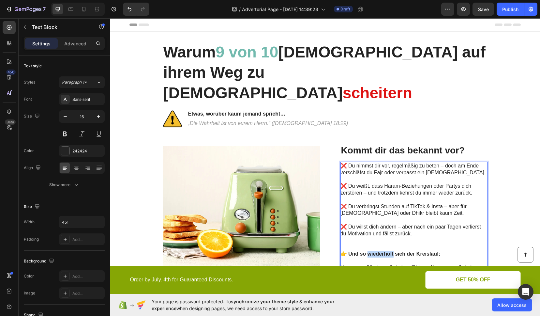
click at [366, 251] on strong "👉 Und so wiederholt sich der Kreislauf:" at bounding box center [390, 254] width 100 height 6
click at [440, 244] on p "Rich Text Editor. Editing area: main" at bounding box center [413, 247] width 146 height 7
drag, startPoint x: 441, startPoint y: 233, endPoint x: 338, endPoint y: 233, distance: 102.4
click at [340, 250] on p "👉 Und so wiederholt sich der Kreislauf:" at bounding box center [413, 253] width 146 height 7
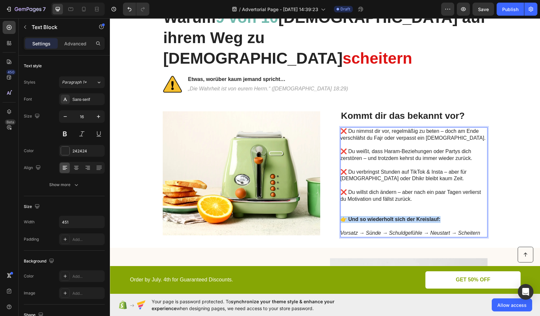
scroll to position [47, 0]
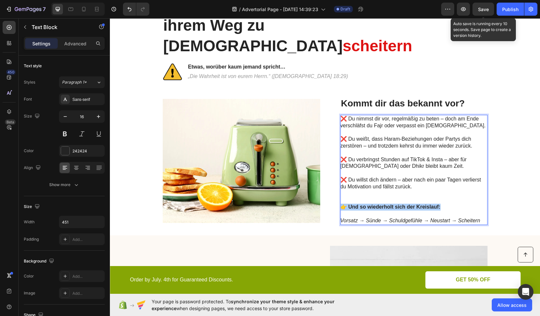
click at [483, 12] on div "Save" at bounding box center [483, 9] width 11 height 7
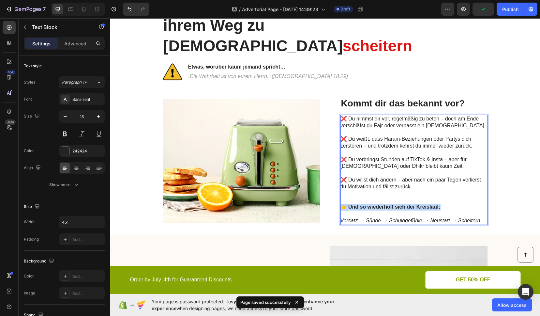
click at [406, 204] on strong "👉 Und so wiederholt sich der Kreislauf:" at bounding box center [390, 207] width 100 height 6
drag, startPoint x: 436, startPoint y: 186, endPoint x: 341, endPoint y: 186, distance: 95.2
click at [341, 204] on p "👉 Und so wiederholt sich der Kreislauf:" at bounding box center [413, 207] width 146 height 7
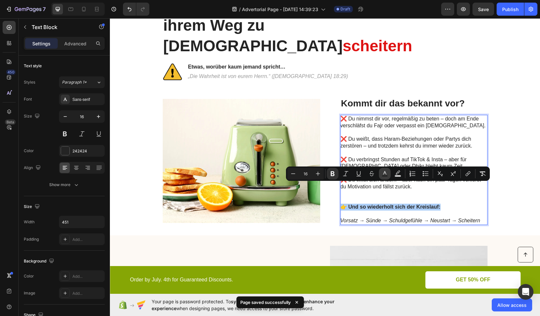
click at [382, 175] on rect "Editor contextual toolbar" at bounding box center [385, 176] width 6 height 2
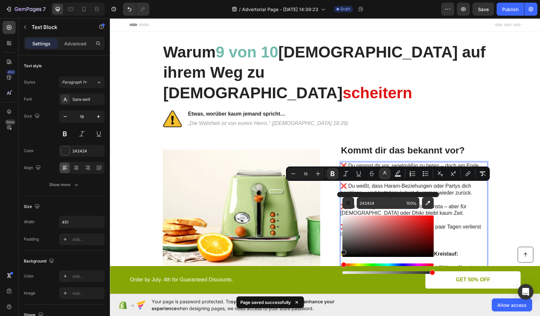
scroll to position [47, 0]
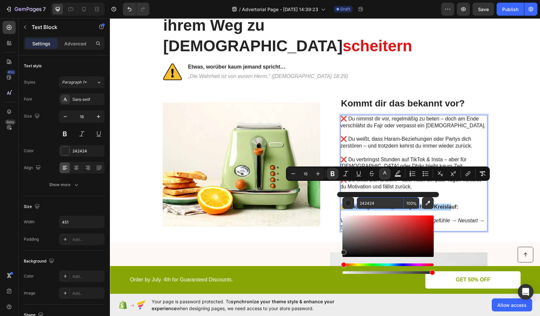
click at [368, 203] on input "242424" at bounding box center [380, 203] width 47 height 12
paste input "72BAAE"
type input "72BAAE"
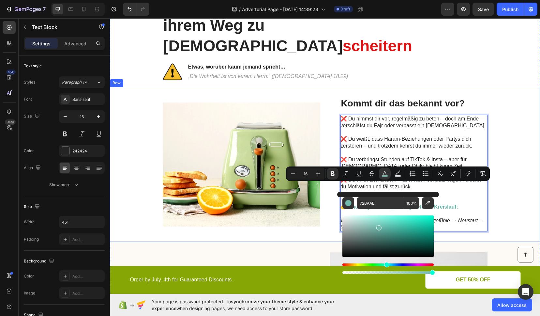
click at [510, 185] on div "Image Kommt dir das bekannt vor? Heading ❌ Du nimmst dir vor, regelmäßig zu bet…" at bounding box center [325, 164] width 430 height 155
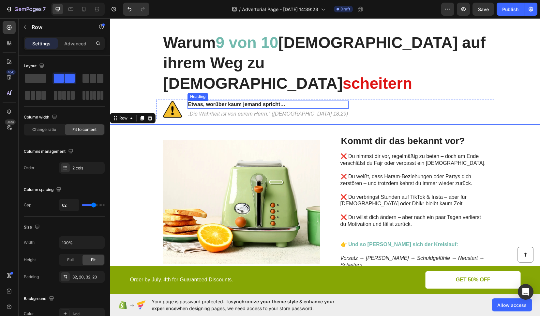
scroll to position [0, 0]
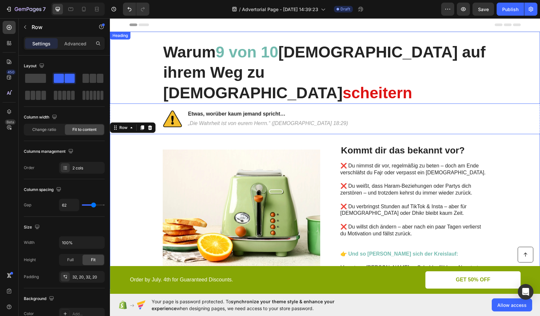
click at [343, 84] on span "scheitern" at bounding box center [377, 92] width 69 height 17
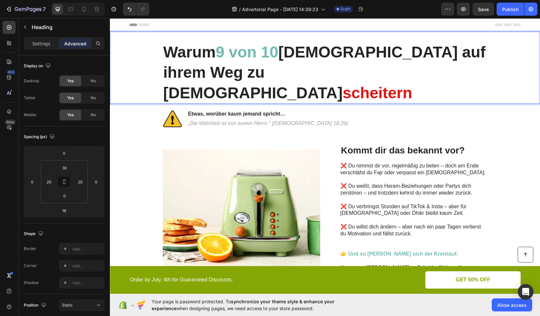
click at [343, 84] on span "scheitern" at bounding box center [377, 92] width 69 height 17
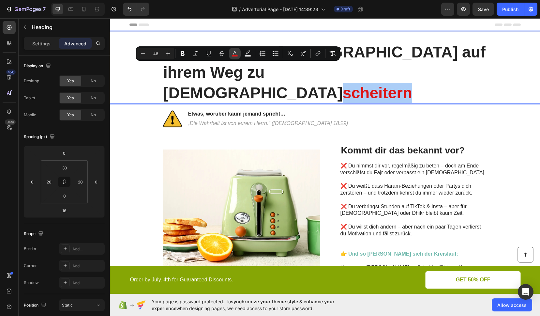
click at [235, 57] on button "color" at bounding box center [235, 54] width 12 height 12
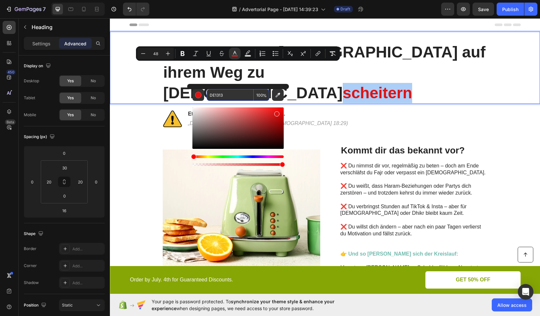
click at [217, 95] on input "DE1313" at bounding box center [230, 95] width 47 height 12
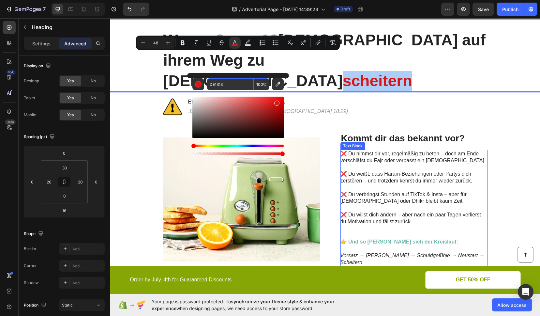
scroll to position [12, 0]
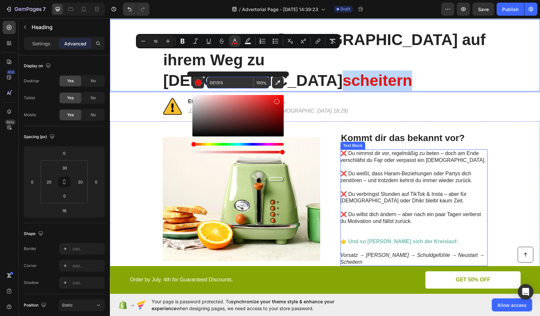
click at [466, 252] on icon "Vorsatz → Sünde → Schuldgefühle → Neustart → Scheitern" at bounding box center [412, 258] width 144 height 12
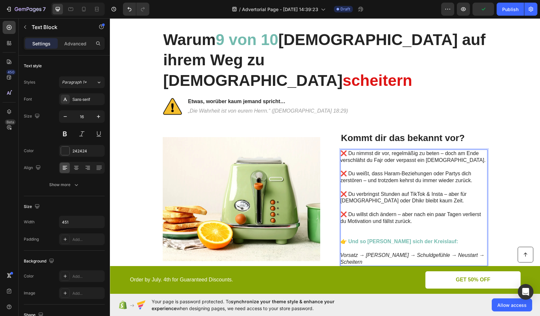
click at [464, 252] on icon "Vorsatz → Sünde → Schuldgefühle → Neustart → Scheitern" at bounding box center [412, 258] width 144 height 12
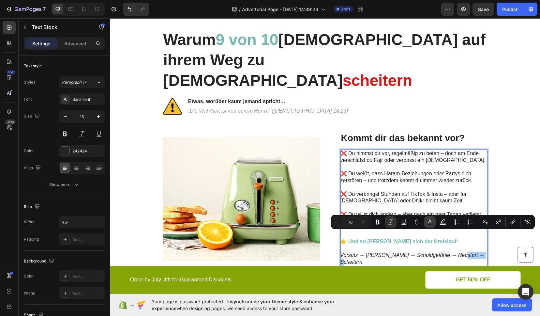
click at [427, 222] on icon "Editor contextual toolbar" at bounding box center [430, 222] width 7 height 7
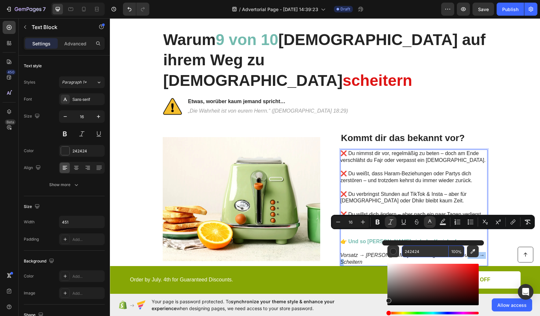
click at [410, 250] on input "242424" at bounding box center [425, 251] width 47 height 12
paste input "DE1313"
type input "DE1313"
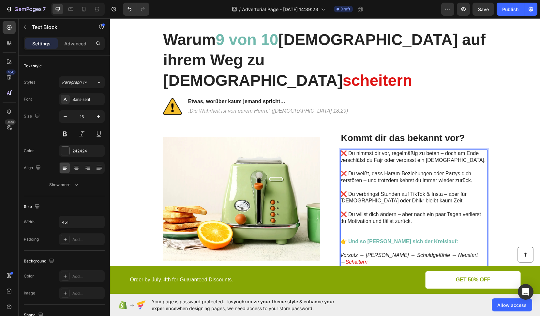
click at [428, 211] on p "❌ Du willst dich ändern – aber nach ein paar Tagen verlierst du Motivation und …" at bounding box center [413, 218] width 146 height 14
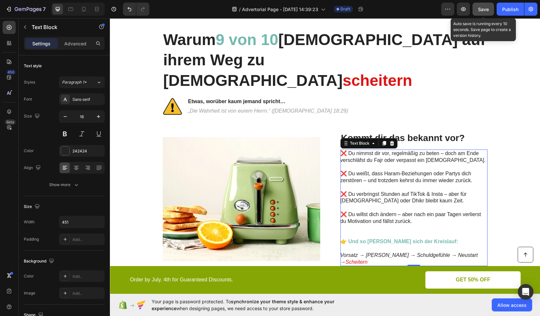
click at [484, 10] on span "Save" at bounding box center [483, 10] width 11 height 6
click at [408, 150] on p "❌ Du nimmst dir vor, regelmäßig zu beten – doch am Ende verschläfst du Fajr ode…" at bounding box center [413, 157] width 146 height 14
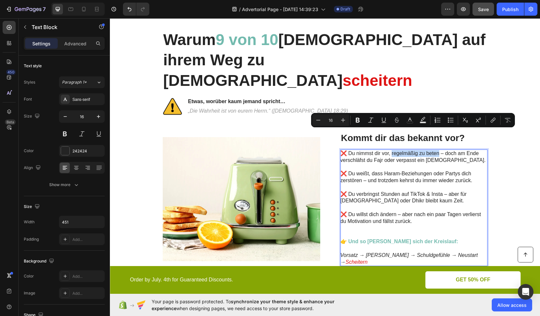
drag, startPoint x: 389, startPoint y: 133, endPoint x: 436, endPoint y: 135, distance: 46.3
click at [436, 150] on p "❌ Du nimmst dir vor, regelmäßig zu beten – doch am Ende verschläfst du Fajr ode…" at bounding box center [413, 157] width 146 height 14
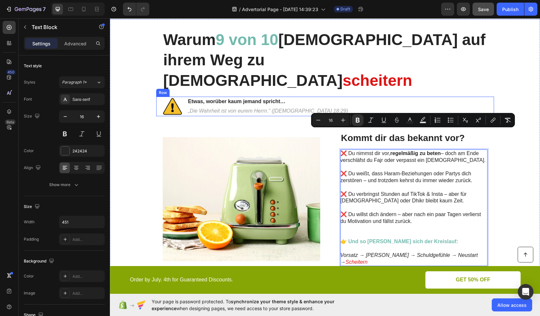
click at [432, 97] on div "Image ⁠⁠⁠⁠⁠⁠⁠ Etwas, worüber kaum jemand spricht… Heading „Die Wahrheit ist von…" at bounding box center [325, 107] width 338 height 20
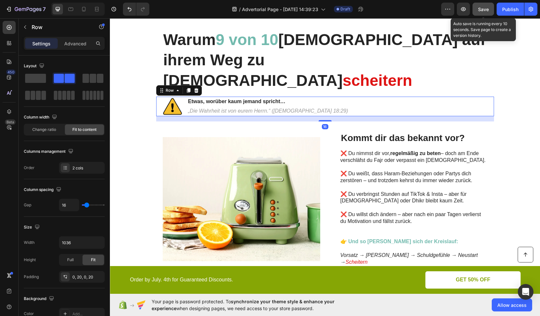
click at [489, 9] on button "Save" at bounding box center [484, 9] width 22 height 13
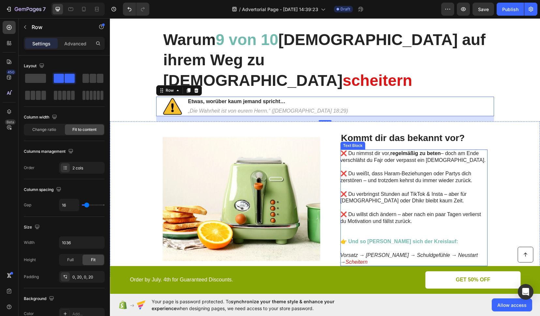
click at [368, 259] on icon "Scheitern" at bounding box center [356, 262] width 22 height 6
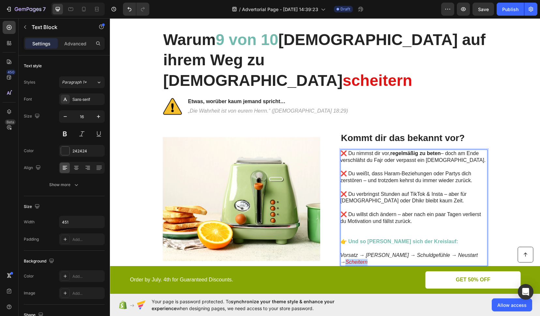
click at [368, 259] on icon "Scheitern" at bounding box center [356, 262] width 22 height 6
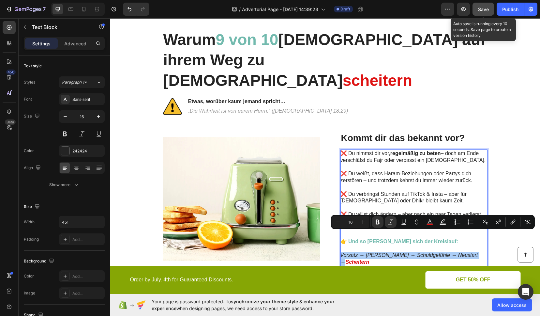
click at [474, 14] on button "Save" at bounding box center [484, 9] width 22 height 13
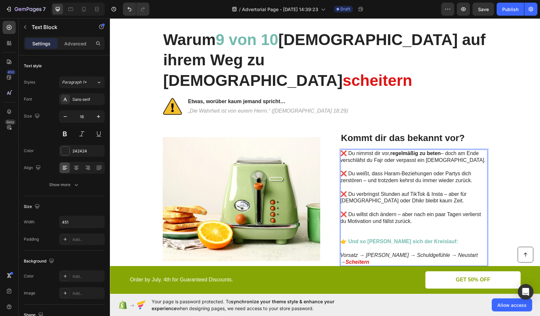
click at [445, 150] on p "❌ Du nimmst dir vor, regelmäßig zu beten – doch am Ende verschläfst du Fajr ode…" at bounding box center [413, 157] width 146 height 14
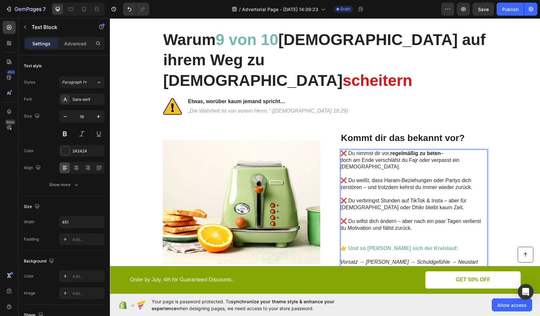
click at [445, 197] on p "❌ Du verbringst Stunden auf TikTok & Insta – aber für [DEMOGRAPHIC_DATA] oder D…" at bounding box center [413, 204] width 146 height 14
click at [400, 218] on p "❌ Du willst dich ändern – aber nach ein paar Tagen verlierst du Motivation und …" at bounding box center [413, 225] width 146 height 14
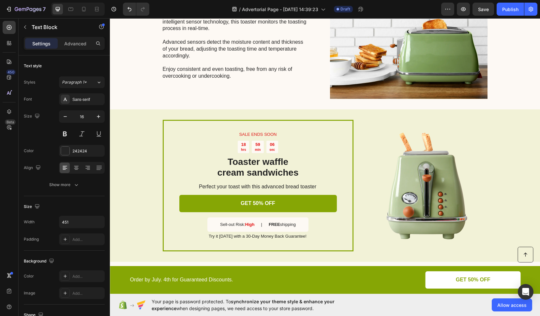
scroll to position [629, 0]
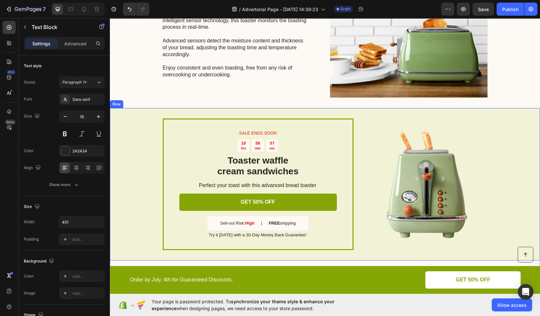
click at [139, 108] on div "SALE ENDS SOON Text Block 18 hrs 58 min 57 sec Countdown Timer Toaster waffle c…" at bounding box center [325, 184] width 430 height 152
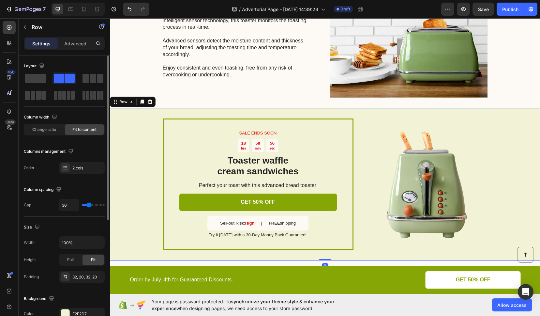
scroll to position [52, 0]
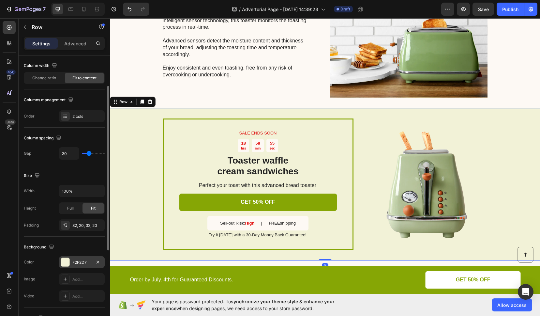
click at [78, 264] on div "F2F2D7" at bounding box center [81, 262] width 19 height 6
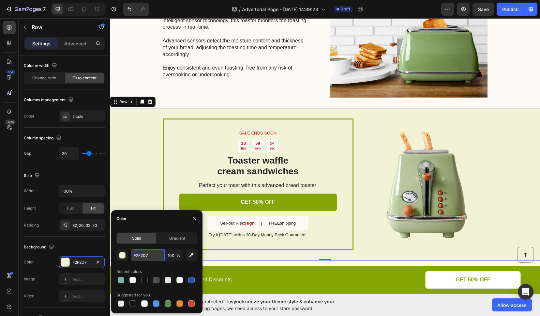
click at [145, 255] on input "F2F2D7" at bounding box center [148, 255] width 34 height 12
paste input "DCEDEB"
type input "DCEDEB"
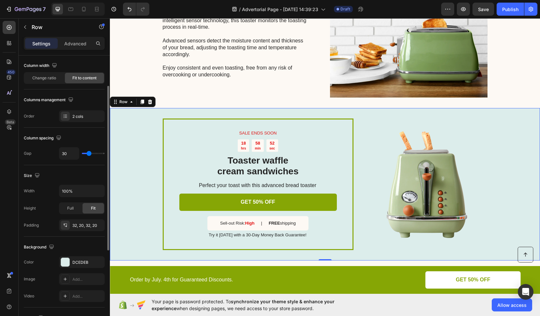
click at [48, 256] on div "Color DCEDEB" at bounding box center [64, 262] width 81 height 12
click at [163, 118] on div "SALE ENDS SOON Text Block 18 hrs 58 min 33 sec Countdown Timer Toaster waffle c…" at bounding box center [258, 183] width 191 height 131
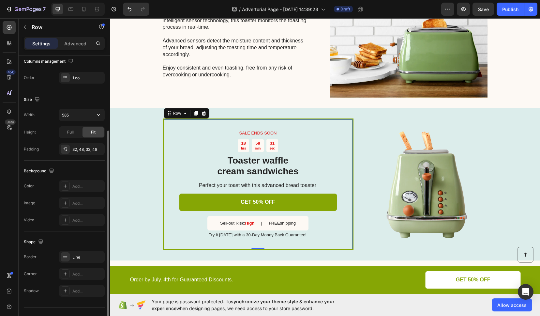
scroll to position [119, 0]
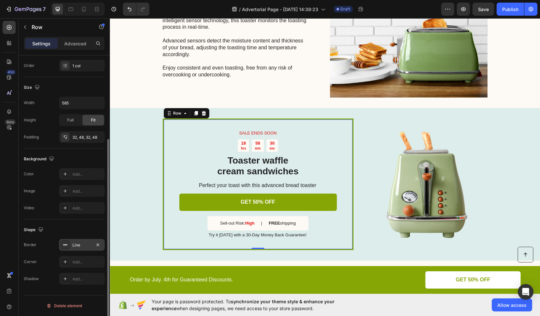
click at [78, 244] on div "Line" at bounding box center [81, 245] width 19 height 6
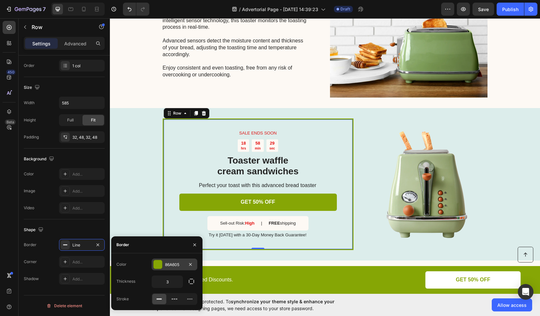
click at [166, 262] on div "86A605" at bounding box center [174, 265] width 19 height 6
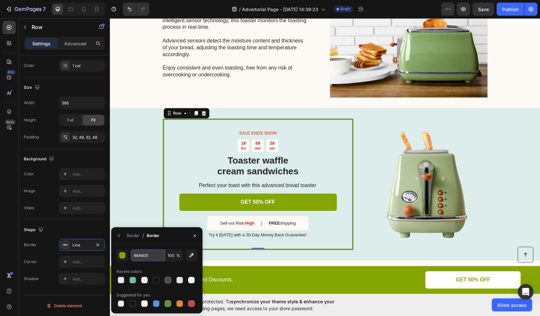
click at [141, 257] on input "86A605" at bounding box center [148, 255] width 34 height 12
paste input "72BAAE"
type input "72BAAE"
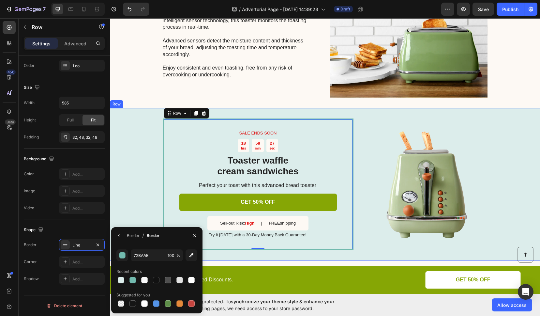
click at [127, 173] on div "SALE ENDS SOON Text Block 18 hrs 58 min 27 sec Countdown Timer Toaster waffle c…" at bounding box center [325, 184] width 430 height 152
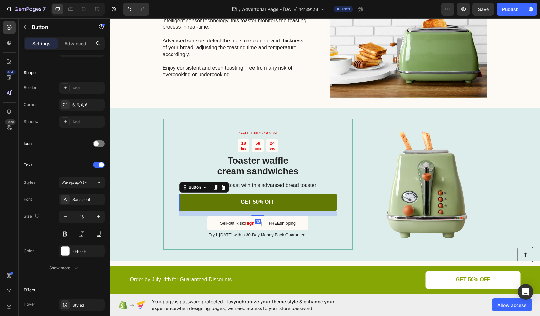
click at [184, 193] on link "GET 50% OFF" at bounding box center [258, 201] width 158 height 17
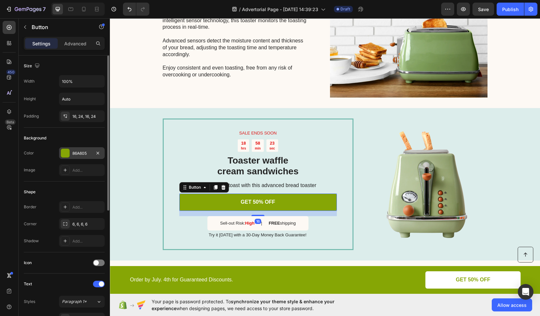
click at [73, 155] on div "86A605" at bounding box center [81, 153] width 19 height 6
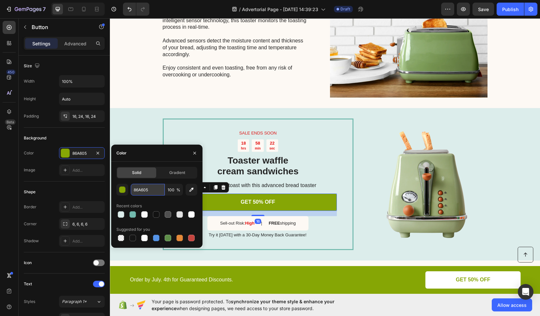
click at [138, 190] on input "86A605" at bounding box center [148, 190] width 34 height 12
paste input "72BAAE"
type input "72BAAE"
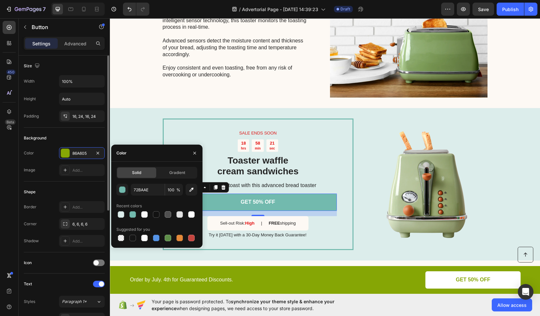
click at [33, 159] on div "Color 86A605 Image Add..." at bounding box center [64, 161] width 81 height 29
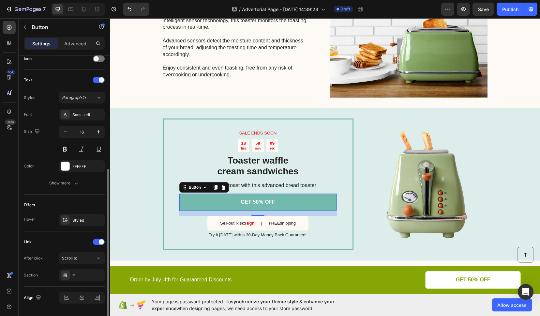
scroll to position [223, 0]
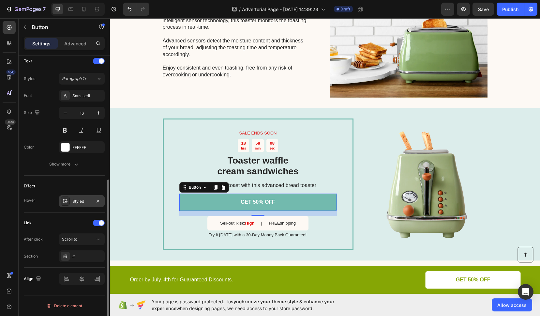
click at [77, 201] on div "Styled" at bounding box center [81, 201] width 19 height 6
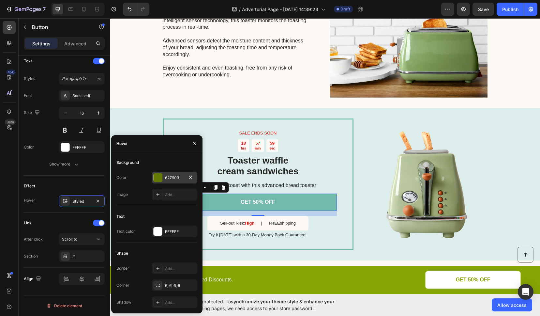
click at [166, 179] on div "627903" at bounding box center [174, 178] width 19 height 6
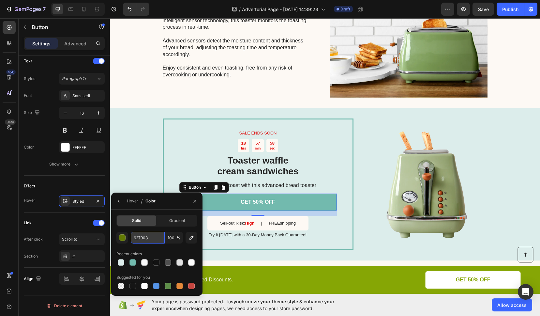
click at [0, 0] on input "627903" at bounding box center [0, 0] width 0 height 0
paste input "123C30"
type input "123C30"
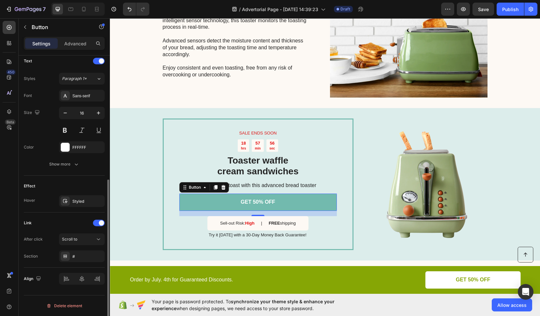
click at [29, 212] on div "Link After click Scroll to Section #" at bounding box center [64, 239] width 81 height 55
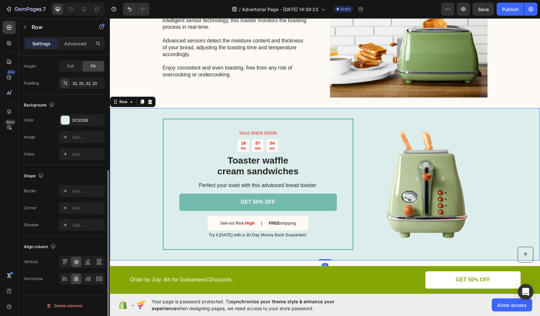
scroll to position [0, 0]
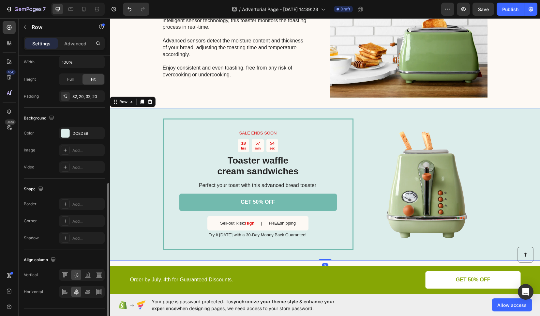
click at [124, 142] on div "SALE ENDS SOON Text Block 18 hrs 57 min 54 sec Countdown Timer Toaster waffle c…" at bounding box center [325, 184] width 430 height 152
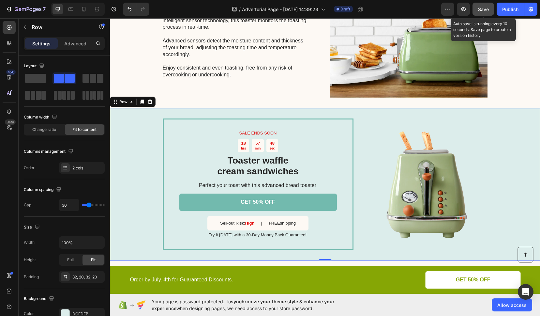
click at [491, 6] on button "Save" at bounding box center [484, 9] width 22 height 13
